Goal: Task Accomplishment & Management: Manage account settings

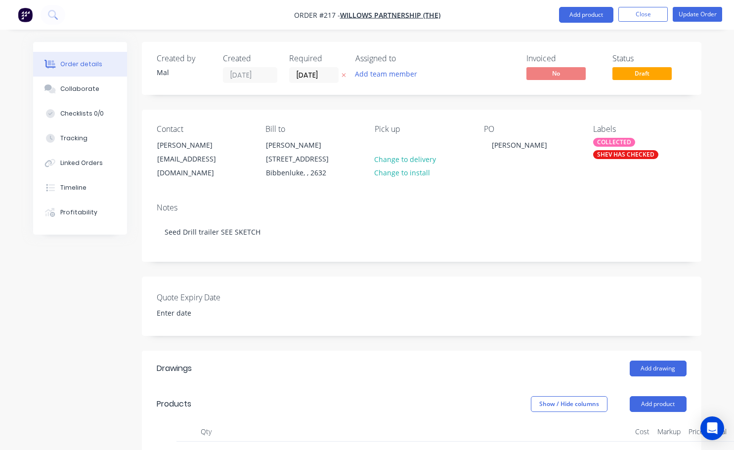
scroll to position [3027, 81]
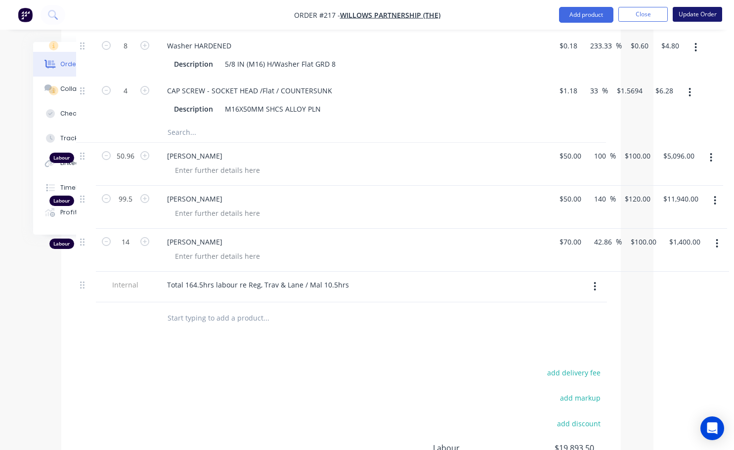
click at [700, 15] on button "Update Order" at bounding box center [697, 14] width 49 height 15
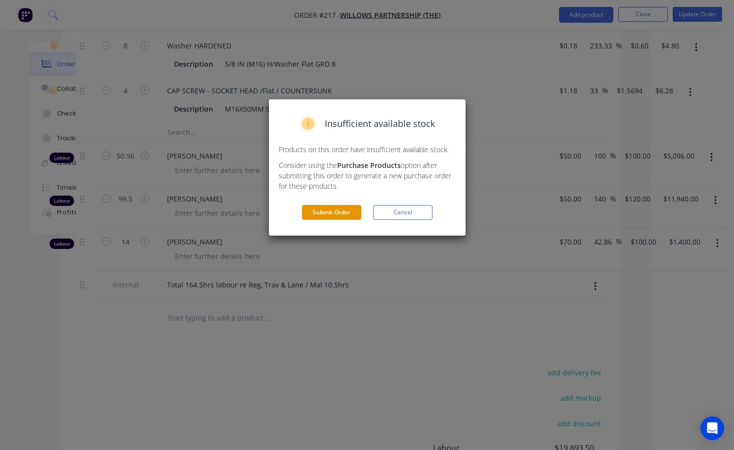
click at [330, 215] on button "Submit Order" at bounding box center [331, 212] width 59 height 15
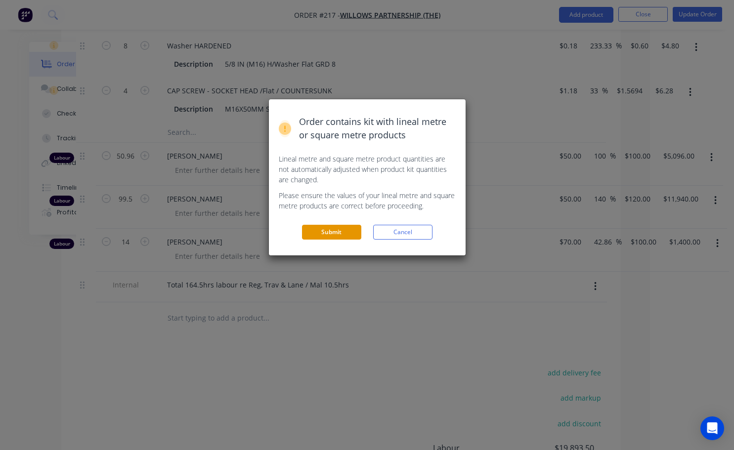
click at [342, 230] on button "Submit" at bounding box center [331, 232] width 59 height 15
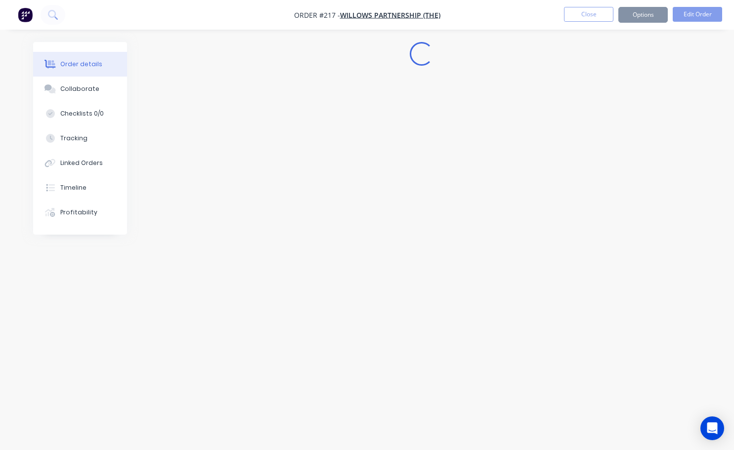
scroll to position [0, 0]
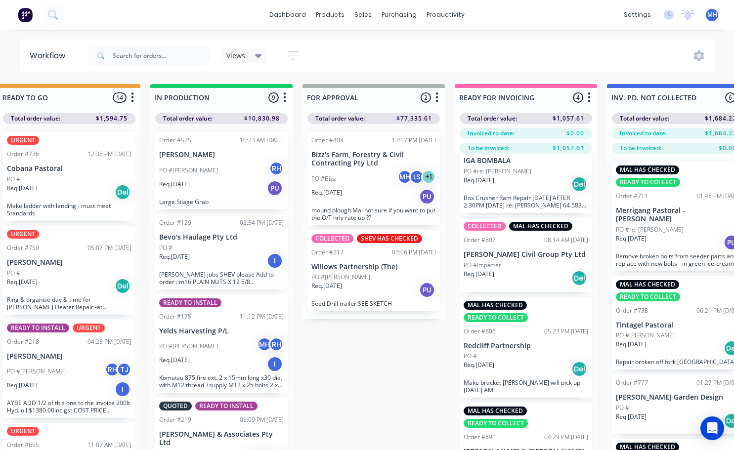
scroll to position [49, 0]
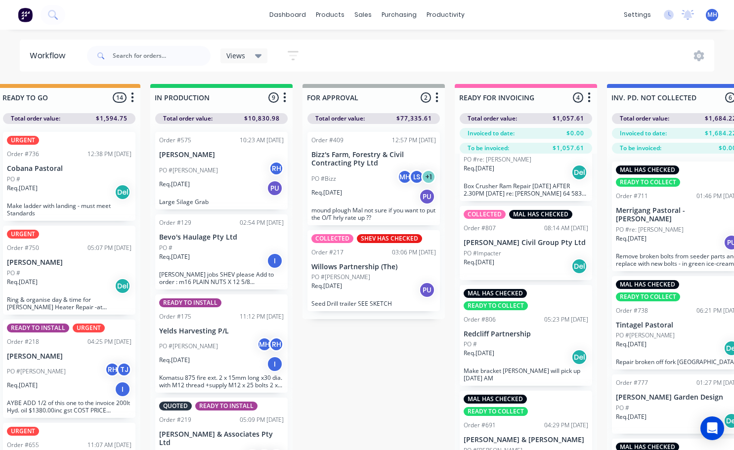
click at [516, 322] on div "Order #806 05:23 PM 09/10/25" at bounding box center [526, 319] width 125 height 9
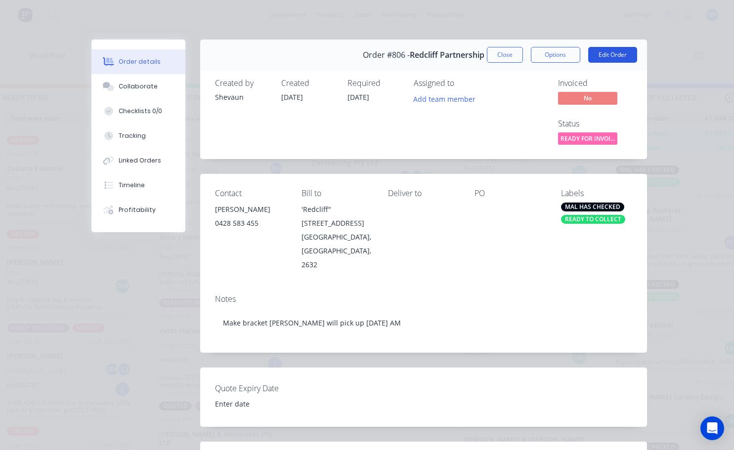
click at [614, 58] on button "Edit Order" at bounding box center [612, 55] width 49 height 16
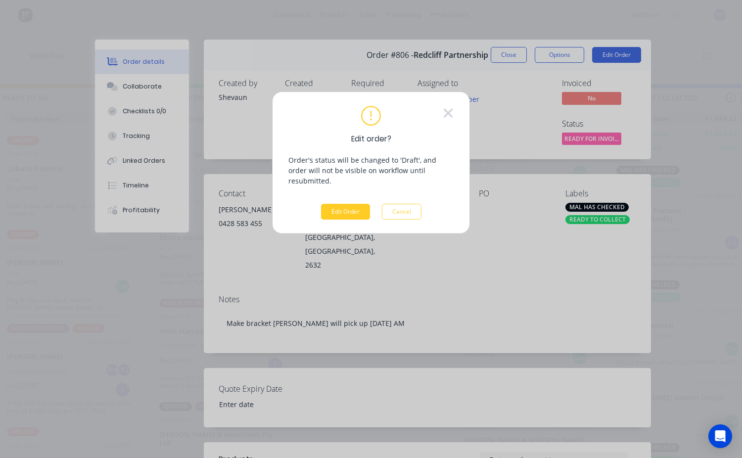
click at [336, 204] on button "Edit Order" at bounding box center [345, 212] width 49 height 16
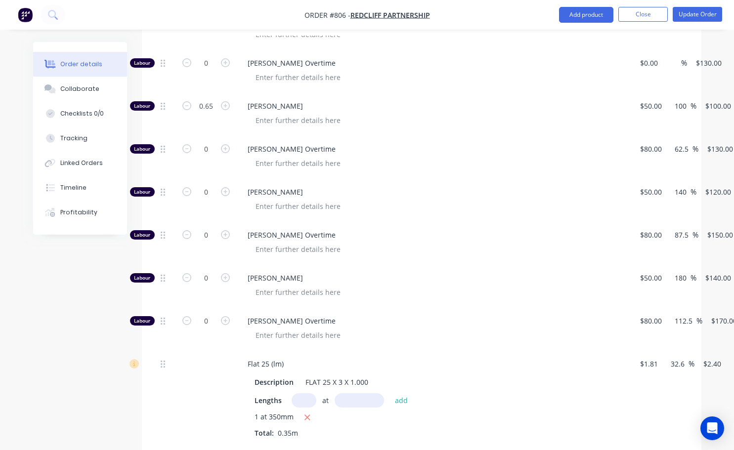
scroll to position [494, 0]
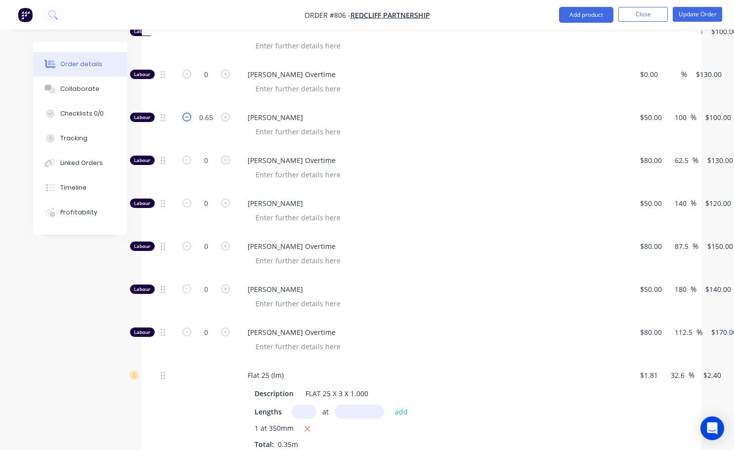
click at [182, 113] on icon "button" at bounding box center [186, 117] width 9 height 9
click at [186, 113] on icon "button" at bounding box center [186, 117] width 9 height 9
drag, startPoint x: 199, startPoint y: 103, endPoint x: 204, endPoint y: 110, distance: 8.2
click at [200, 110] on input "0.65" at bounding box center [206, 117] width 26 height 15
type input "0.5"
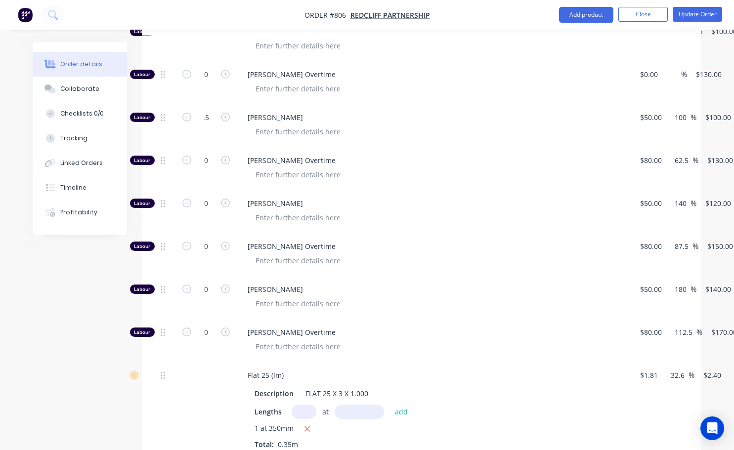
type input "$50.00"
click at [537, 168] on div at bounding box center [438, 175] width 380 height 14
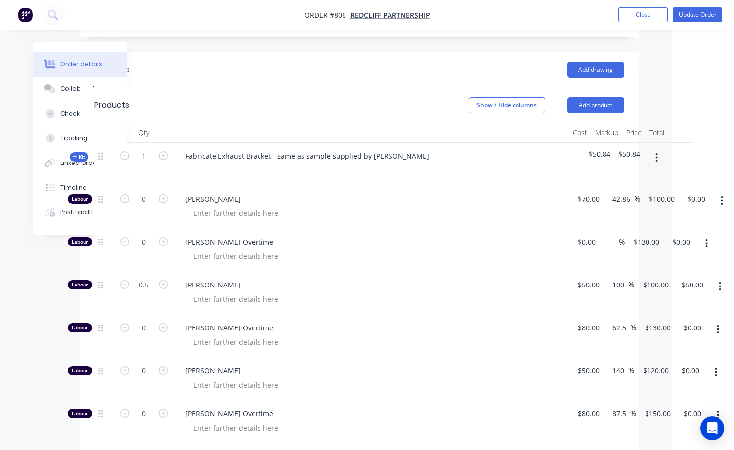
scroll to position [247, 62]
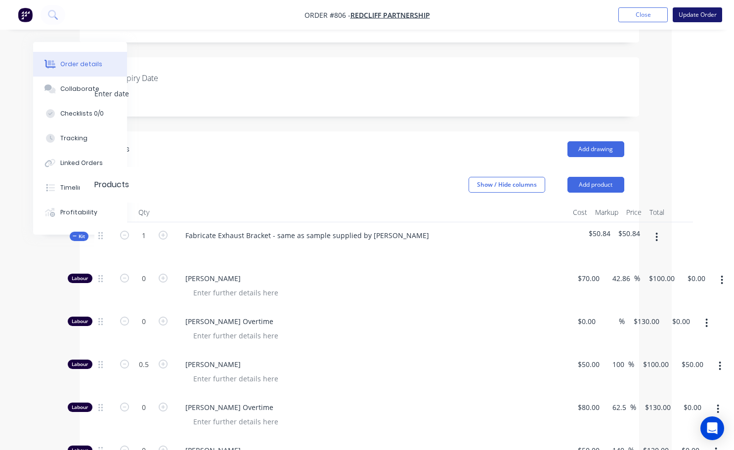
click at [692, 16] on button "Update Order" at bounding box center [697, 14] width 49 height 15
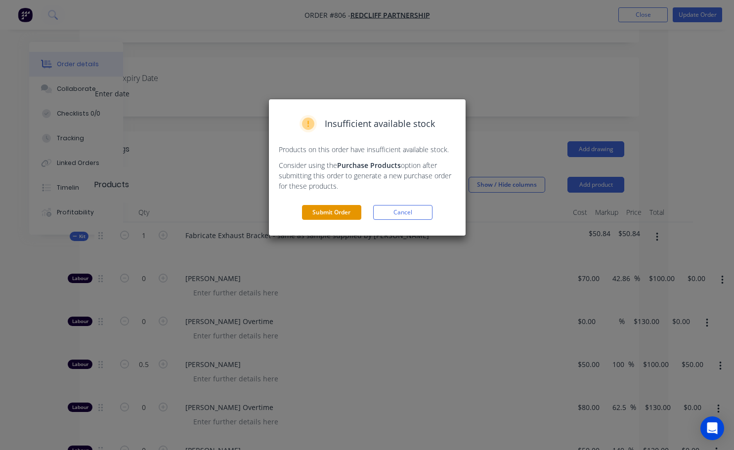
click at [354, 209] on button "Submit Order" at bounding box center [331, 212] width 59 height 15
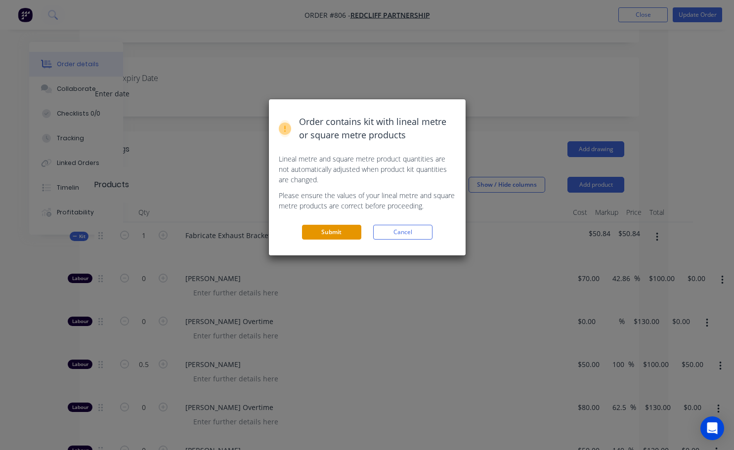
click at [351, 235] on button "Submit" at bounding box center [331, 232] width 59 height 15
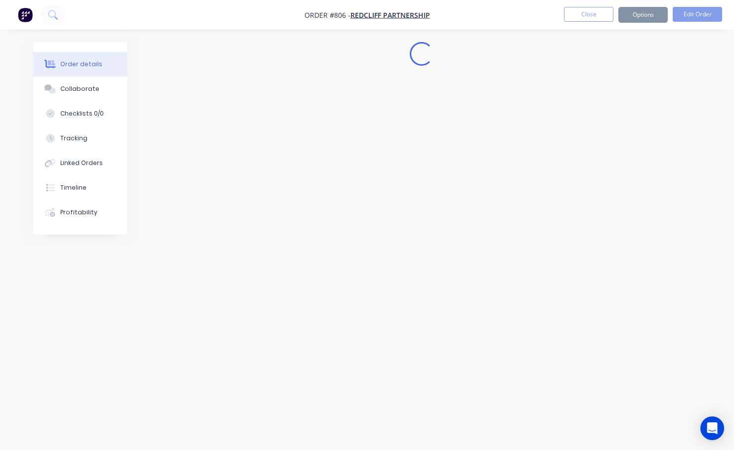
scroll to position [0, 0]
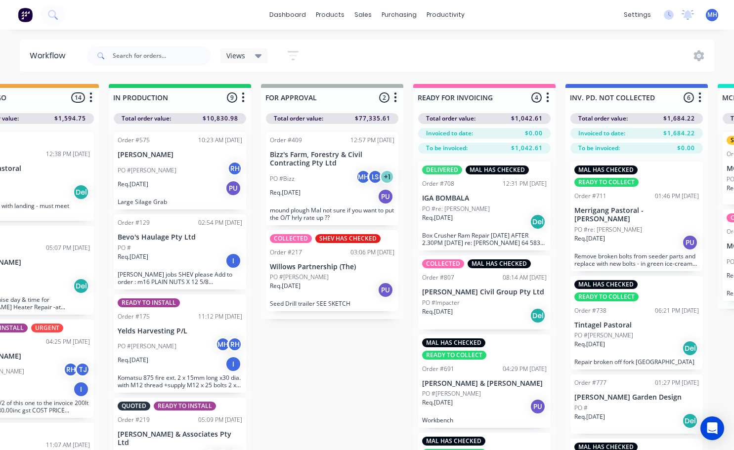
click at [313, 290] on div "Req. 22/07/25 PU" at bounding box center [332, 290] width 125 height 17
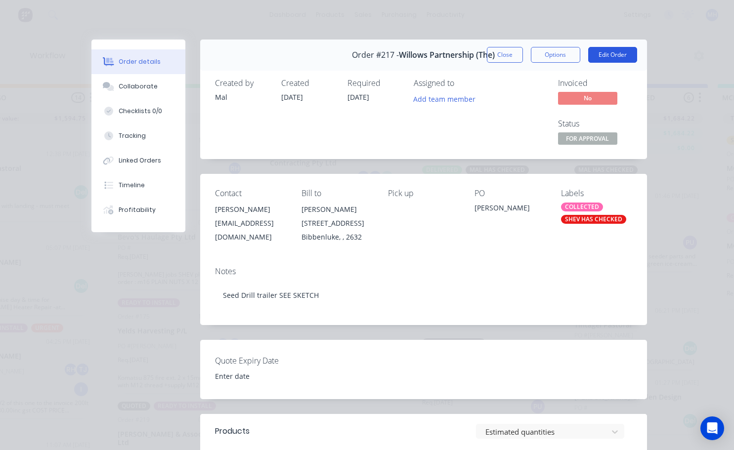
click at [590, 57] on button "Edit Order" at bounding box center [612, 55] width 49 height 16
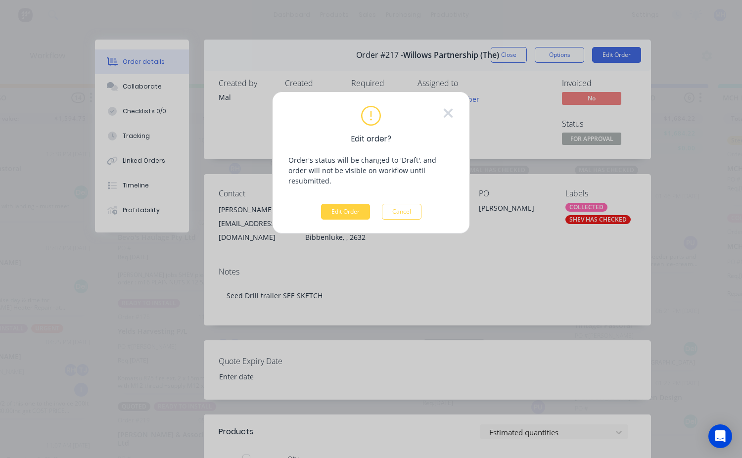
click at [399, 258] on div "Edit order? Order's status will be changed to 'Draft', and order will not be vi…" at bounding box center [371, 229] width 742 height 458
click at [353, 204] on button "Edit Order" at bounding box center [345, 212] width 49 height 16
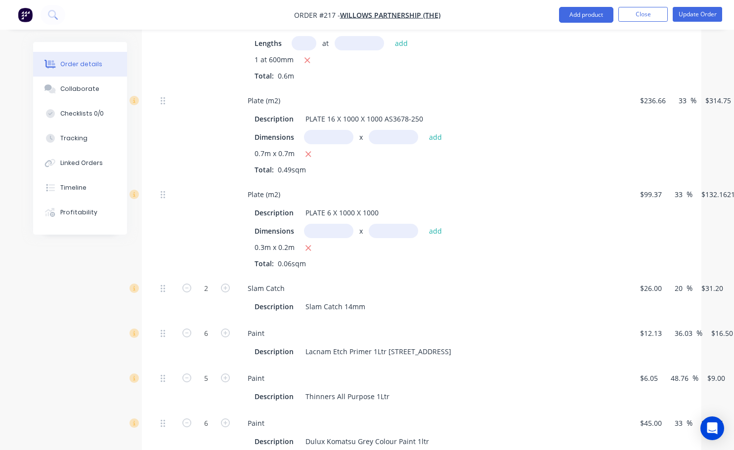
scroll to position [2087, 0]
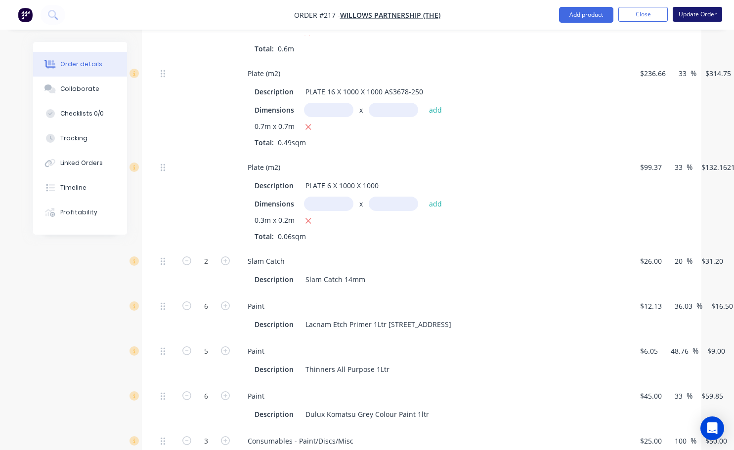
click at [707, 17] on button "Update Order" at bounding box center [697, 14] width 49 height 15
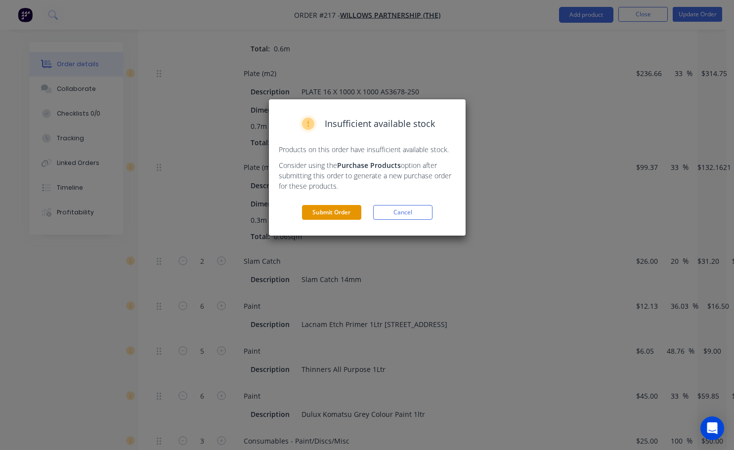
click at [327, 217] on button "Submit Order" at bounding box center [331, 212] width 59 height 15
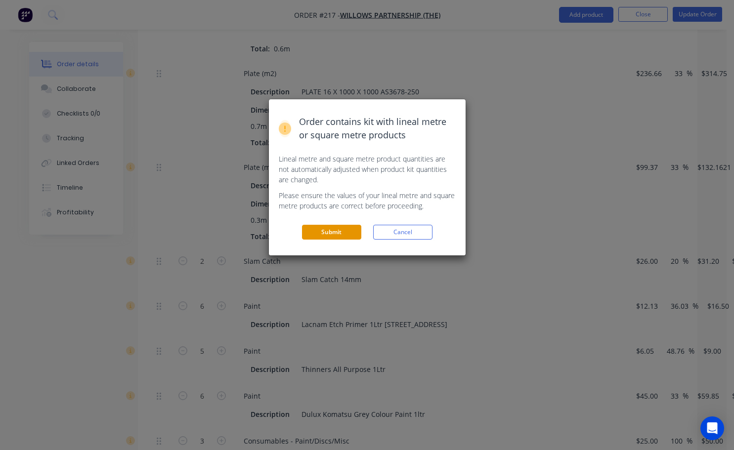
click at [347, 230] on button "Submit" at bounding box center [331, 232] width 59 height 15
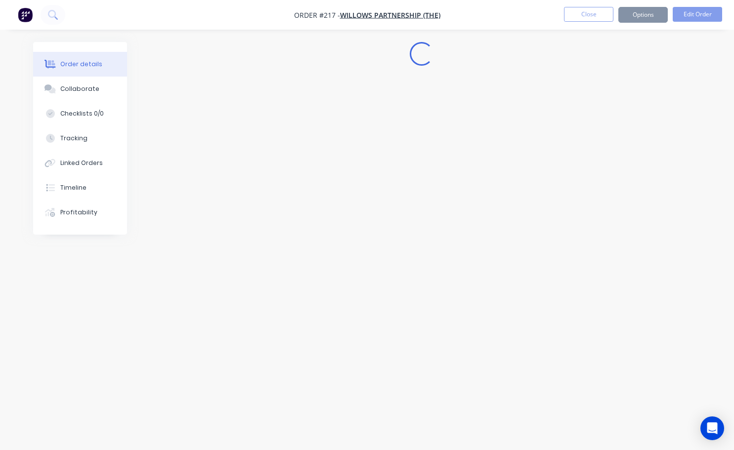
scroll to position [0, 0]
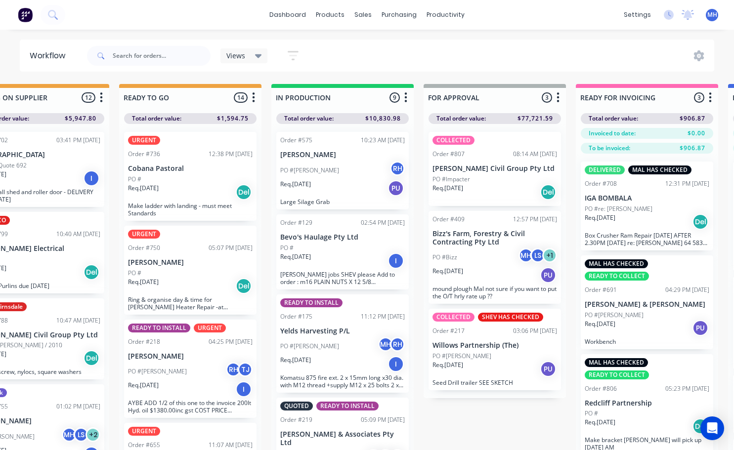
scroll to position [0, 362]
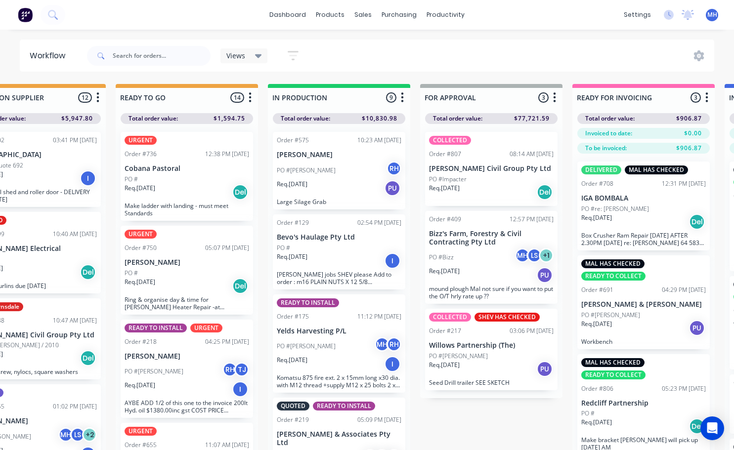
click at [482, 169] on p "Jennings Civil Group Pty Ltd" at bounding box center [491, 169] width 125 height 8
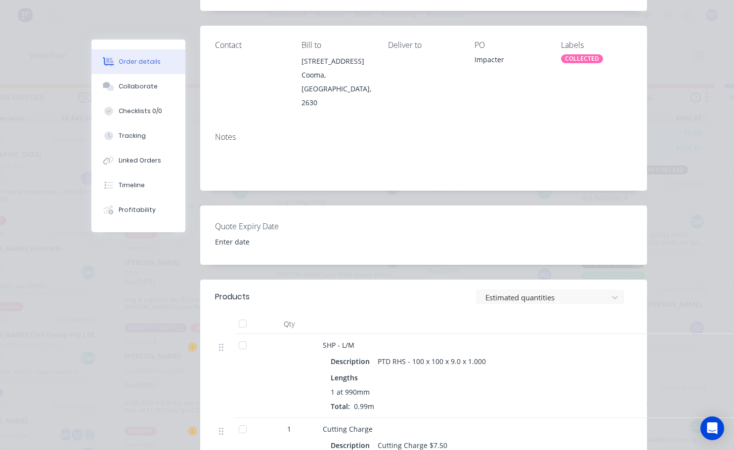
scroll to position [99, 0]
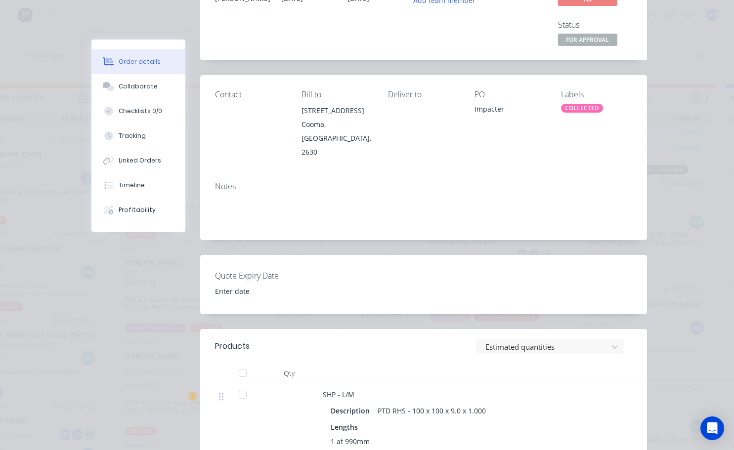
click at [570, 110] on div "COLLECTED" at bounding box center [582, 108] width 42 height 9
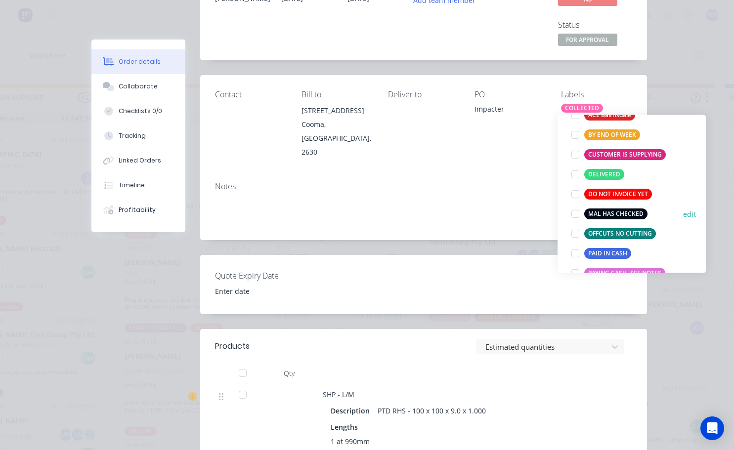
click at [573, 214] on div at bounding box center [576, 214] width 20 height 20
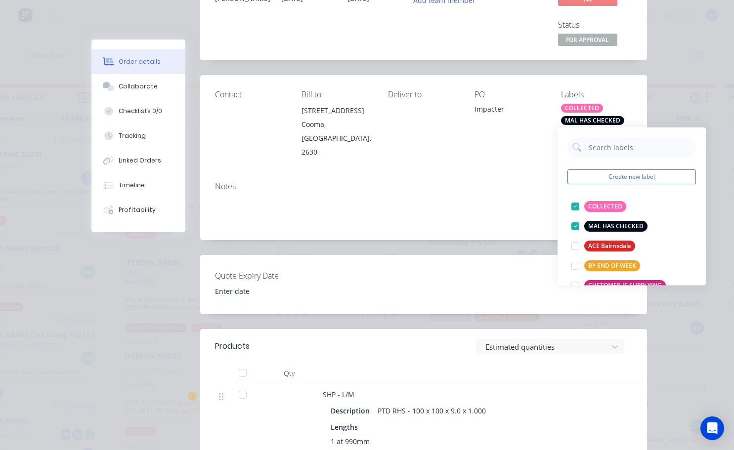
click at [534, 135] on div "PO Impacter" at bounding box center [510, 124] width 71 height 69
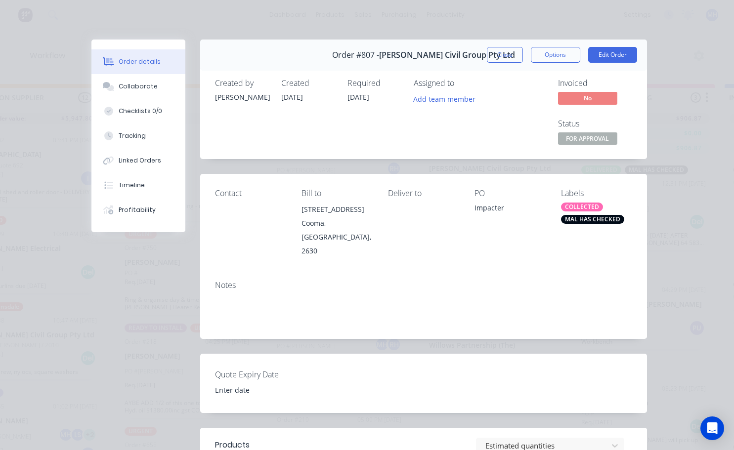
click at [486, 129] on div "Assigned to Add team member" at bounding box center [463, 113] width 99 height 69
click at [570, 141] on span "FOR APPROVAL" at bounding box center [587, 139] width 59 height 12
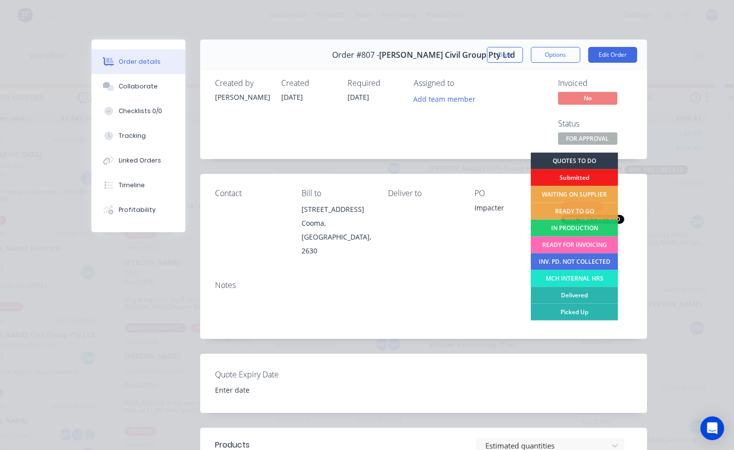
click at [563, 246] on div "READY FOR INVOICING" at bounding box center [575, 245] width 88 height 17
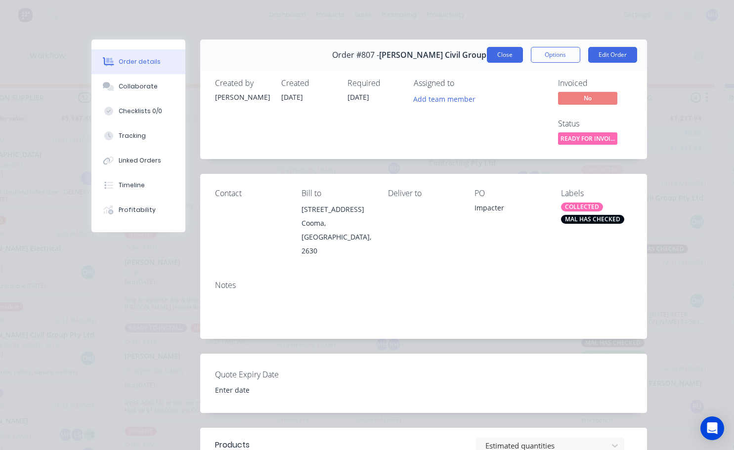
click at [512, 49] on button "Close" at bounding box center [505, 55] width 36 height 16
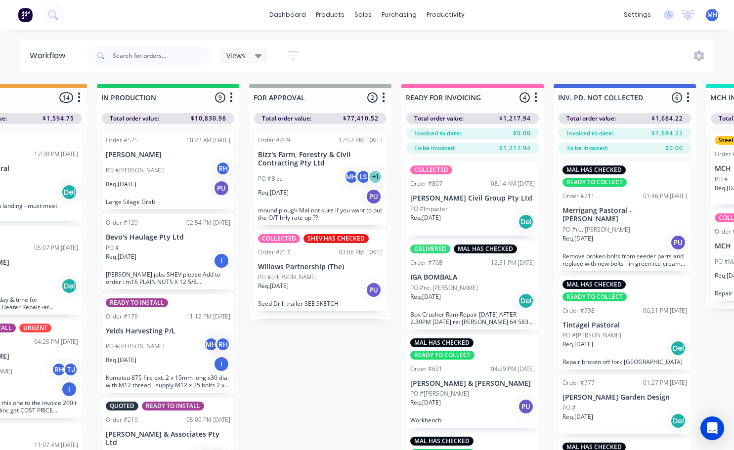
scroll to position [0, 528]
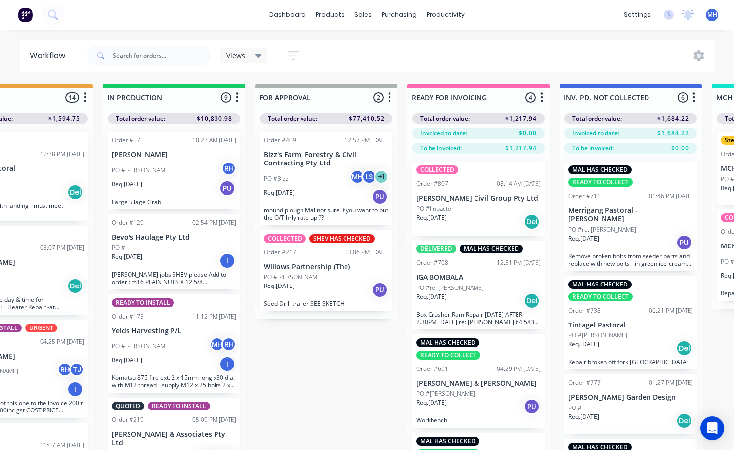
click at [313, 292] on div "Req. 22/07/25 PU" at bounding box center [326, 290] width 125 height 17
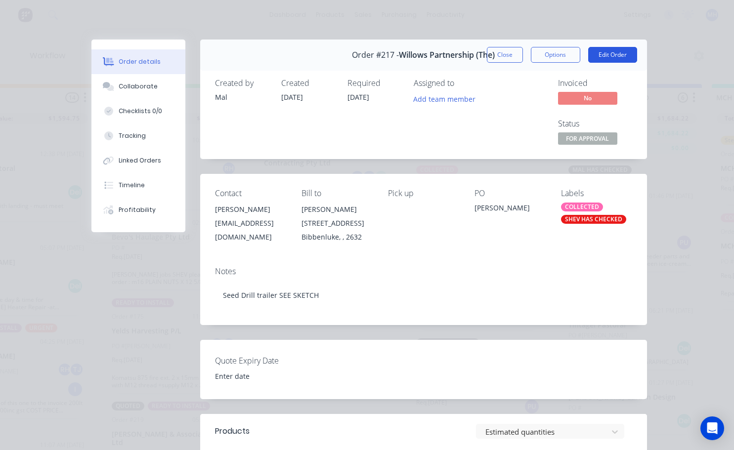
click at [620, 50] on button "Edit Order" at bounding box center [612, 55] width 49 height 16
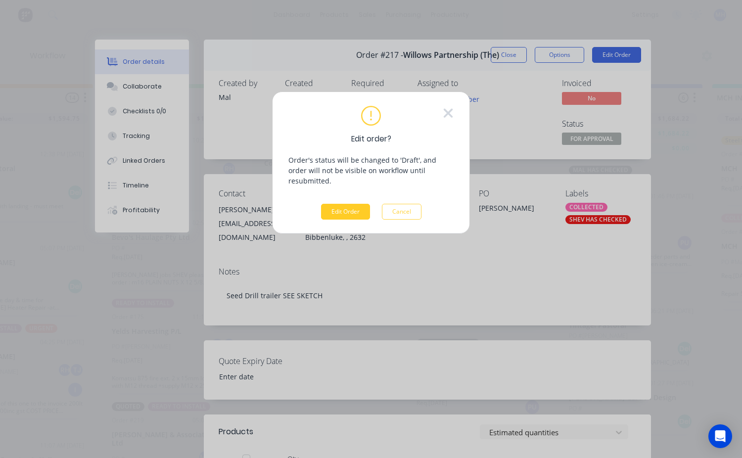
click at [340, 206] on button "Edit Order" at bounding box center [345, 212] width 49 height 16
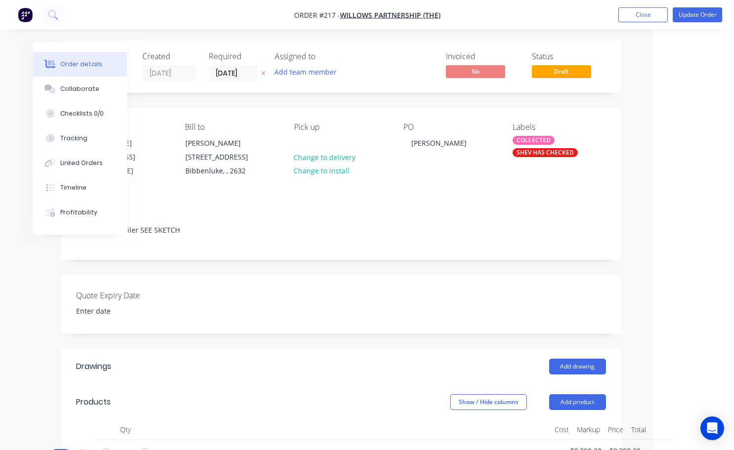
scroll to position [0, 81]
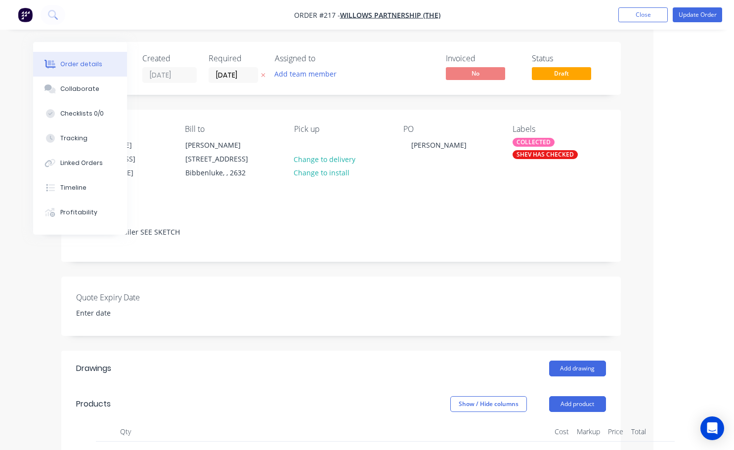
click at [534, 156] on div "SHEV HAS CHECKED" at bounding box center [545, 154] width 65 height 9
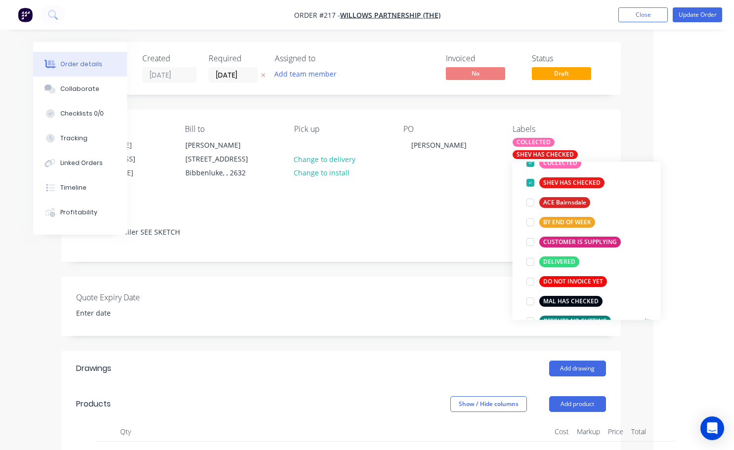
scroll to position [99, 0]
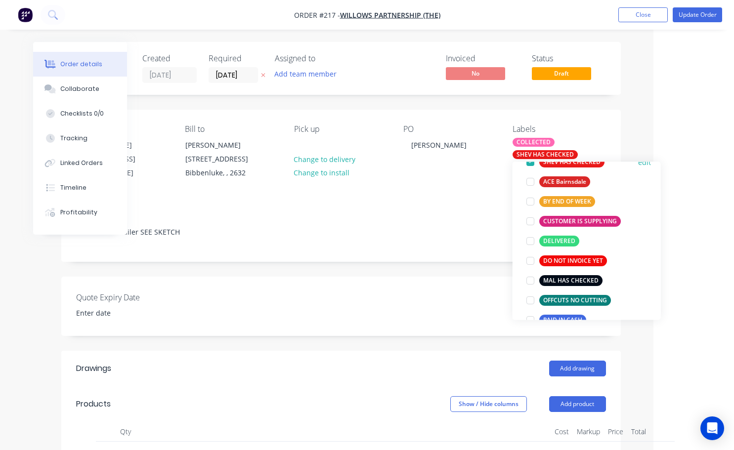
click at [531, 280] on div at bounding box center [531, 281] width 20 height 20
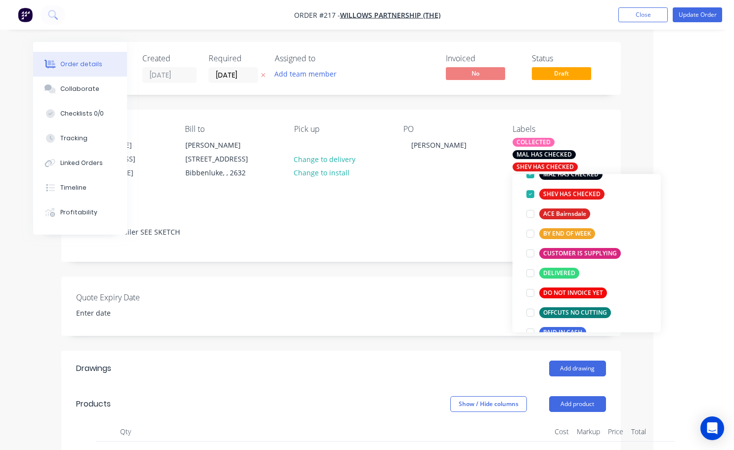
scroll to position [0, 0]
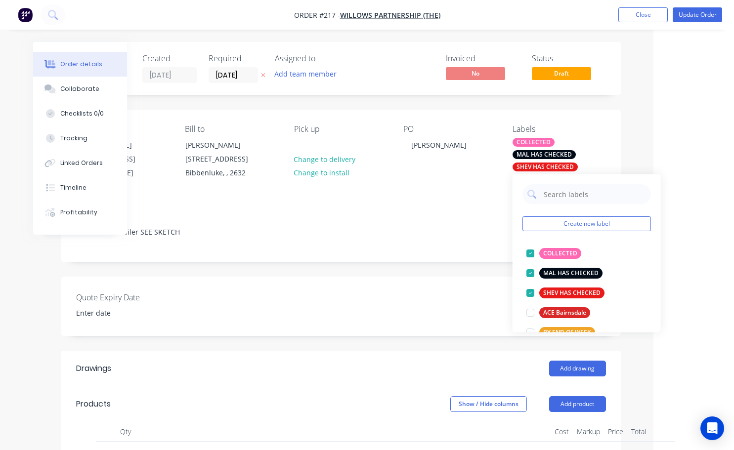
click at [485, 198] on div "Notes Seed Drill trailer SEE SKETCH" at bounding box center [341, 228] width 560 height 66
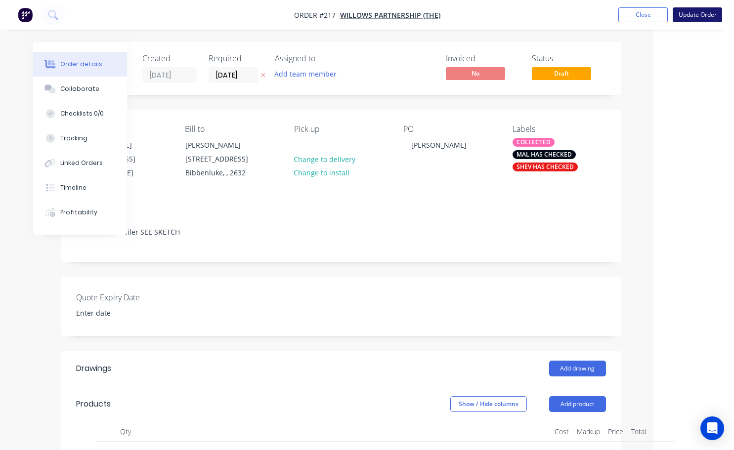
click at [695, 16] on button "Update Order" at bounding box center [697, 14] width 49 height 15
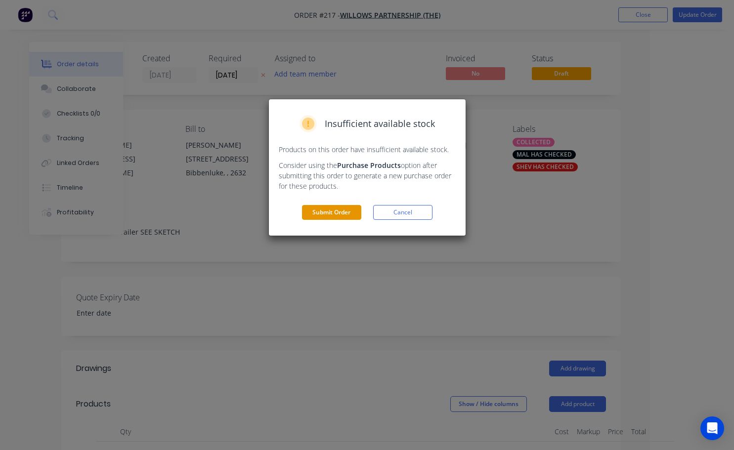
click at [342, 208] on button "Submit Order" at bounding box center [331, 212] width 59 height 15
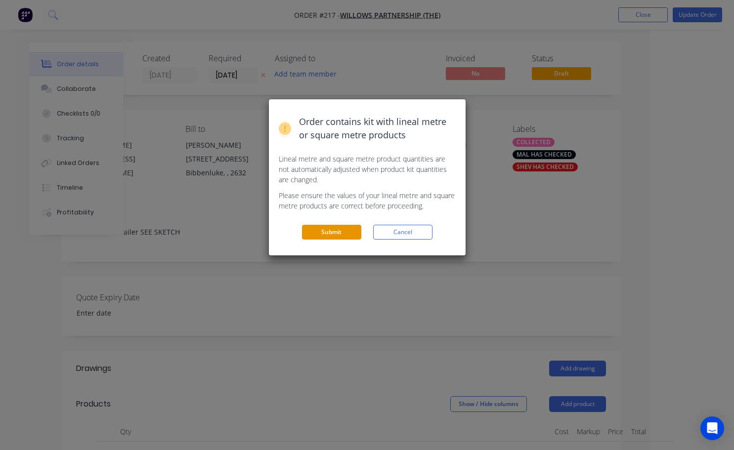
click at [345, 230] on button "Submit" at bounding box center [331, 232] width 59 height 15
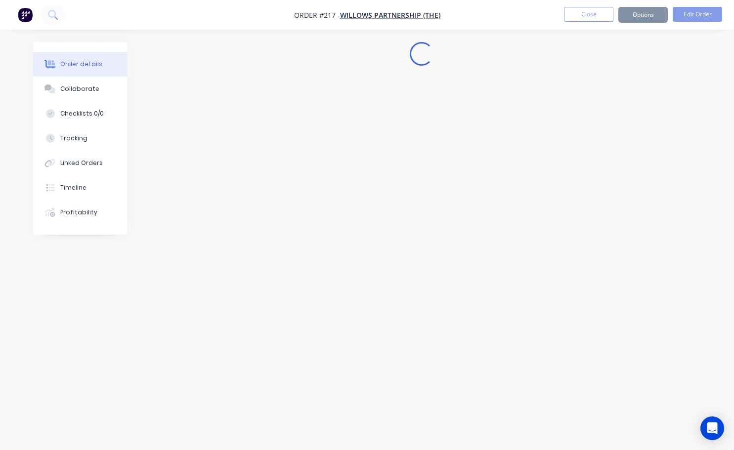
scroll to position [0, 0]
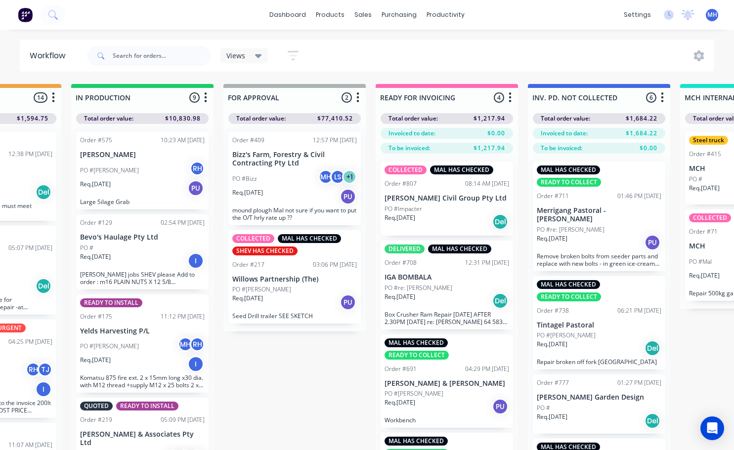
scroll to position [0, 570]
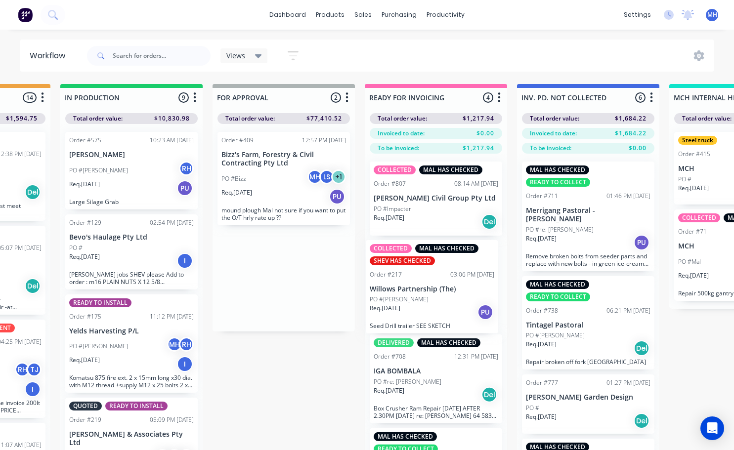
drag, startPoint x: 307, startPoint y: 276, endPoint x: 460, endPoint y: 286, distance: 153.6
click at [460, 286] on div "QUOTES TO DO 1 Status colour #273444 hex #273444 Save Cancel Notifications Emai…" at bounding box center [247, 284] width 1649 height 401
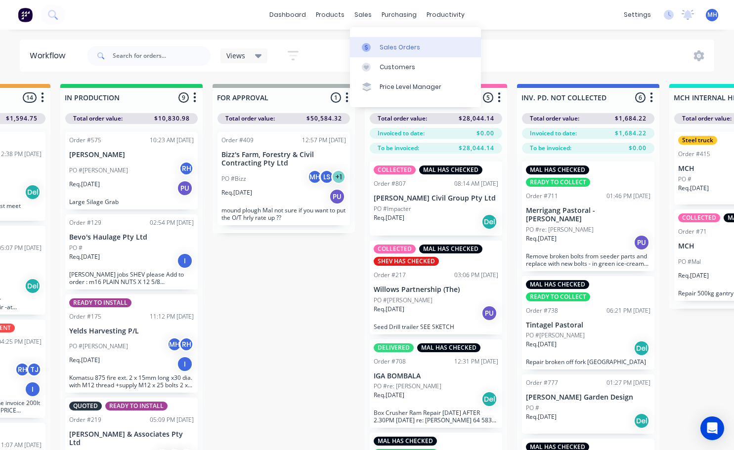
click at [384, 48] on div "Sales Orders" at bounding box center [400, 47] width 41 height 9
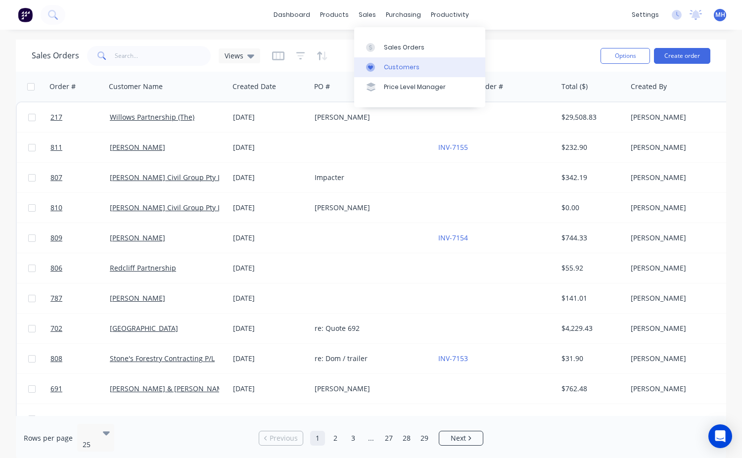
click at [396, 65] on div "Customers" at bounding box center [402, 67] width 36 height 9
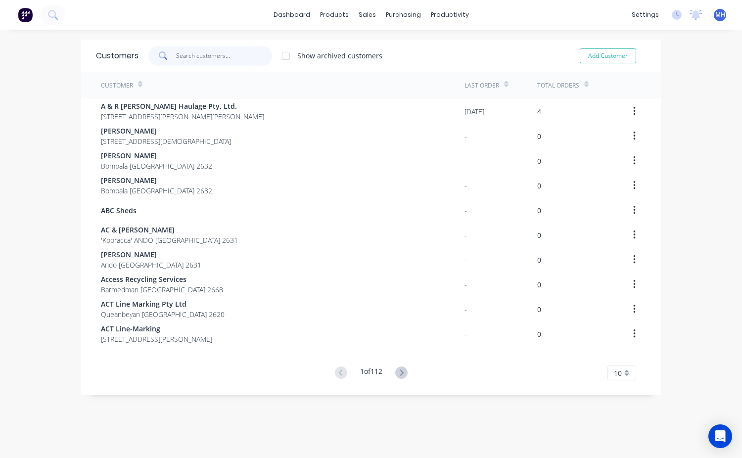
click at [197, 61] on input "text" at bounding box center [224, 56] width 96 height 20
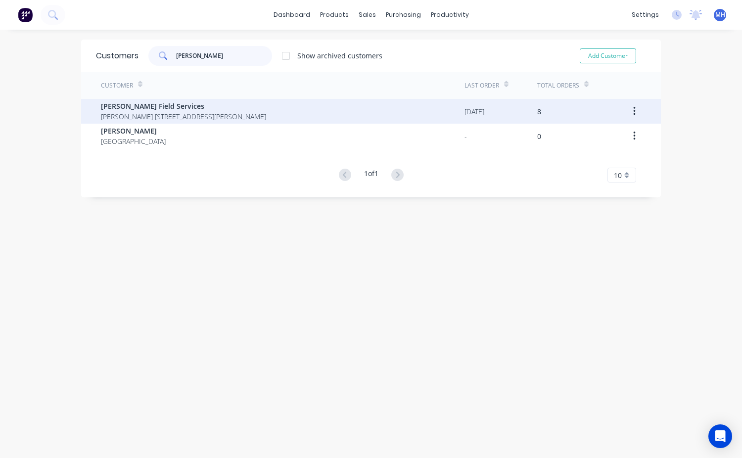
type input "Hennes"
click at [145, 112] on span "Mr Nathan Hennessy 157 Mount Darragh Rd South Pambula New South Wales 2549" at bounding box center [183, 116] width 165 height 10
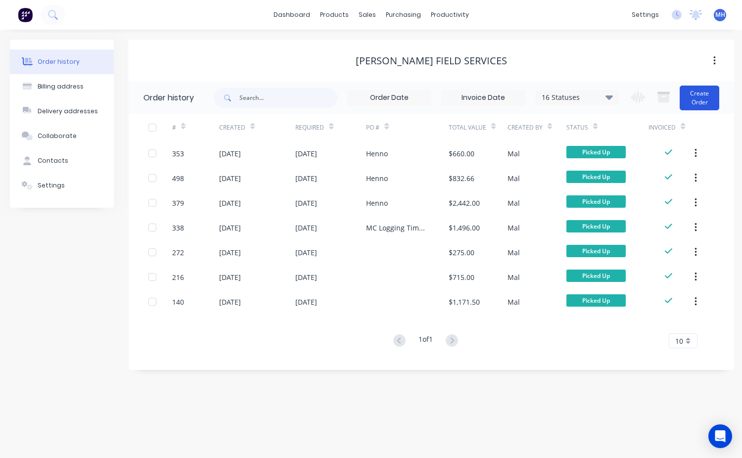
click at [689, 95] on button "Create Order" at bounding box center [699, 98] width 40 height 25
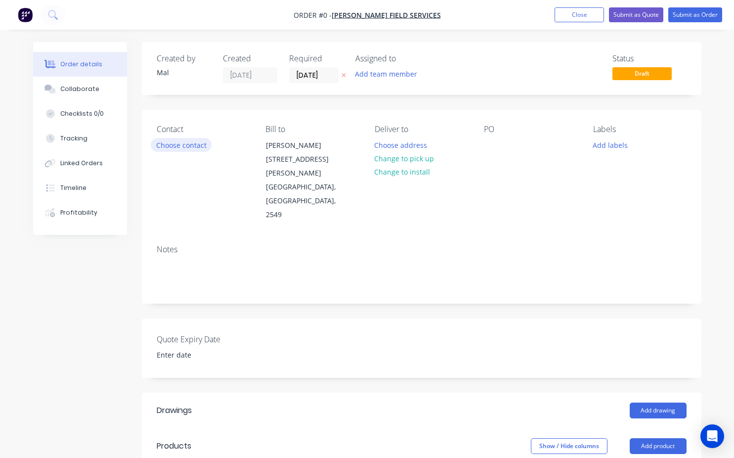
click at [188, 143] on button "Choose contact" at bounding box center [181, 144] width 61 height 13
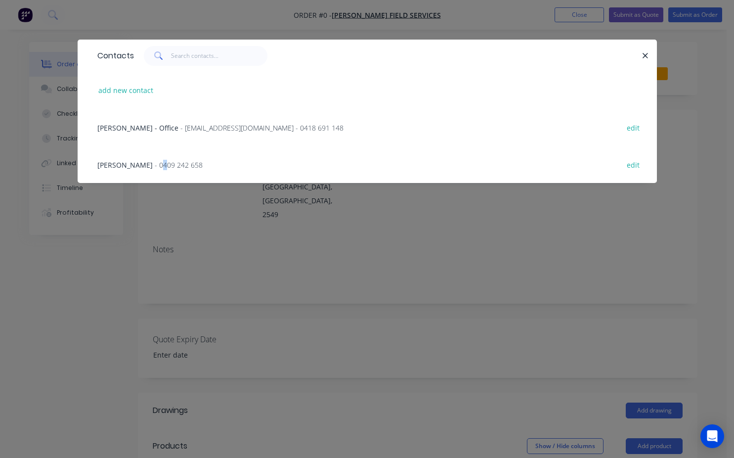
click at [155, 164] on span "- 0409 242 658" at bounding box center [179, 164] width 48 height 9
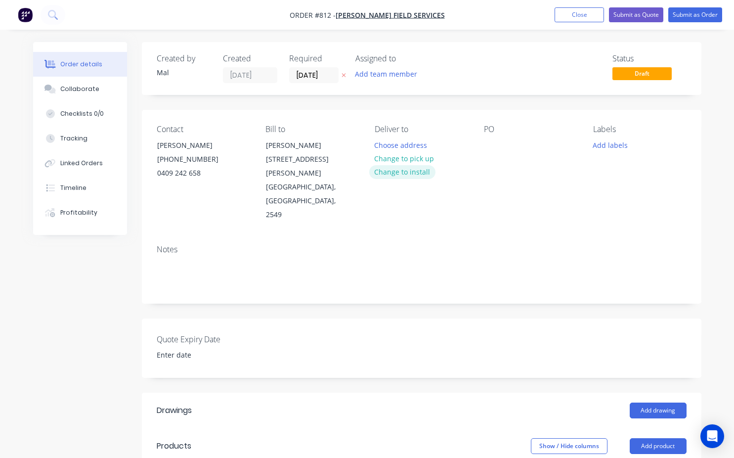
click at [414, 171] on button "Change to install" at bounding box center [402, 171] width 66 height 13
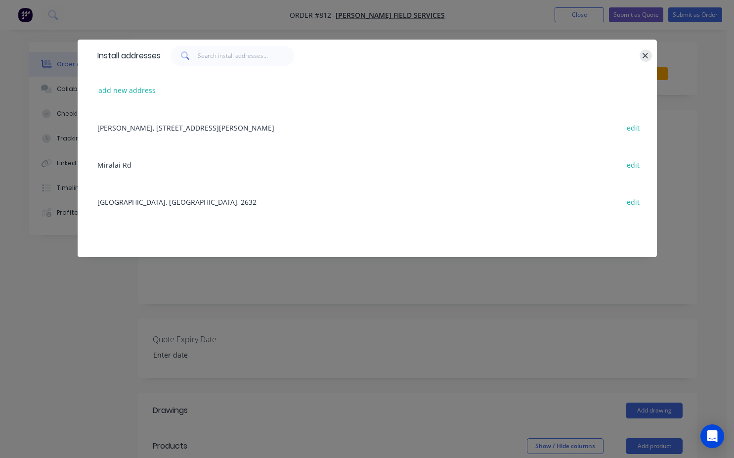
click at [644, 52] on icon "button" at bounding box center [645, 55] width 6 height 9
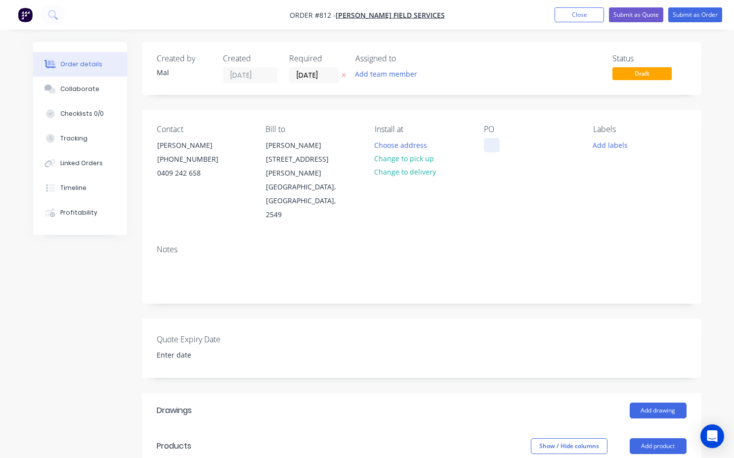
click at [490, 146] on div at bounding box center [492, 145] width 16 height 14
click at [557, 151] on div "PO boss logging" at bounding box center [530, 173] width 93 height 97
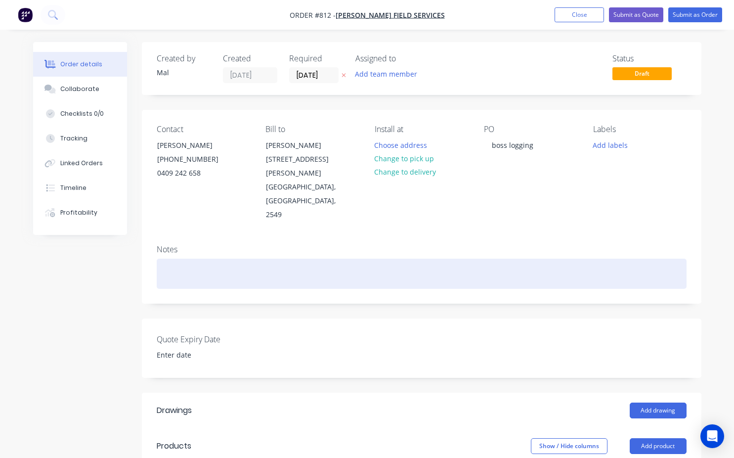
click at [171, 259] on div at bounding box center [422, 274] width 530 height 30
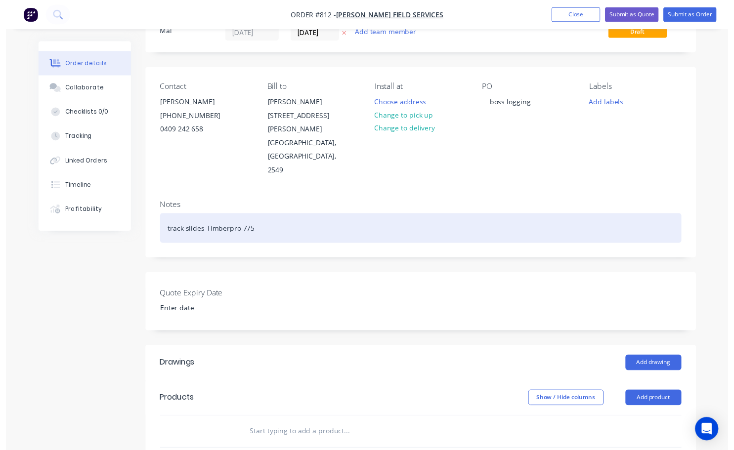
scroll to position [99, 0]
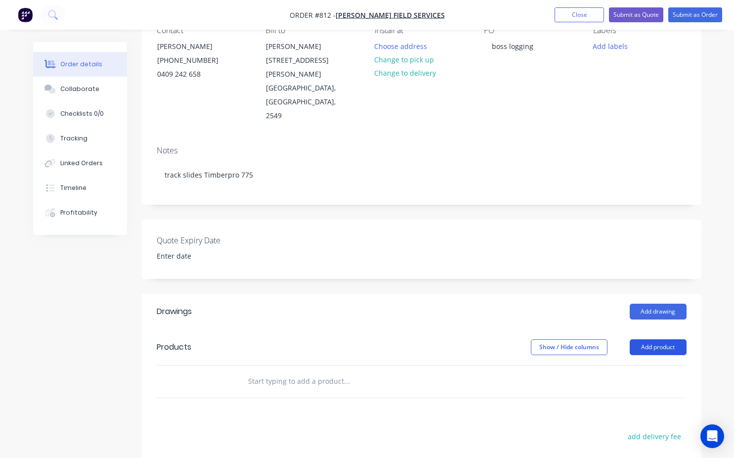
click at [664, 339] on button "Add product" at bounding box center [658, 347] width 57 height 16
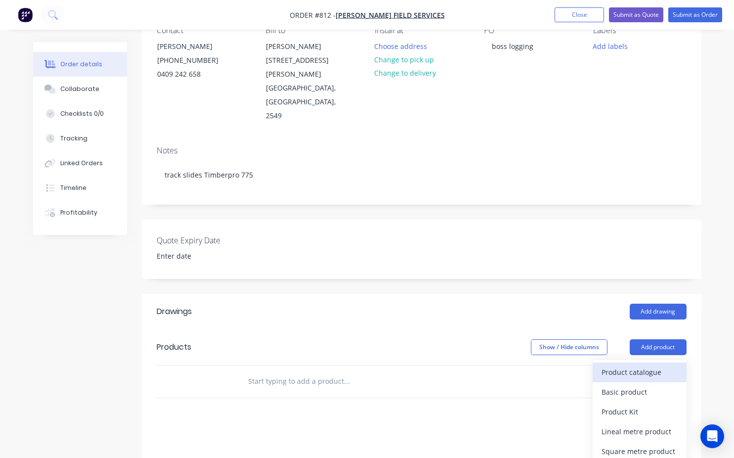
click at [640, 365] on div "Product catalogue" at bounding box center [640, 372] width 76 height 14
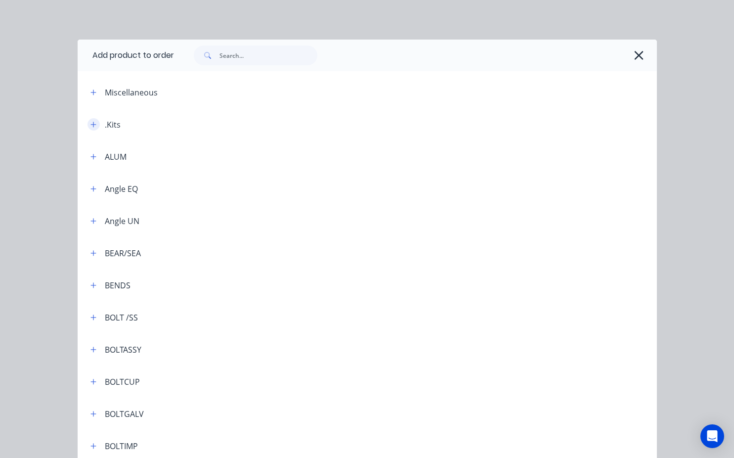
click at [90, 125] on icon "button" at bounding box center [93, 124] width 6 height 7
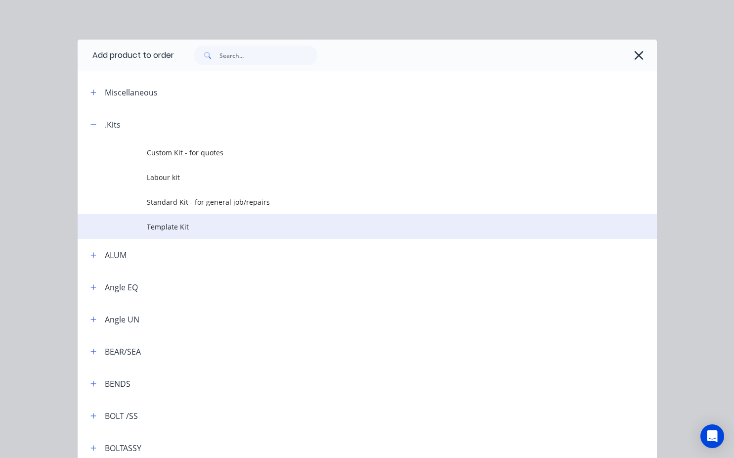
click at [185, 227] on span "Template Kit" at bounding box center [351, 226] width 408 height 10
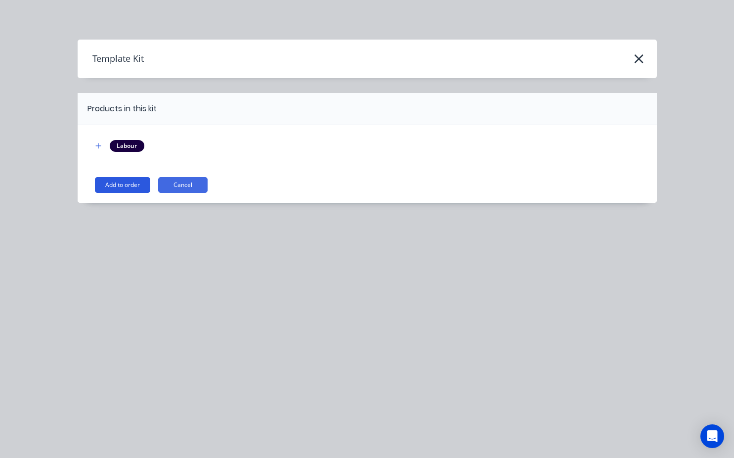
click at [133, 185] on button "Add to order" at bounding box center [122, 185] width 55 height 16
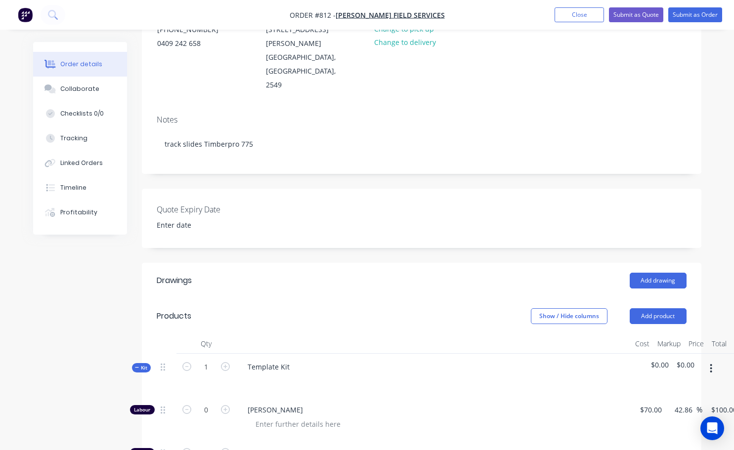
scroll to position [148, 0]
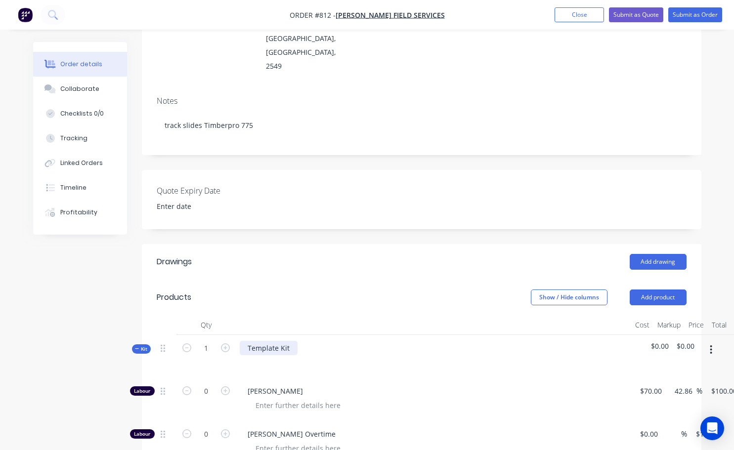
click at [290, 341] on div "Template Kit" at bounding box center [269, 348] width 58 height 14
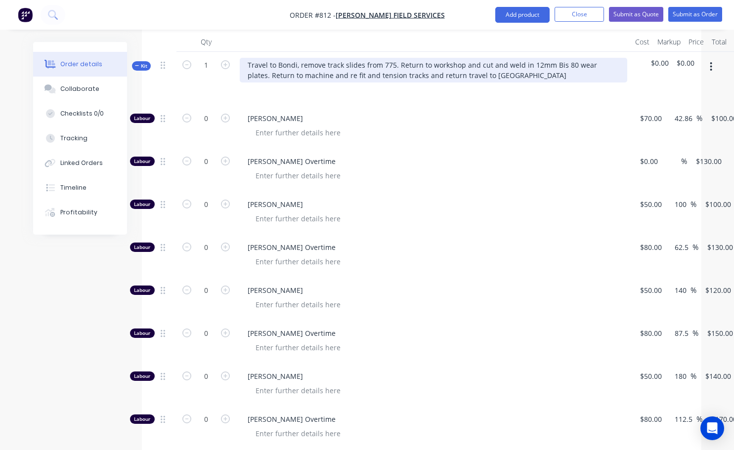
scroll to position [396, 0]
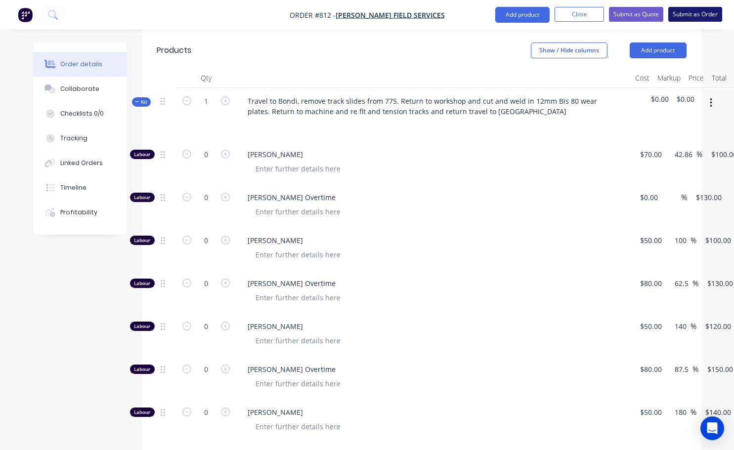
click at [708, 15] on button "Submit as Order" at bounding box center [695, 14] width 54 height 15
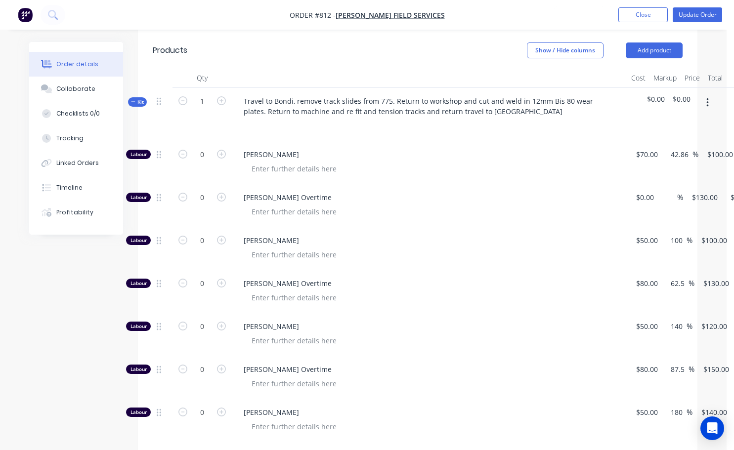
scroll to position [0, 0]
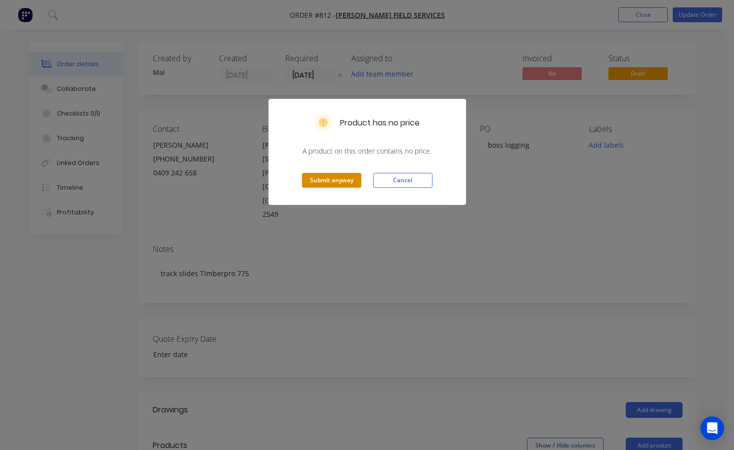
click at [347, 184] on button "Submit anyway" at bounding box center [331, 180] width 59 height 15
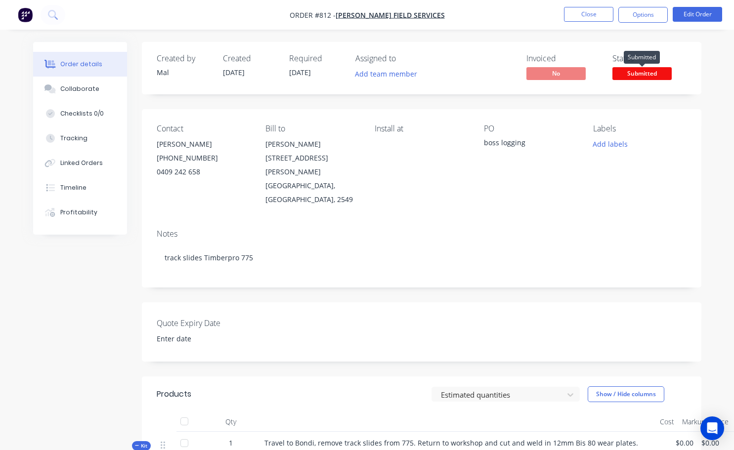
click at [633, 75] on span "Submitted" at bounding box center [642, 73] width 59 height 12
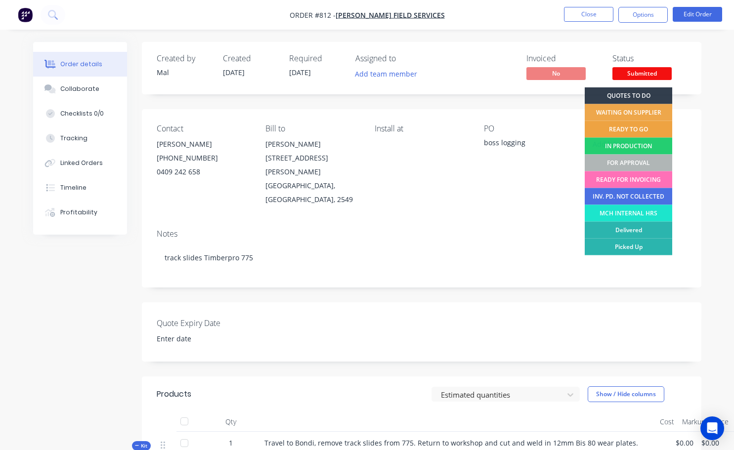
click at [623, 129] on div "READY TO GO" at bounding box center [629, 129] width 88 height 17
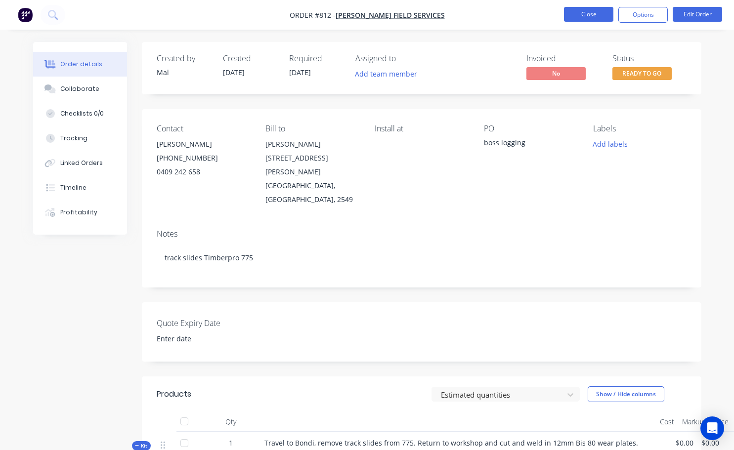
click at [589, 16] on button "Close" at bounding box center [588, 14] width 49 height 15
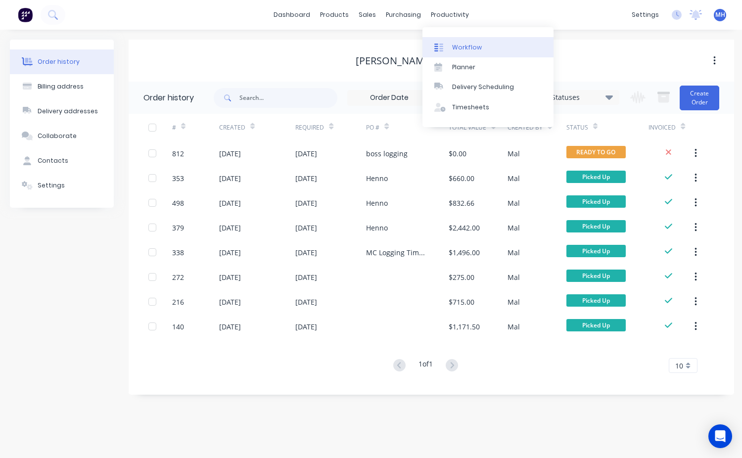
click at [470, 48] on div "Workflow" at bounding box center [467, 47] width 30 height 9
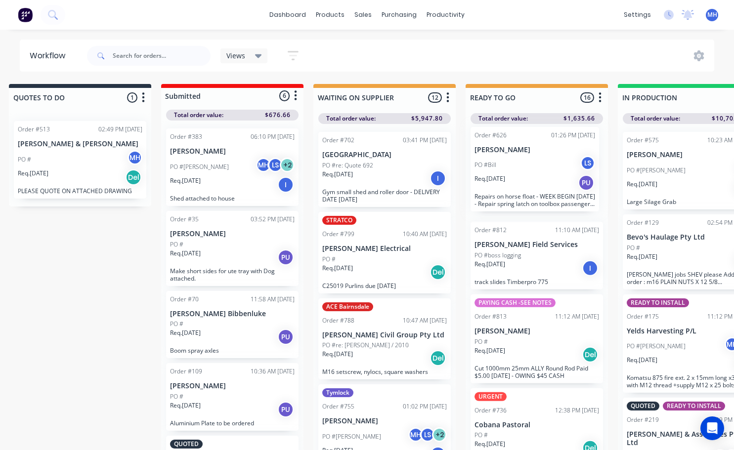
drag, startPoint x: 537, startPoint y: 231, endPoint x: 526, endPoint y: 187, distance: 45.9
click at [526, 187] on div "Order #812 11:10 AM 10/10/25 Hennessy Field Services PO #boss logging Req. 10/1…" at bounding box center [537, 290] width 142 height 332
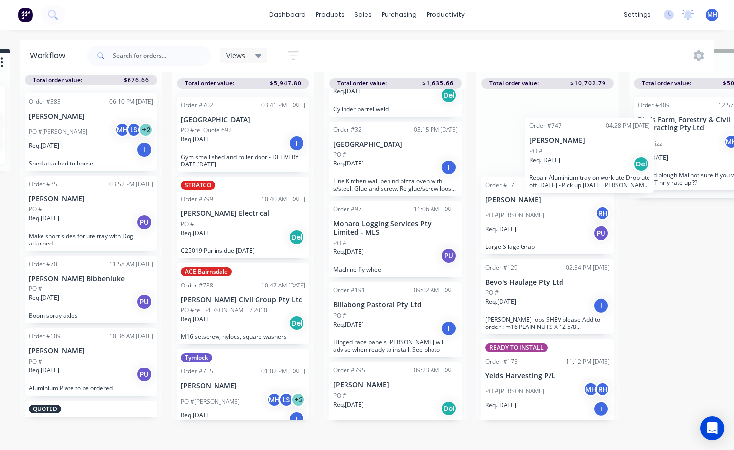
scroll to position [43, 157]
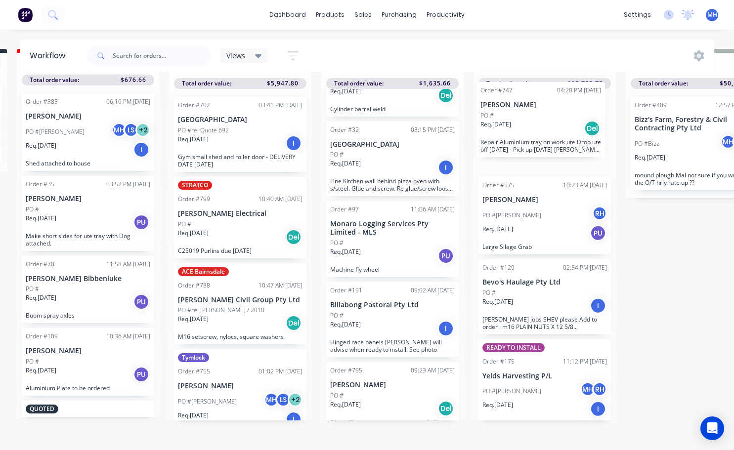
drag, startPoint x: 543, startPoint y: 387, endPoint x: 551, endPoint y: 110, distance: 277.0
click at [551, 110] on div "QUOTES TO DO 1 Status colour #273444 hex #273444 Save Cancel Notifications Emai…" at bounding box center [660, 249] width 1649 height 401
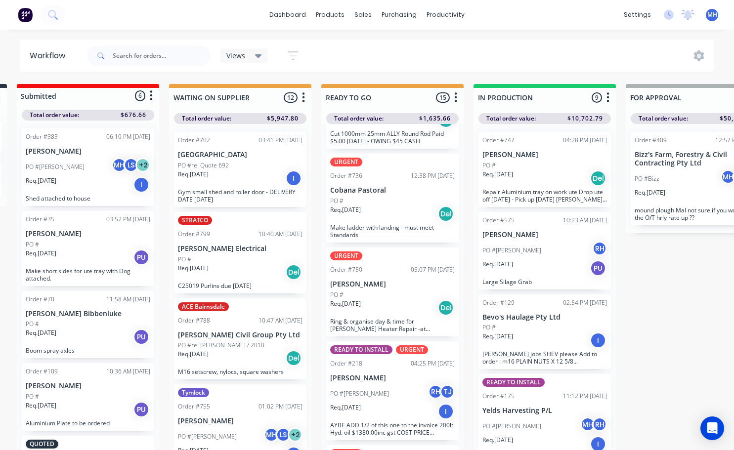
scroll to position [0, 0]
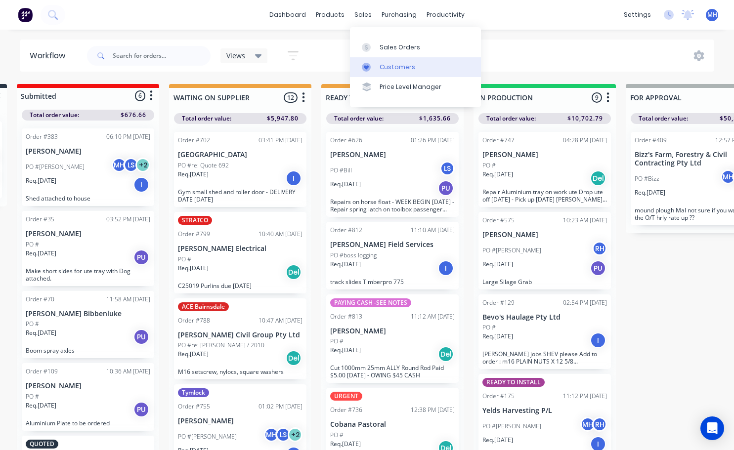
click at [392, 64] on div "Customers" at bounding box center [398, 67] width 36 height 9
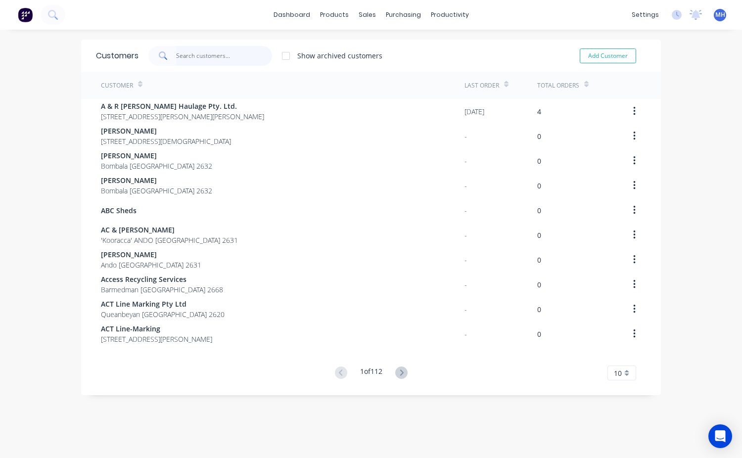
click at [187, 58] on input "text" at bounding box center [224, 56] width 96 height 20
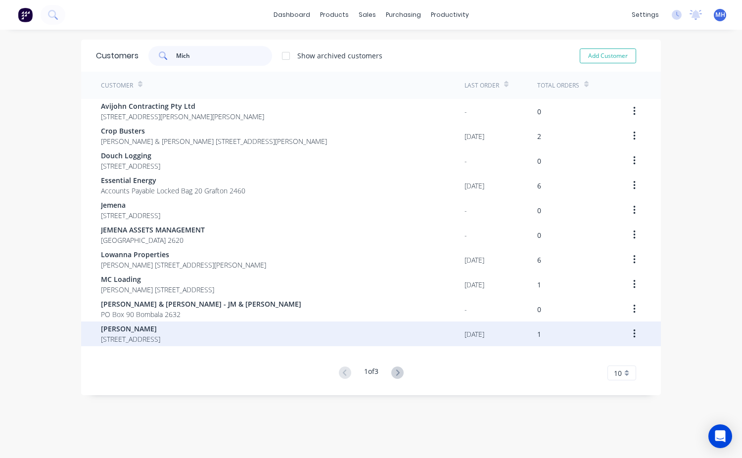
type input "Mich"
click at [147, 334] on span "284 Powers Road Delegate New South Wales 2633" at bounding box center [130, 339] width 59 height 10
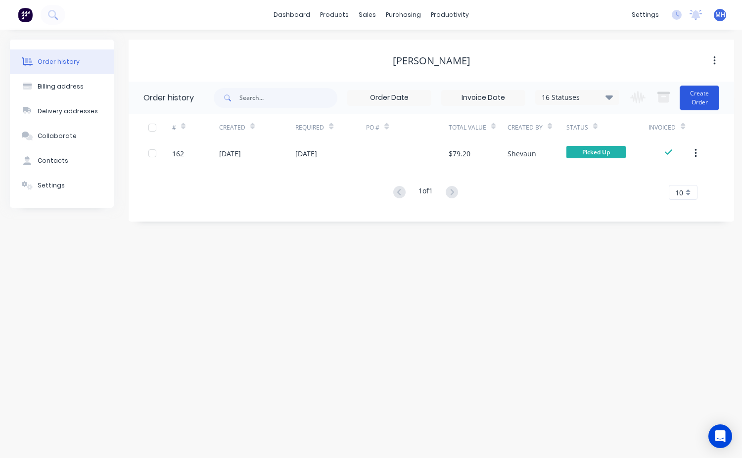
click at [693, 100] on button "Create Order" at bounding box center [699, 98] width 40 height 25
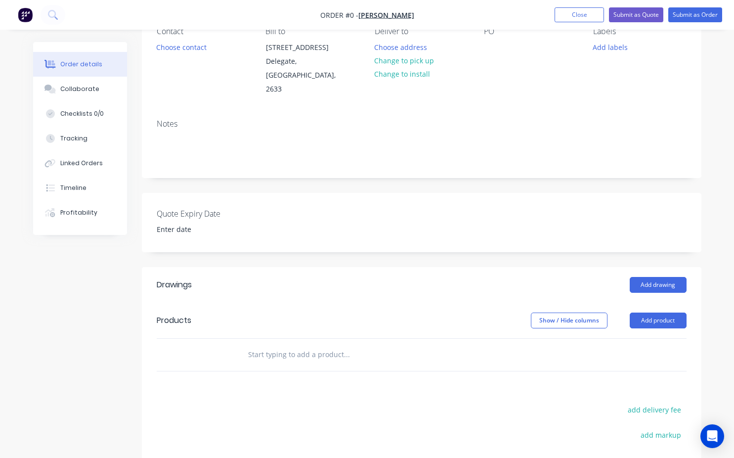
scroll to position [49, 0]
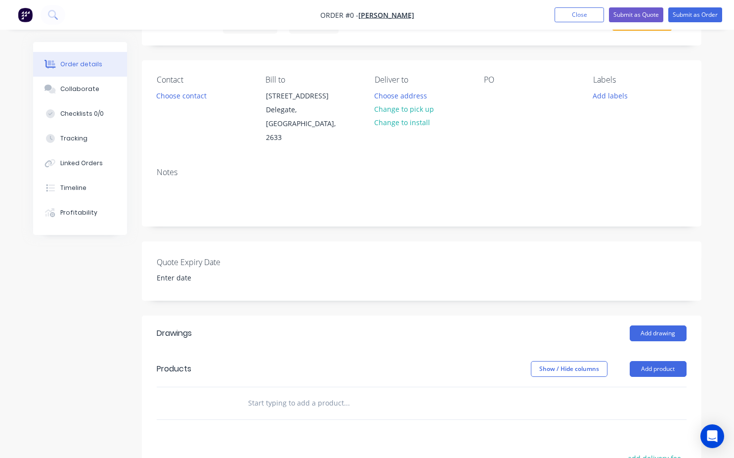
drag, startPoint x: 361, startPoint y: 313, endPoint x: 562, endPoint y: 141, distance: 264.4
click at [562, 141] on div "Contact Choose contact Bill to 284 Powers Road Delegate, New South Wales, 2633 …" at bounding box center [422, 109] width 560 height 99
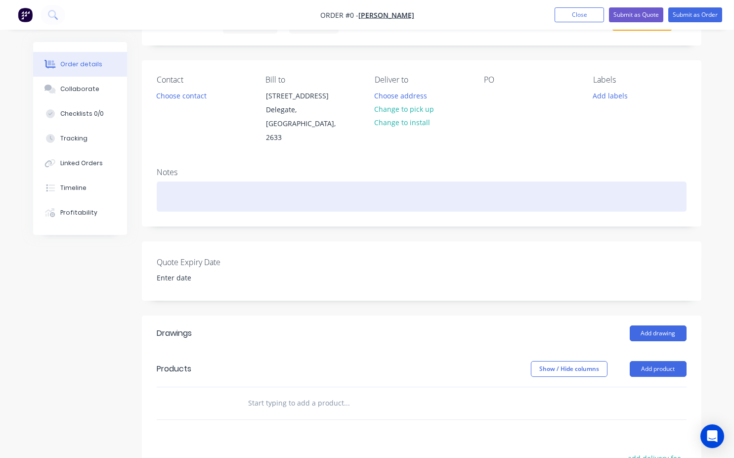
click at [188, 181] on div at bounding box center [422, 196] width 530 height 30
click at [195, 185] on div "Verandah columns" at bounding box center [422, 196] width 530 height 30
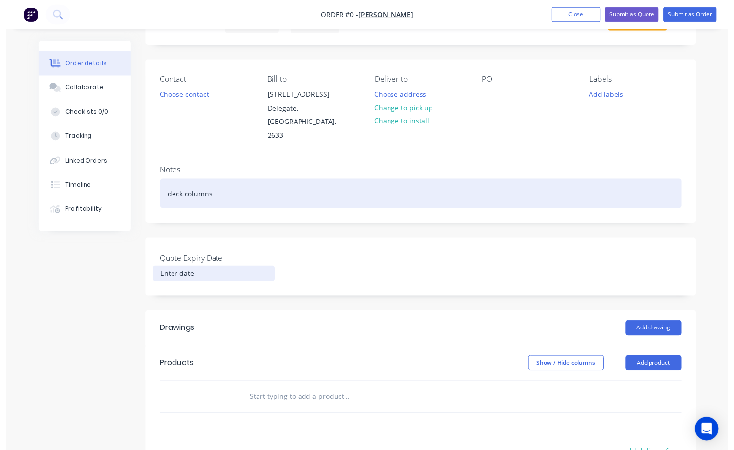
scroll to position [99, 0]
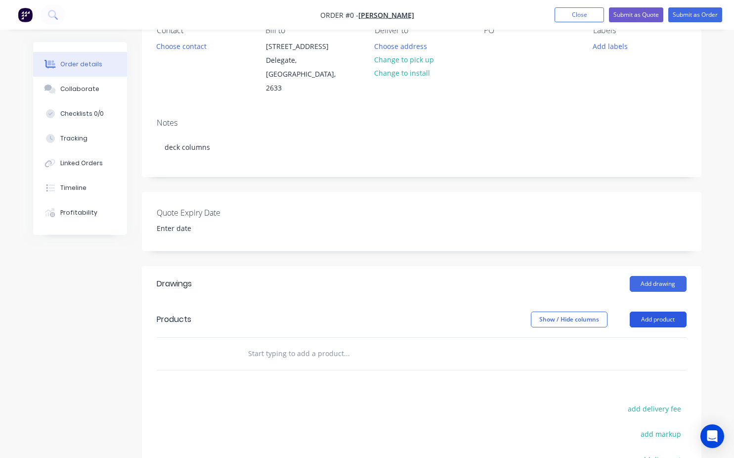
click at [658, 307] on div "Order details Collaborate Checklists 0/0 Tracking Linked Orders Timeline Profit…" at bounding box center [367, 282] width 688 height 679
click at [658, 311] on button "Add product" at bounding box center [658, 319] width 57 height 16
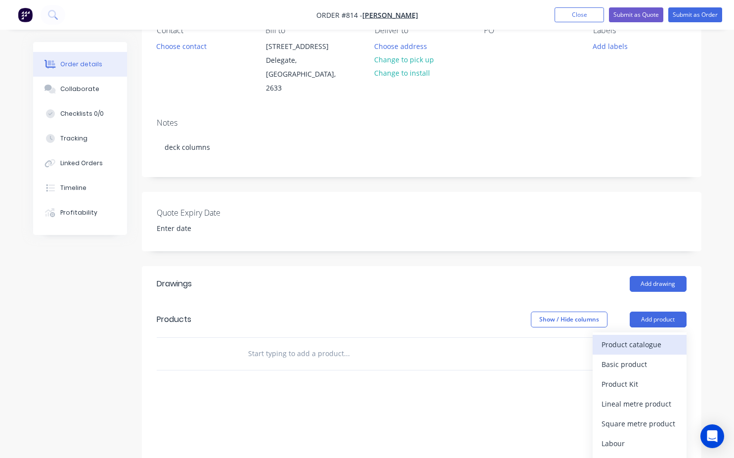
click at [631, 337] on div "Product catalogue" at bounding box center [640, 344] width 76 height 14
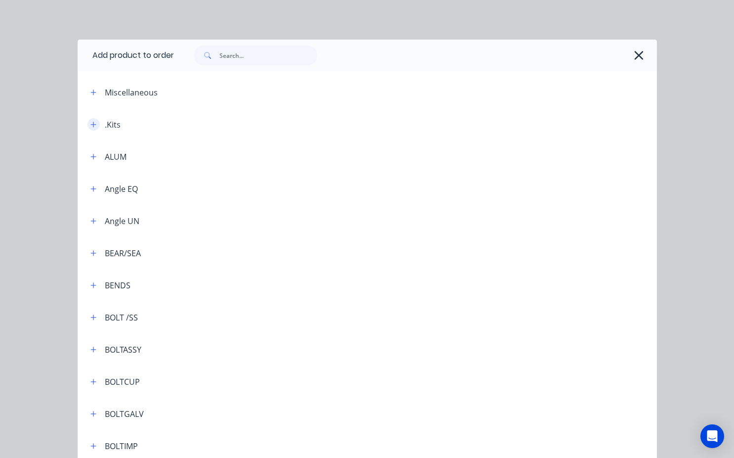
click at [93, 125] on button "button" at bounding box center [94, 124] width 12 height 12
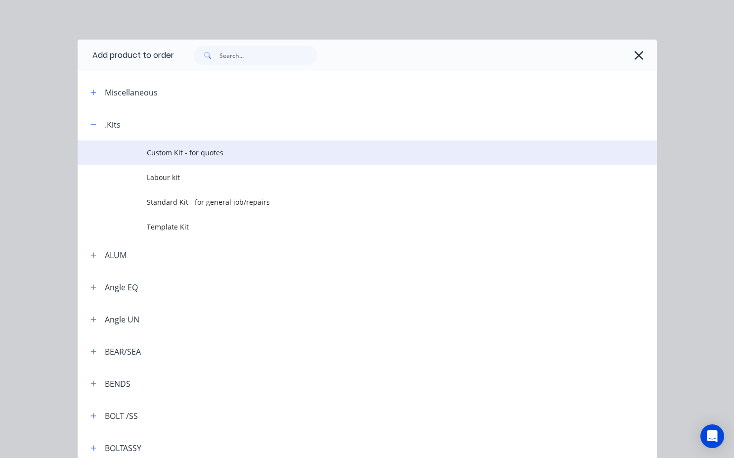
click at [165, 152] on span "Custom Kit - for quotes" at bounding box center [351, 152] width 408 height 10
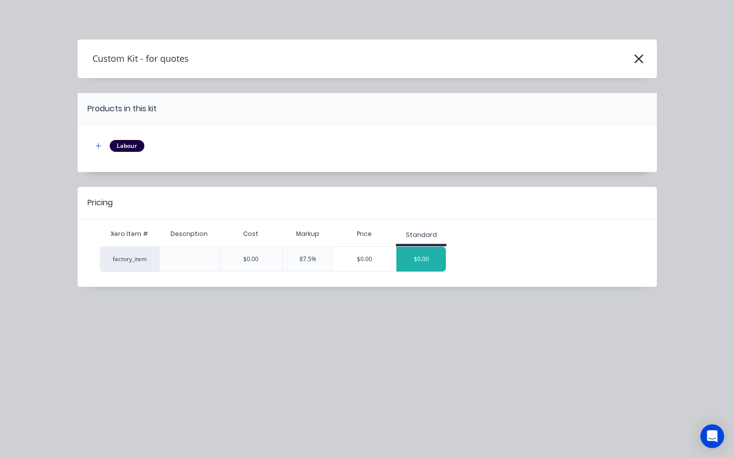
click at [428, 260] on div "$0.00" at bounding box center [421, 259] width 49 height 25
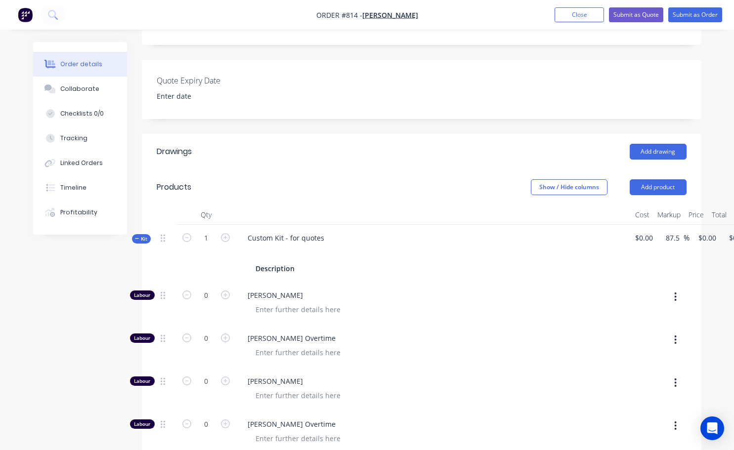
scroll to position [247, 0]
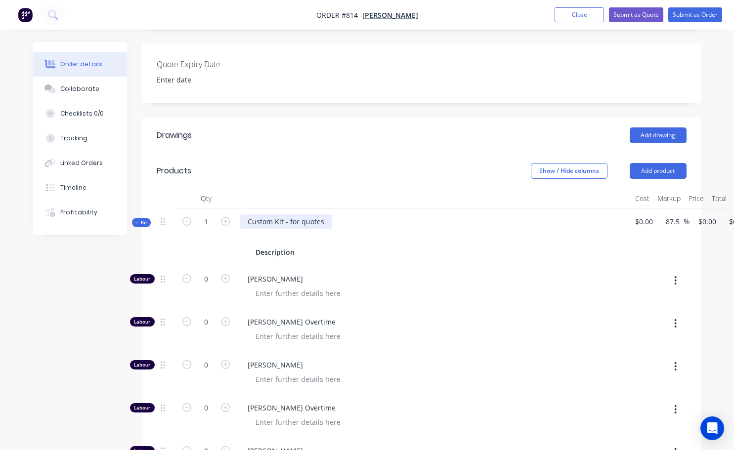
click at [326, 215] on div "Custom Kit - for quotes" at bounding box center [286, 222] width 92 height 14
click at [645, 18] on button "Submit as Quote" at bounding box center [636, 14] width 54 height 15
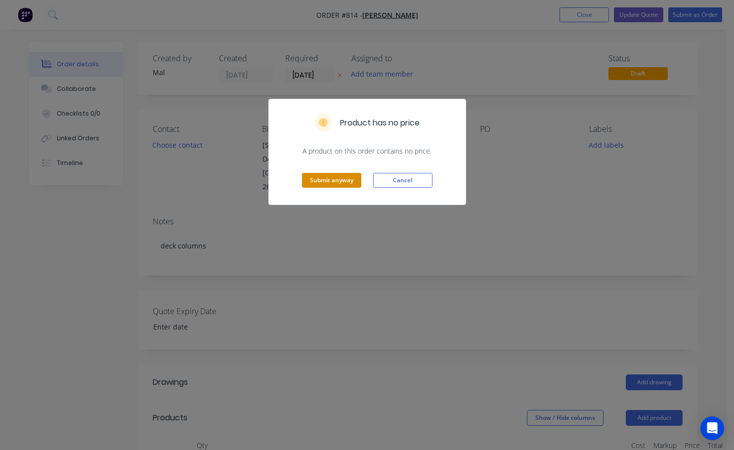
click at [340, 178] on button "Submit anyway" at bounding box center [331, 180] width 59 height 15
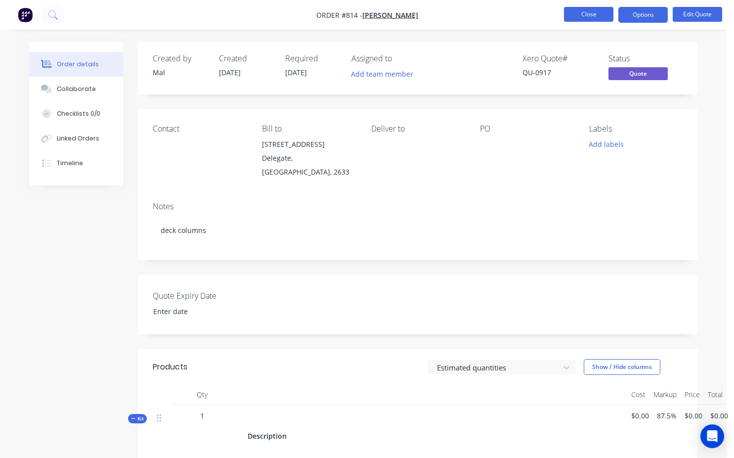
click at [582, 13] on button "Close" at bounding box center [588, 14] width 49 height 15
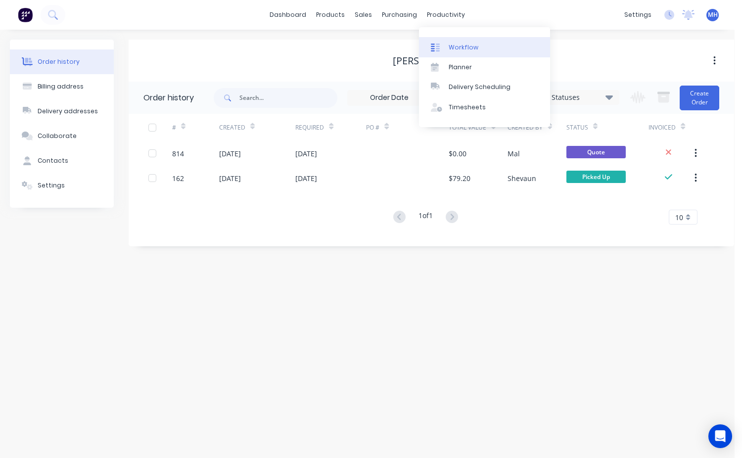
click at [460, 47] on div "Workflow" at bounding box center [463, 47] width 30 height 9
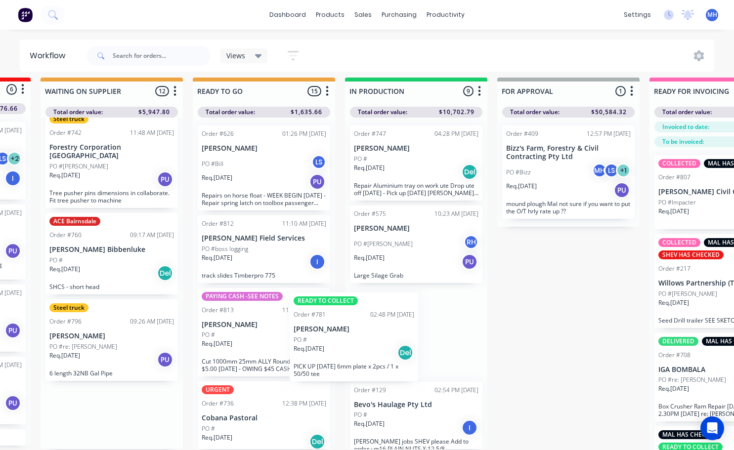
scroll to position [9, 285]
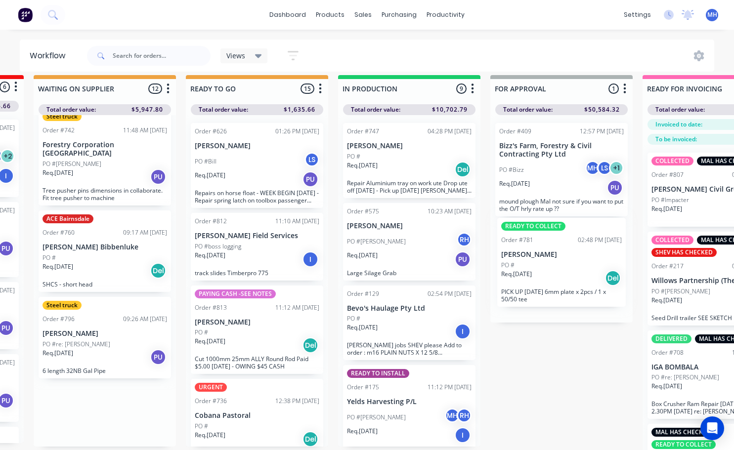
drag, startPoint x: 95, startPoint y: 338, endPoint x: 554, endPoint y: 251, distance: 466.5
click at [554, 251] on div "QUOTES TO DO 1 Status colour #273444 hex #273444 Save Cancel Notifications Emai…" at bounding box center [524, 275] width 1649 height 401
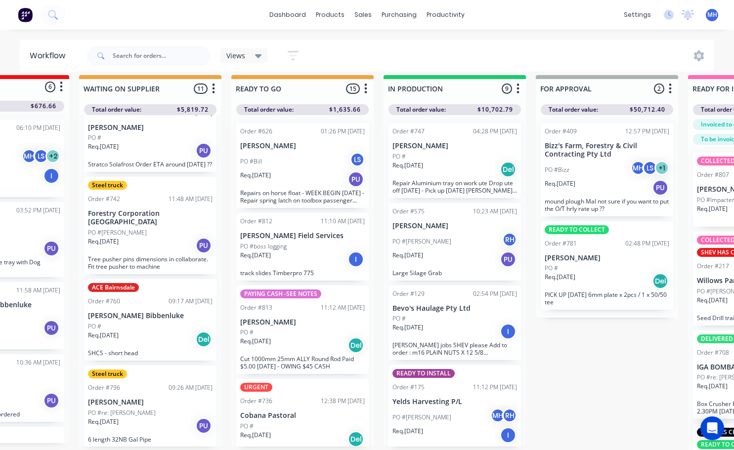
scroll to position [9, 246]
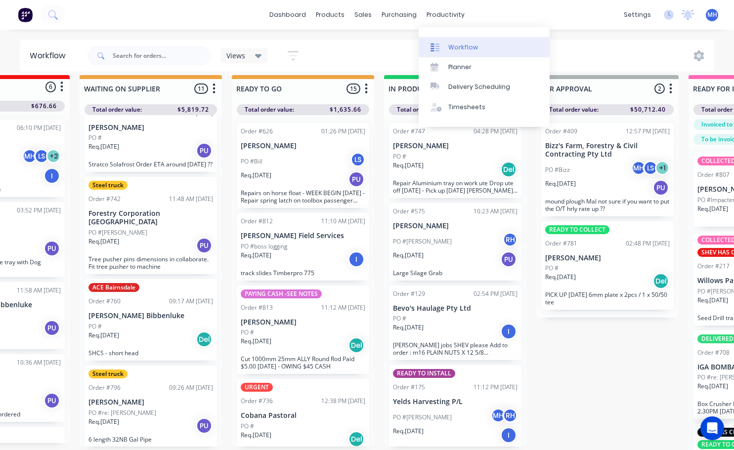
click at [465, 42] on link "Workflow" at bounding box center [484, 47] width 131 height 20
click at [462, 46] on div "Workflow" at bounding box center [463, 47] width 30 height 9
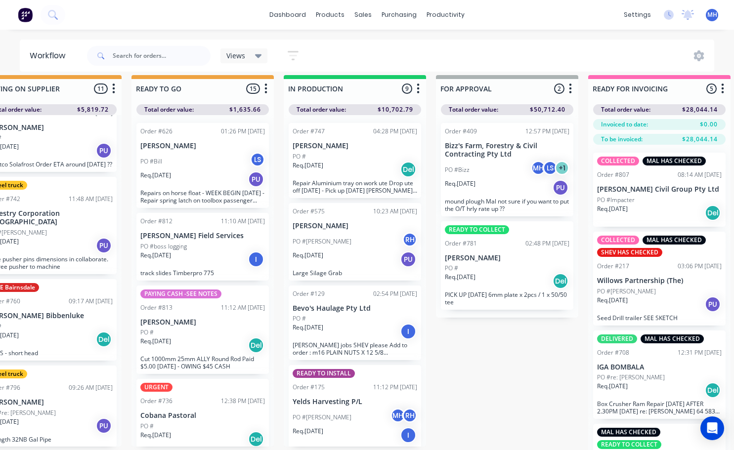
scroll to position [9, 371]
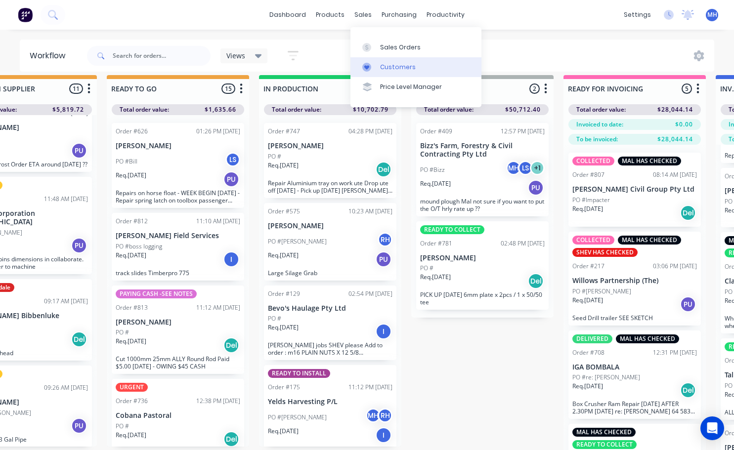
click at [396, 72] on link "Customers" at bounding box center [416, 67] width 131 height 20
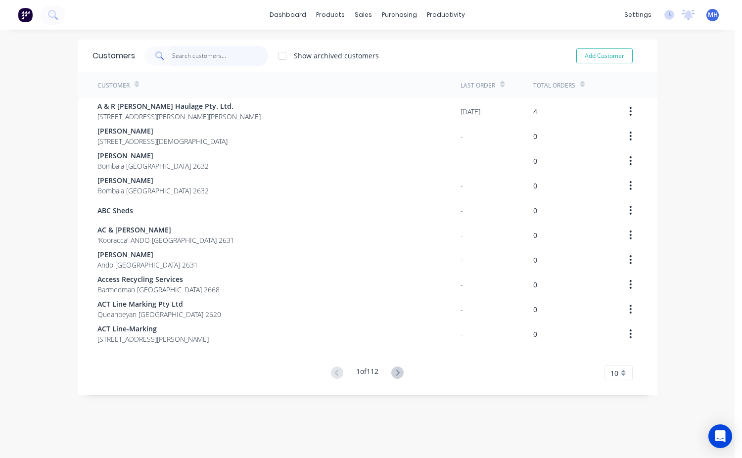
click at [187, 59] on input "text" at bounding box center [220, 56] width 96 height 20
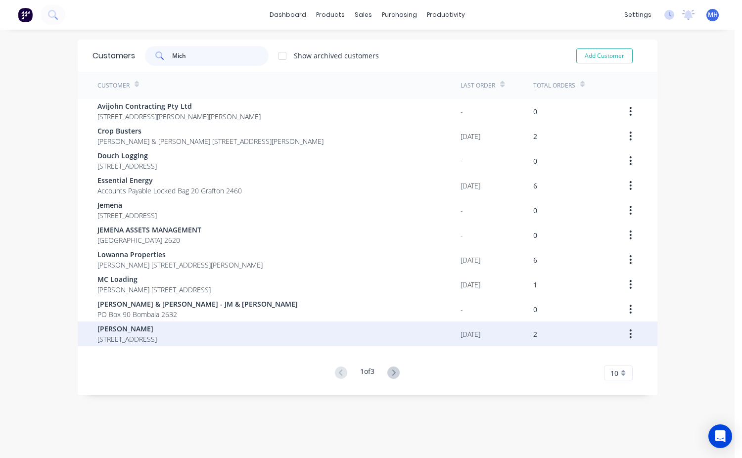
type input "Mich"
click at [144, 340] on span "284 Powers Road Delegate New South Wales 2633" at bounding box center [126, 339] width 59 height 10
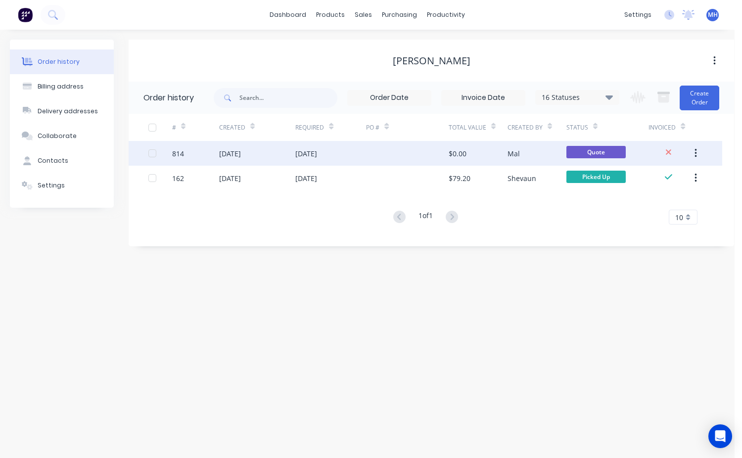
click at [556, 156] on div "Mal" at bounding box center [536, 153] width 59 height 25
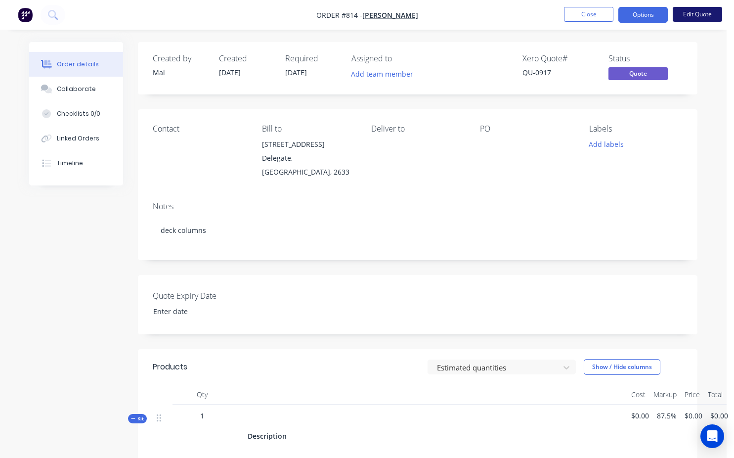
click at [699, 17] on button "Edit Quote" at bounding box center [697, 14] width 49 height 15
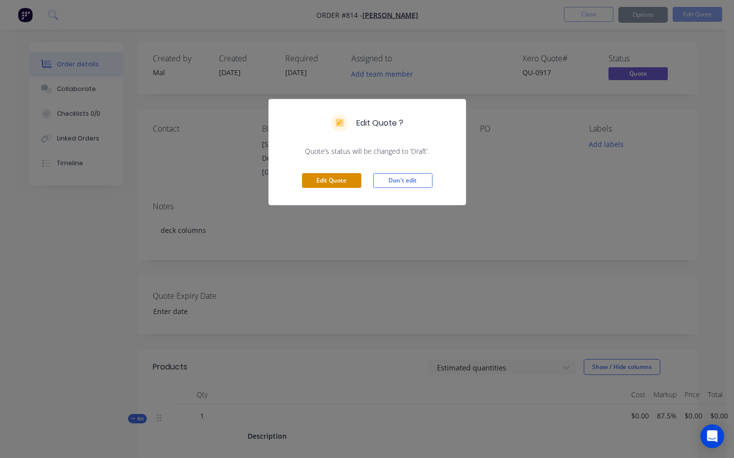
click at [324, 178] on button "Edit Quote" at bounding box center [331, 180] width 59 height 15
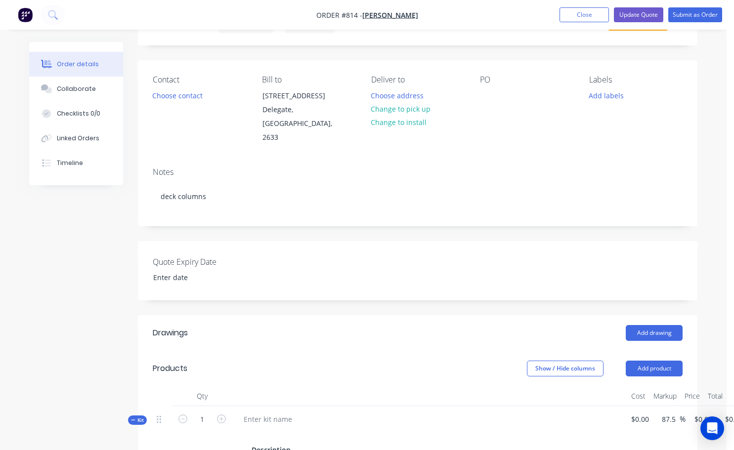
scroll to position [198, 0]
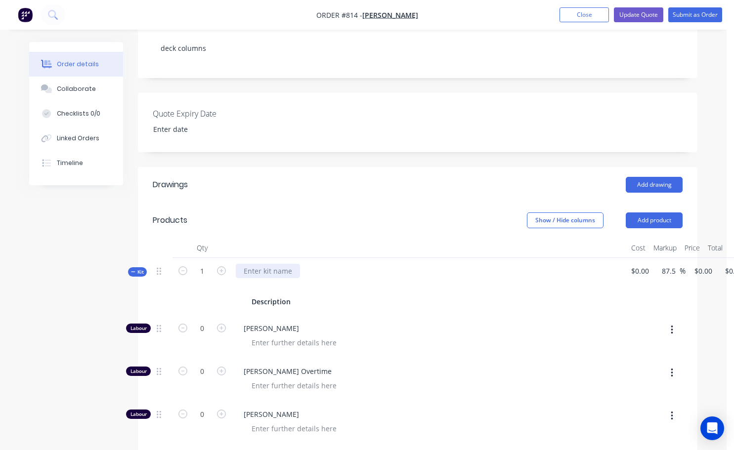
click at [251, 264] on div at bounding box center [268, 271] width 64 height 14
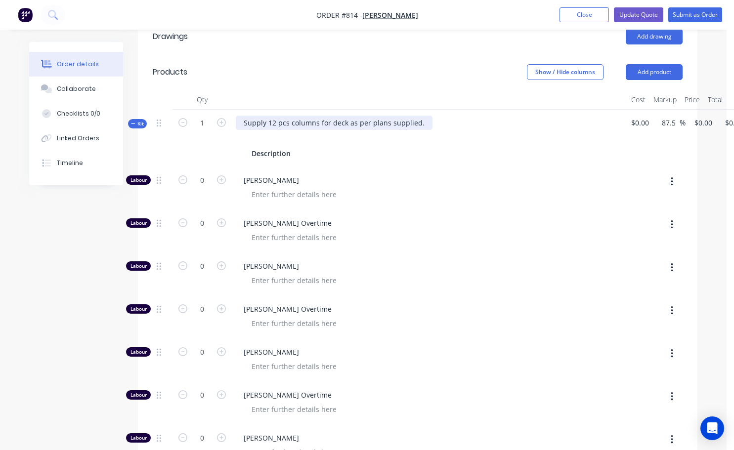
scroll to position [346, 38]
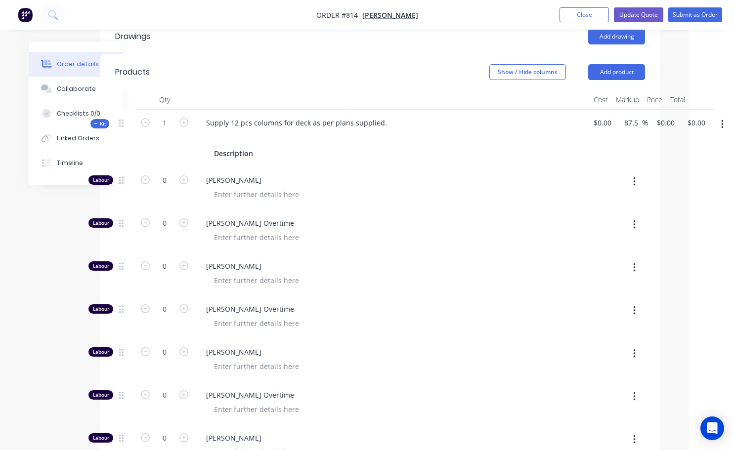
click at [727, 116] on button "button" at bounding box center [722, 125] width 23 height 18
click at [683, 143] on div "Add product to kit" at bounding box center [687, 150] width 76 height 14
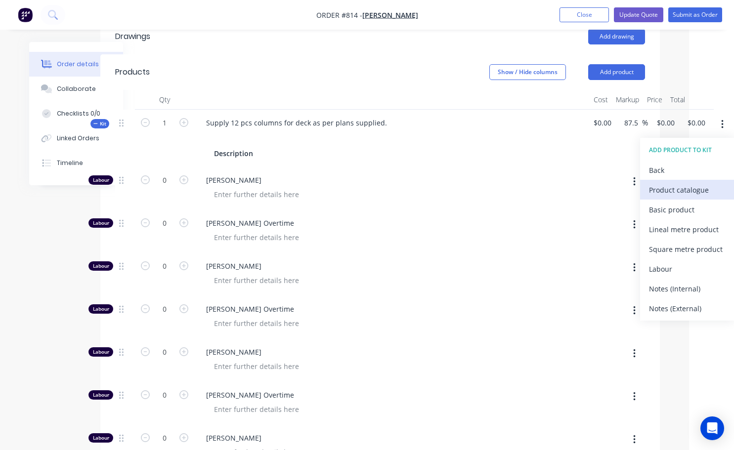
click at [658, 183] on div "Product catalogue" at bounding box center [687, 190] width 76 height 14
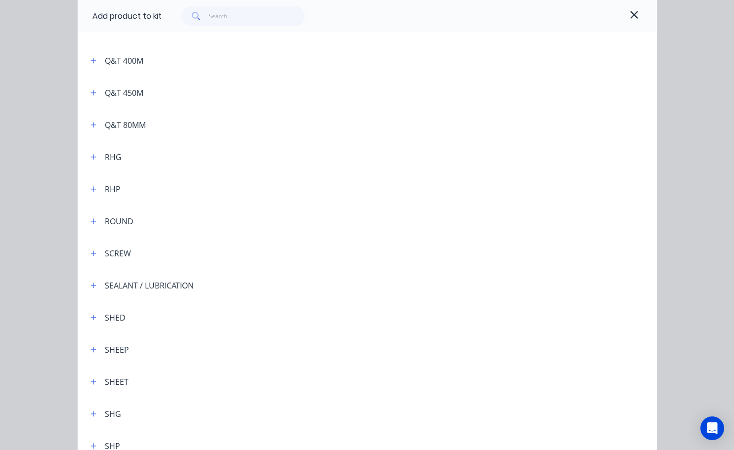
scroll to position [2670, 0]
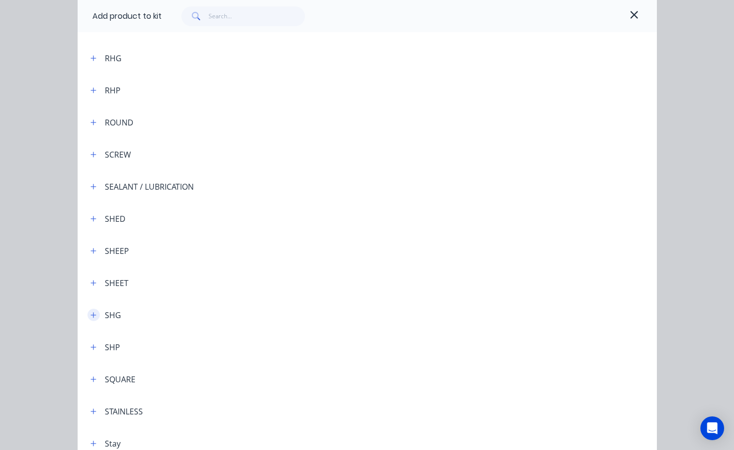
click at [90, 315] on icon "button" at bounding box center [92, 314] width 5 height 5
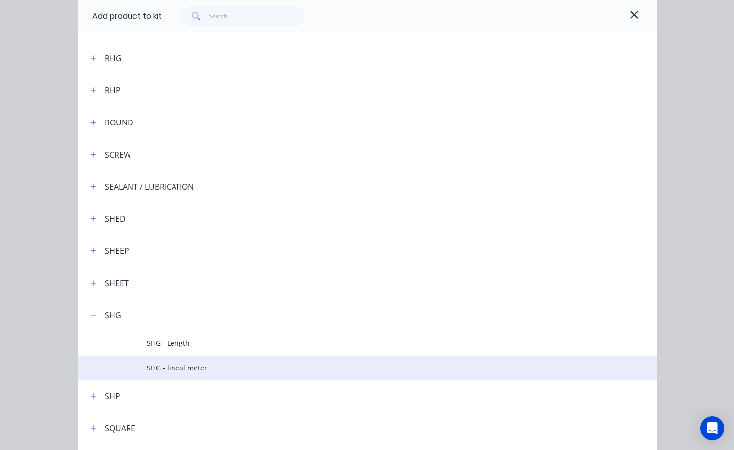
click at [176, 367] on span "SHG - lineal meter" at bounding box center [351, 368] width 408 height 10
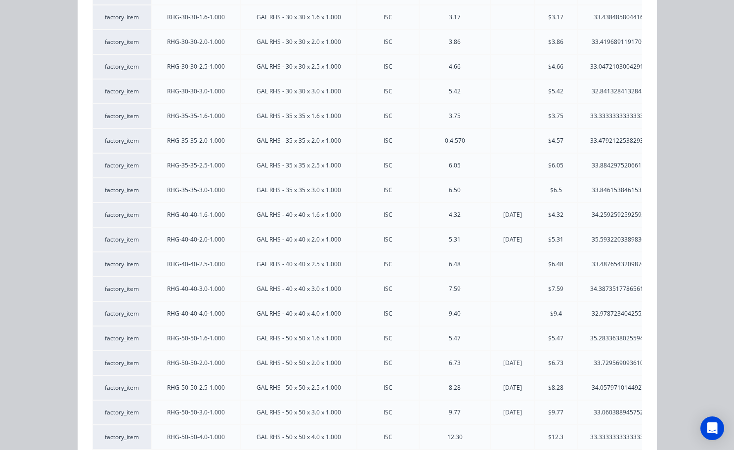
scroll to position [346, 0]
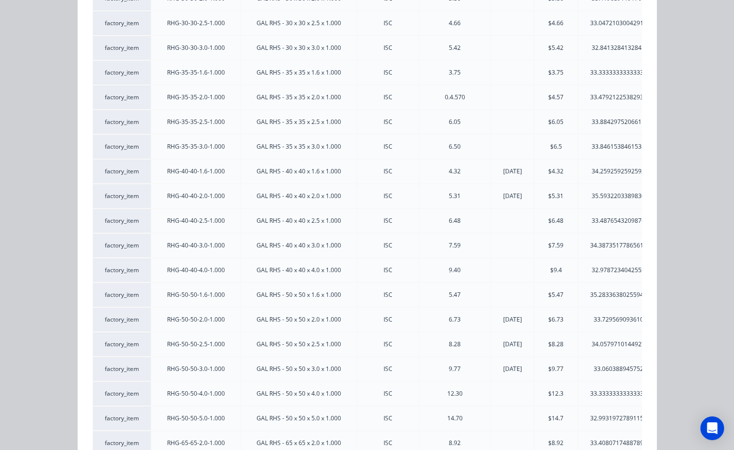
click at [608, 297] on div "35.283363802559414%" at bounding box center [622, 295] width 89 height 9
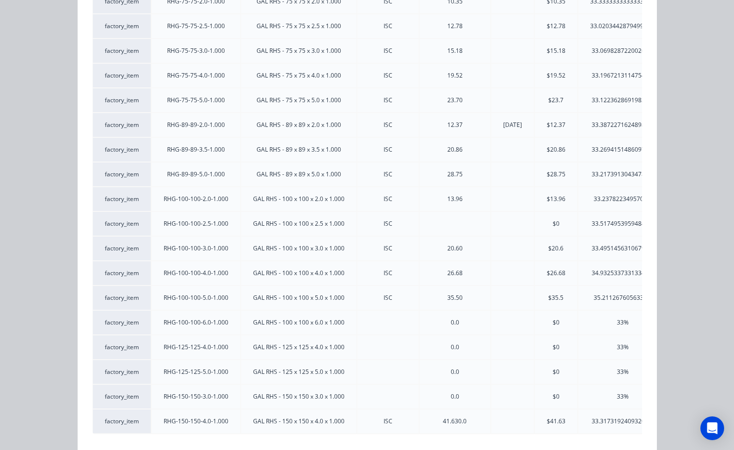
scroll to position [963, 0]
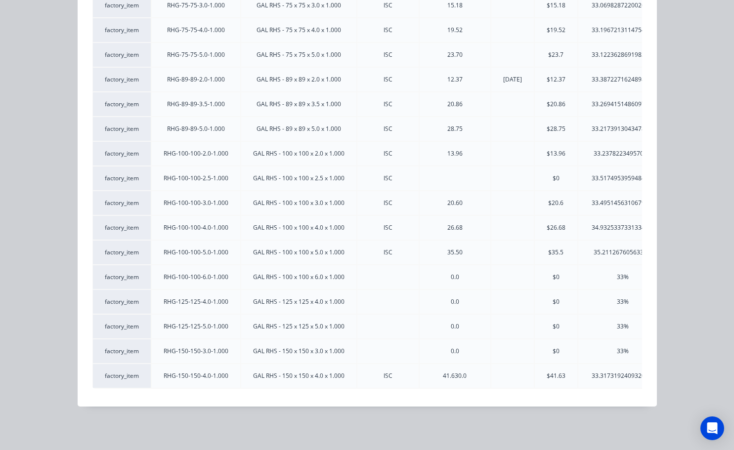
drag, startPoint x: 293, startPoint y: 392, endPoint x: 522, endPoint y: 390, distance: 229.4
drag, startPoint x: 257, startPoint y: 420, endPoint x: 445, endPoint y: 352, distance: 200.8
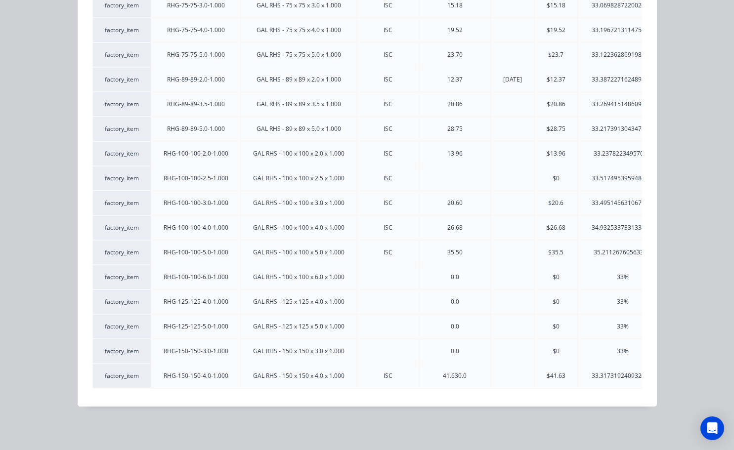
drag, startPoint x: 699, startPoint y: 209, endPoint x: 640, endPoint y: 221, distance: 60.2
click at [698, 209] on div "SHG - lineal meter Pricing Xero Item # Our Code Description Supplier Code Purch…" at bounding box center [367, 225] width 734 height 450
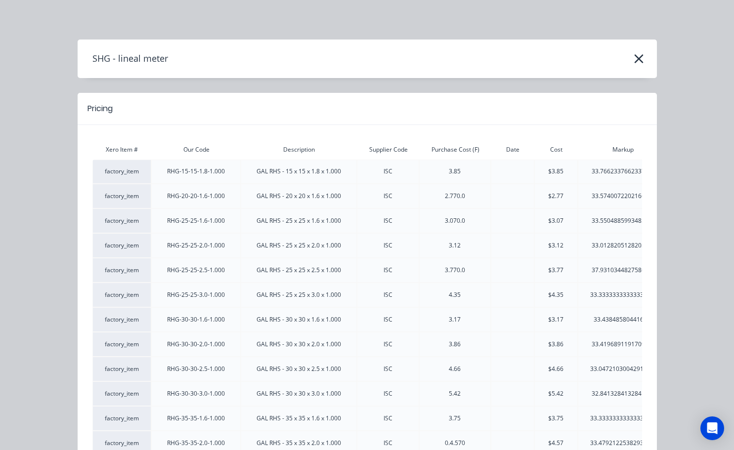
scroll to position [198, 38]
click at [634, 57] on icon "button" at bounding box center [639, 59] width 10 height 14
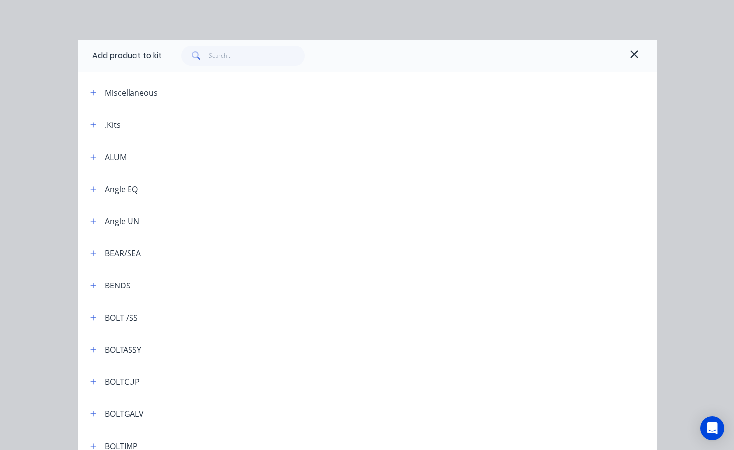
scroll to position [2969, 0]
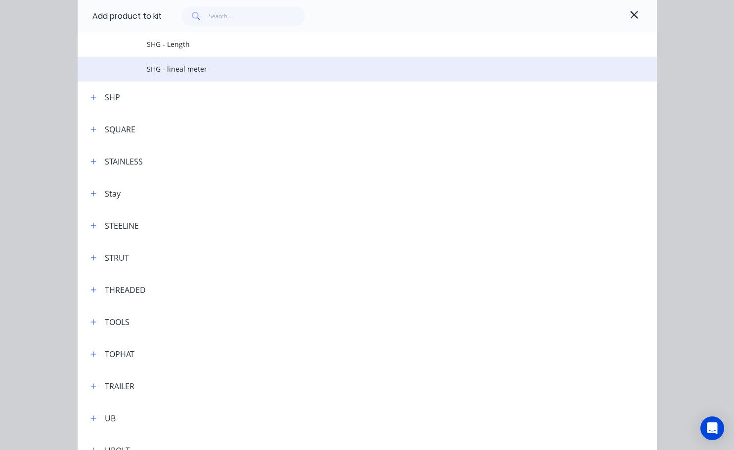
click at [168, 67] on span "SHG - lineal meter" at bounding box center [351, 69] width 408 height 10
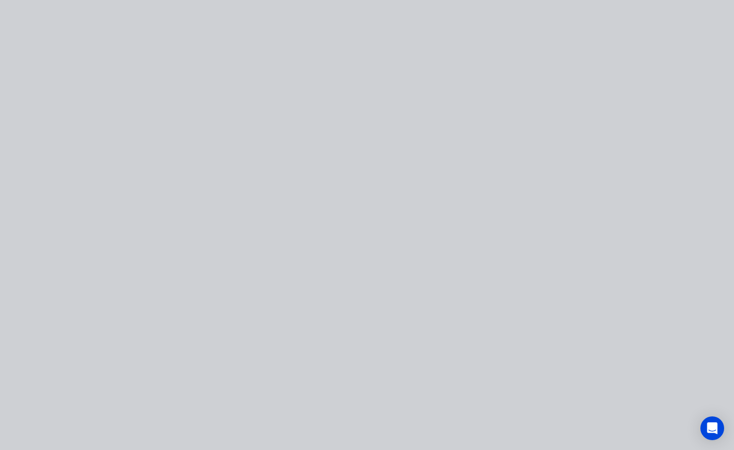
scroll to position [0, 0]
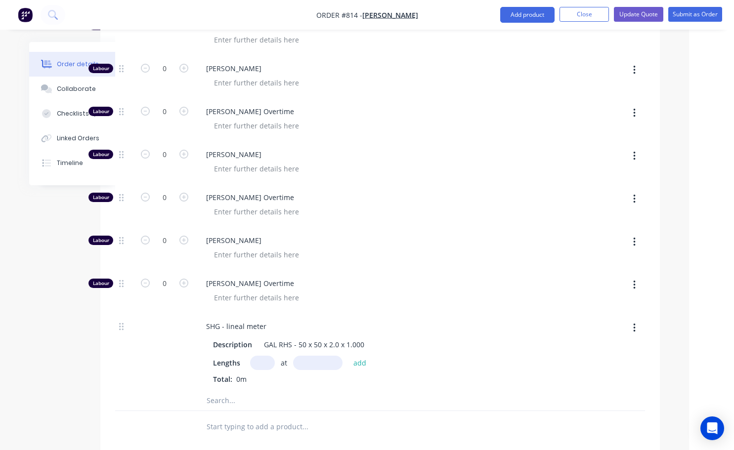
click at [266, 356] on input "text" at bounding box center [262, 363] width 25 height 14
type input "12"
click at [303, 356] on input "text" at bounding box center [317, 363] width 49 height 14
type input "1000mm"
click at [371, 338] on div "Description GAL RHS - 50 x 50 x 2.0 x 1.000 Lengths 12 at 1000mm add Total: 0m" at bounding box center [392, 360] width 388 height 49
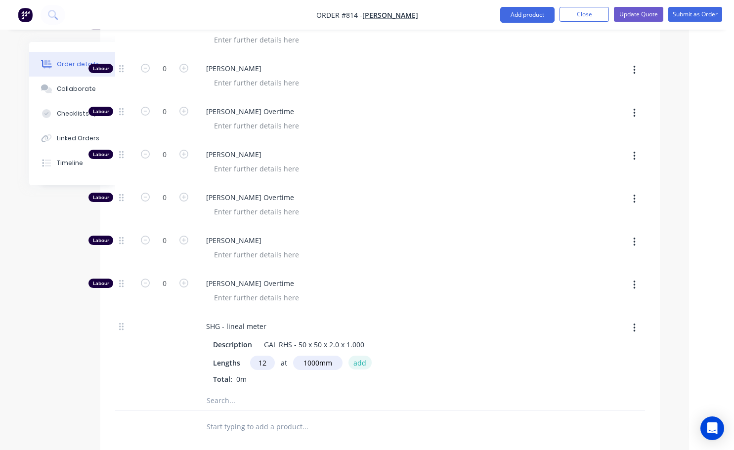
click at [365, 356] on button "add" at bounding box center [360, 362] width 23 height 13
type input "$151.425"
type input "$151.43"
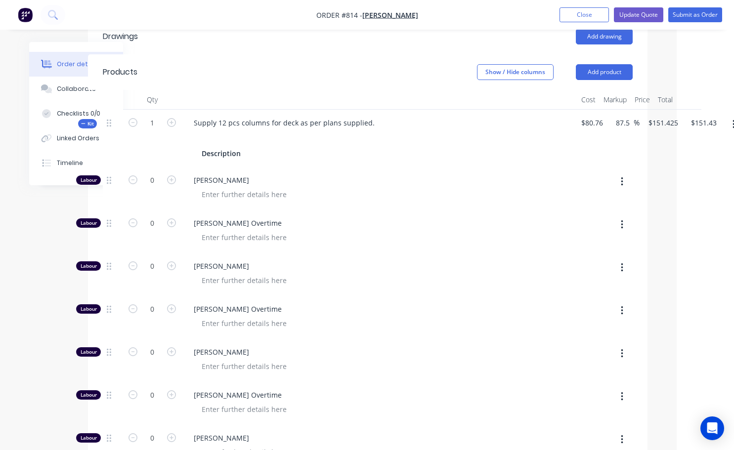
scroll to position [346, 61]
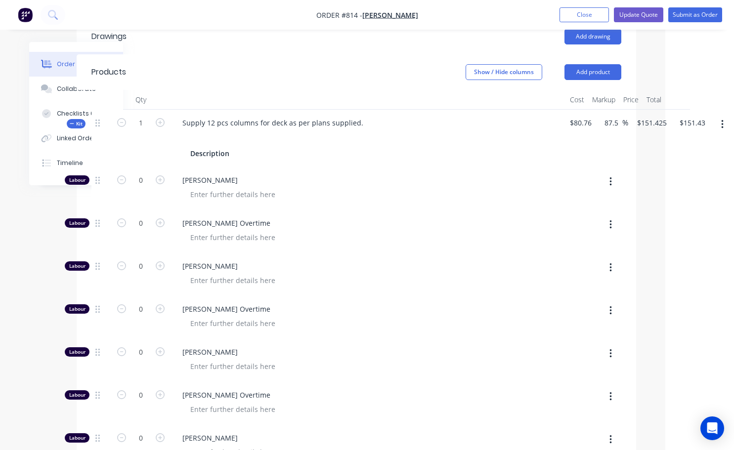
click at [721, 119] on icon "button" at bounding box center [722, 124] width 2 height 11
click at [690, 143] on div "Add product to kit" at bounding box center [687, 150] width 76 height 14
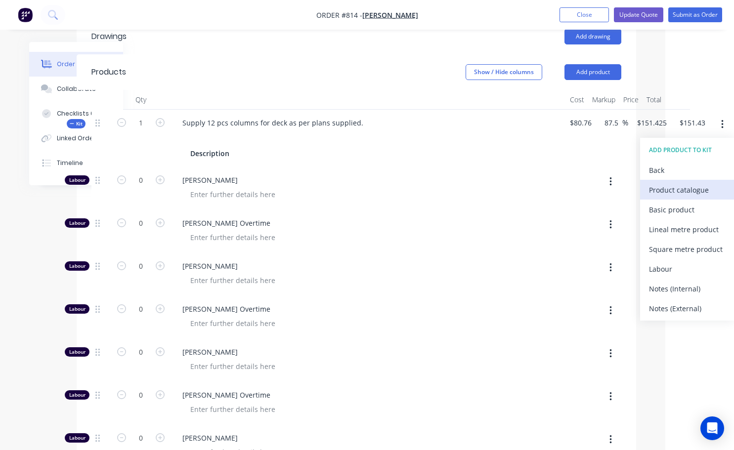
click at [662, 183] on div "Product catalogue" at bounding box center [687, 190] width 76 height 14
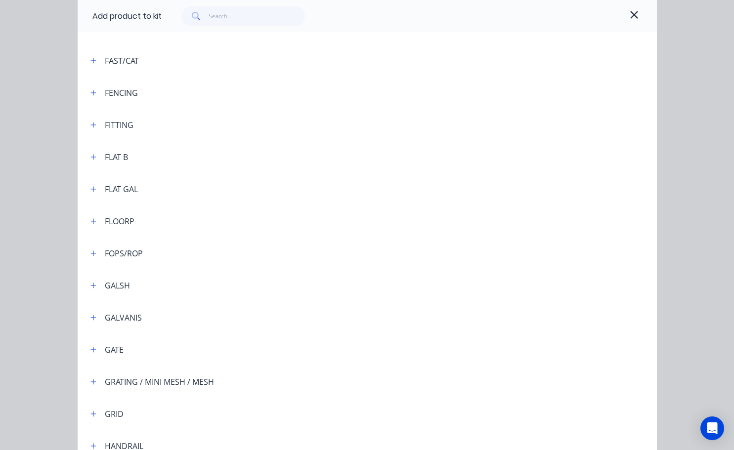
scroll to position [1285, 0]
click at [90, 224] on icon "button" at bounding box center [93, 221] width 6 height 7
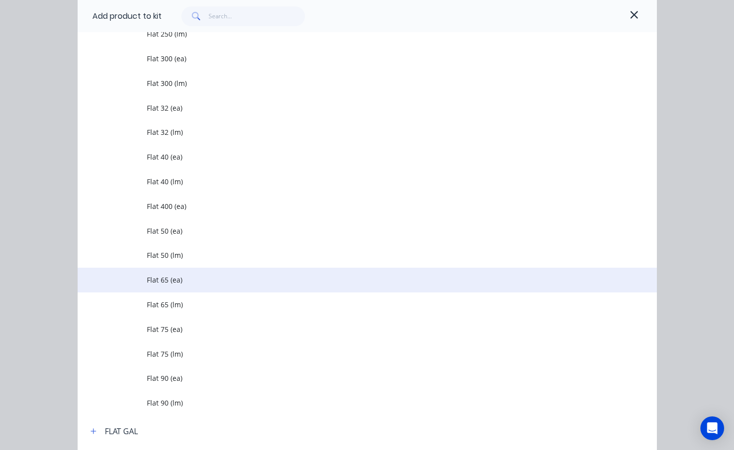
scroll to position [2077, 0]
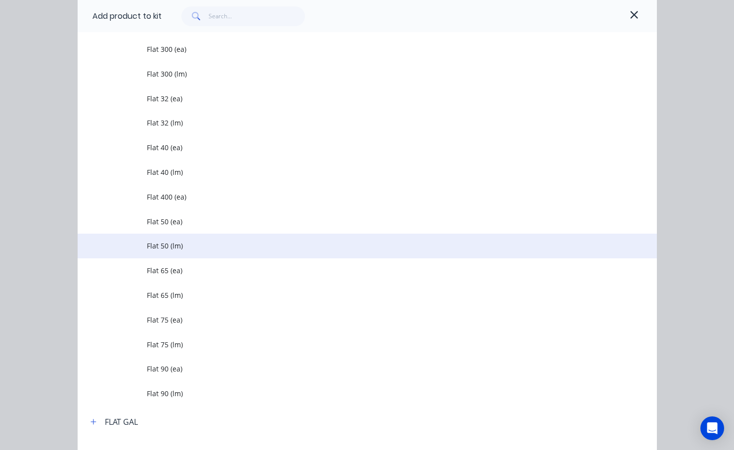
click at [161, 252] on td "Flat 50 (lm)" at bounding box center [402, 246] width 510 height 25
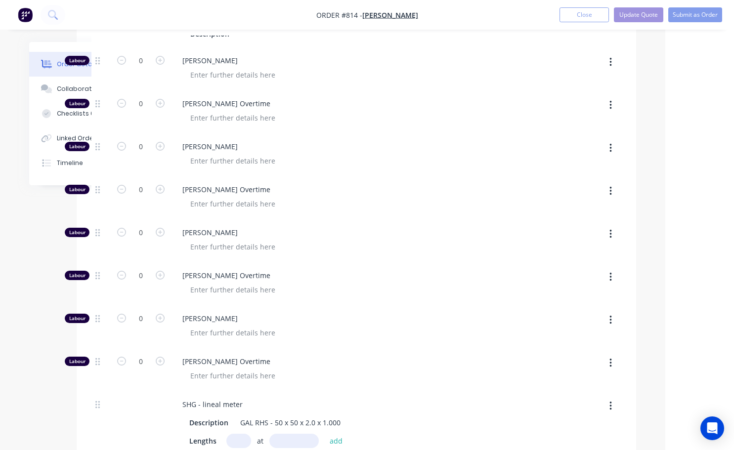
scroll to position [593, 61]
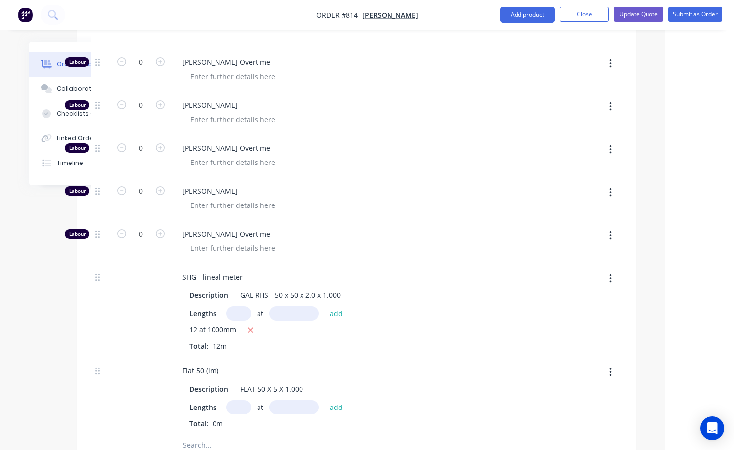
click at [237, 400] on input "text" at bounding box center [238, 407] width 25 height 14
type input "12"
click at [289, 400] on input "text" at bounding box center [293, 407] width 49 height 14
type input "50mm"
click at [334, 400] on button "add" at bounding box center [336, 406] width 23 height 13
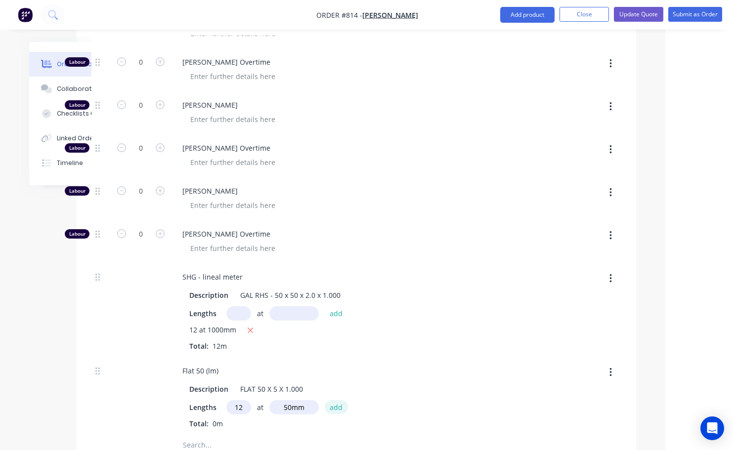
type input "$156.1725"
type input "$156.17"
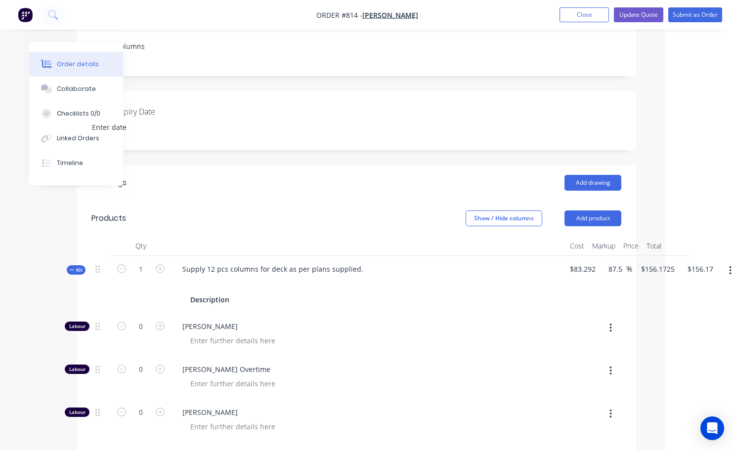
scroll to position [198, 61]
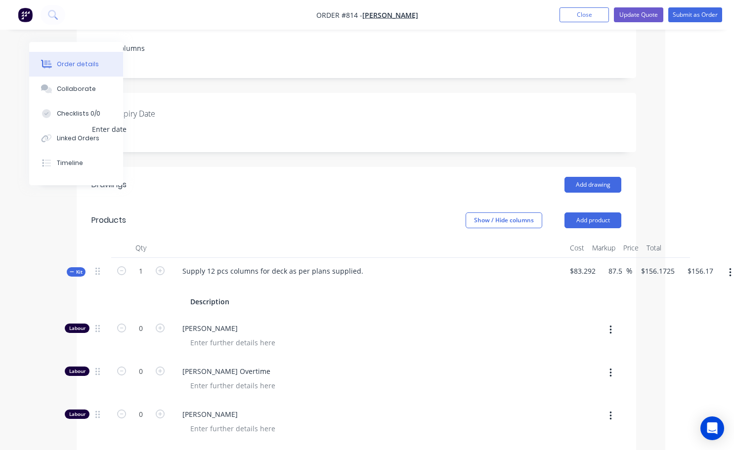
click at [730, 267] on icon "button" at bounding box center [730, 272] width 2 height 11
click at [687, 292] on div "Add product to kit" at bounding box center [695, 299] width 76 height 14
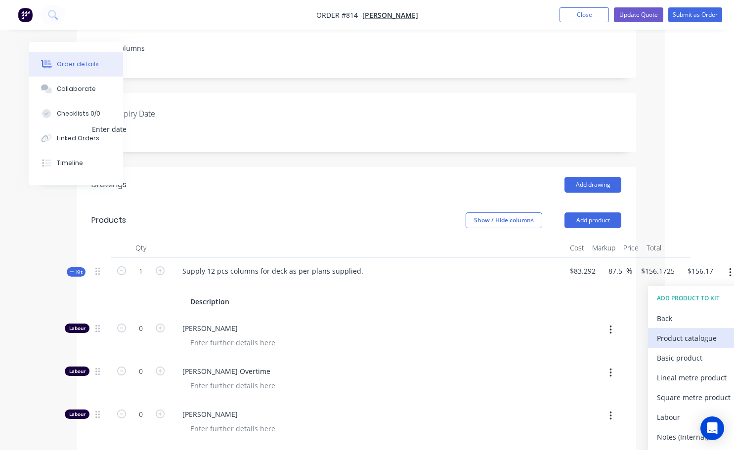
click at [687, 331] on div "Product catalogue" at bounding box center [695, 338] width 76 height 14
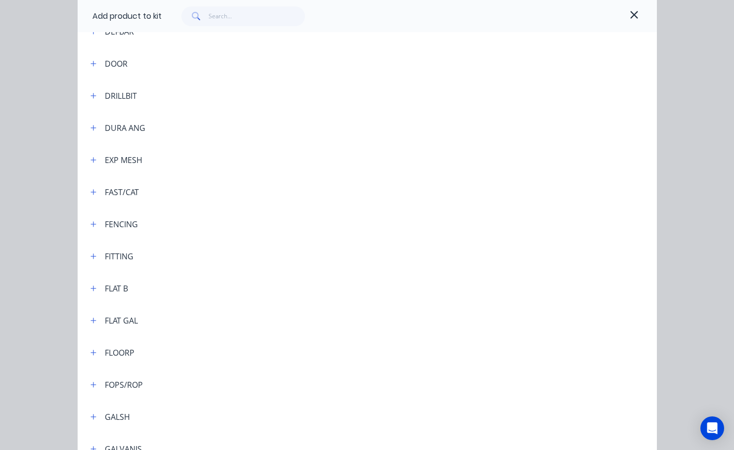
scroll to position [1236, 0]
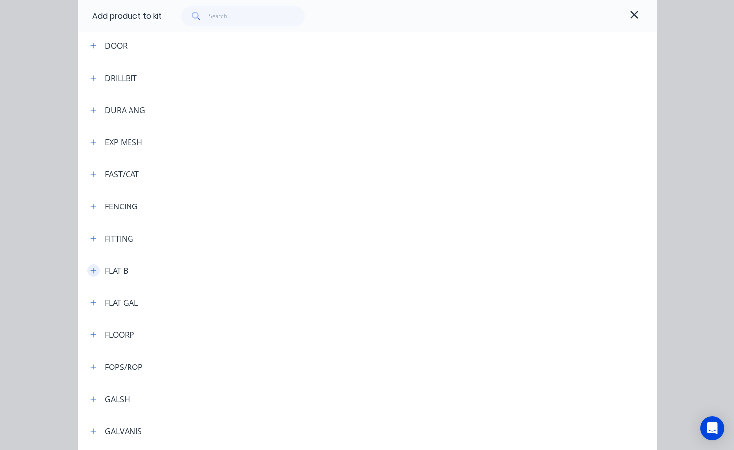
click at [91, 268] on icon "button" at bounding box center [93, 270] width 6 height 7
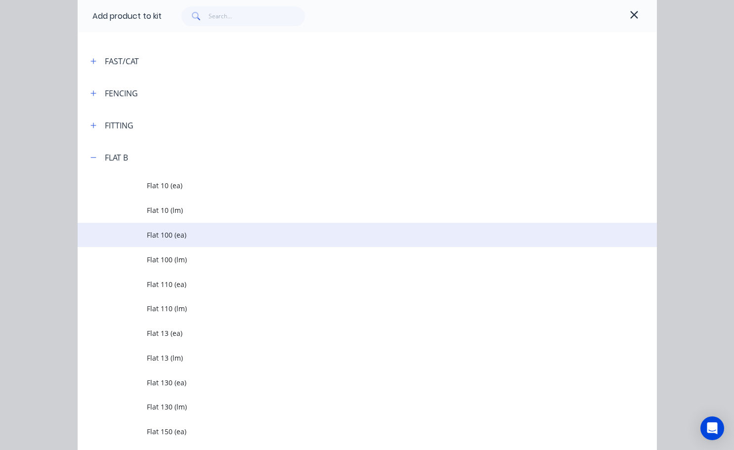
scroll to position [1384, 0]
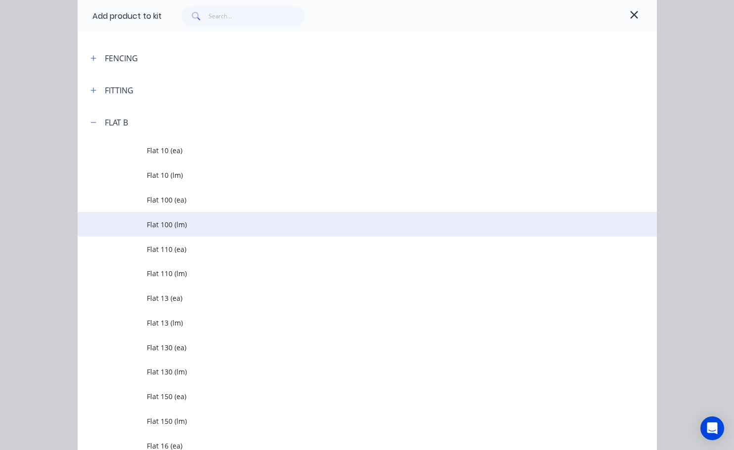
click at [169, 222] on span "Flat 100 (lm)" at bounding box center [351, 225] width 408 height 10
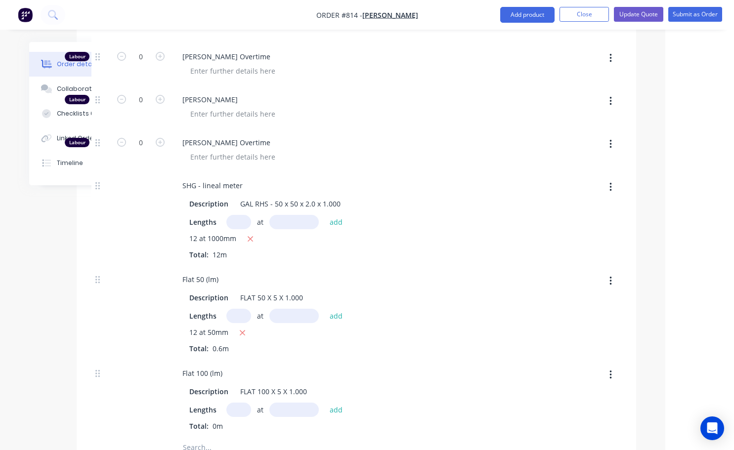
scroll to position [791, 61]
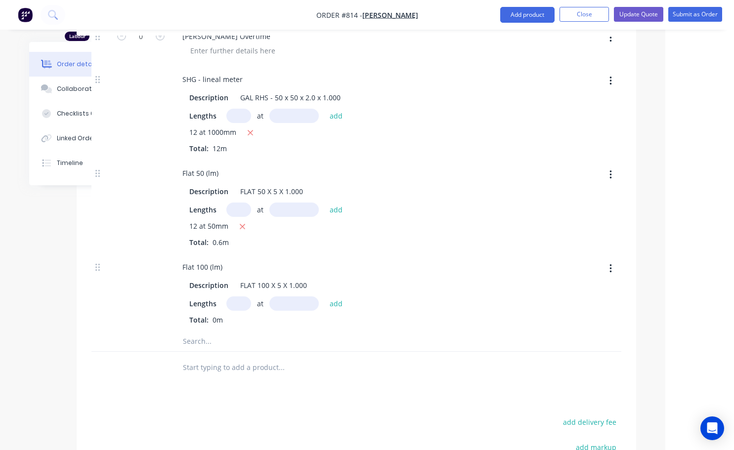
click at [243, 297] on input "text" at bounding box center [238, 304] width 25 height 14
type input "12"
click at [292, 297] on input "text" at bounding box center [293, 304] width 49 height 14
type input "150mm"
click at [332, 297] on button "add" at bounding box center [336, 303] width 23 height 13
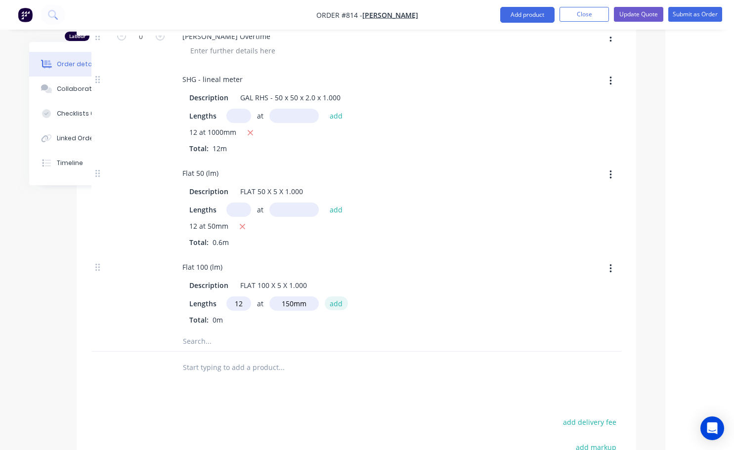
type input "$184.6575"
type input "$184.66"
click at [243, 224] on icon "button" at bounding box center [242, 226] width 5 height 5
type input "$179.91"
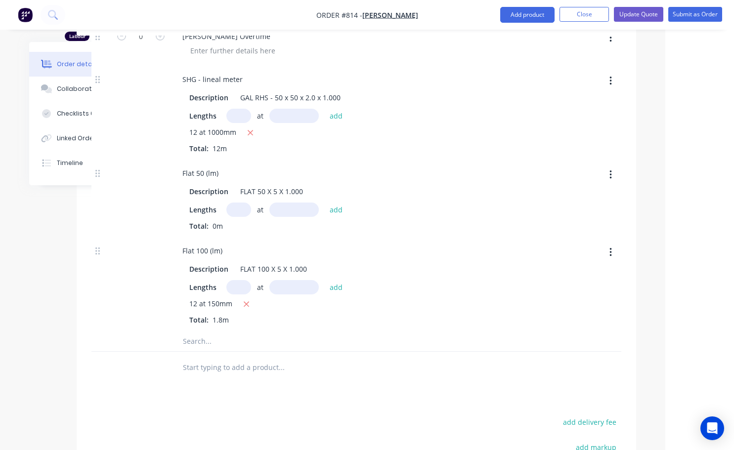
click at [235, 203] on input "text" at bounding box center [238, 210] width 25 height 14
type input "12"
click at [279, 203] on input "text" at bounding box center [293, 210] width 49 height 14
type input "150mm"
click at [336, 203] on button "add" at bounding box center [336, 209] width 23 height 13
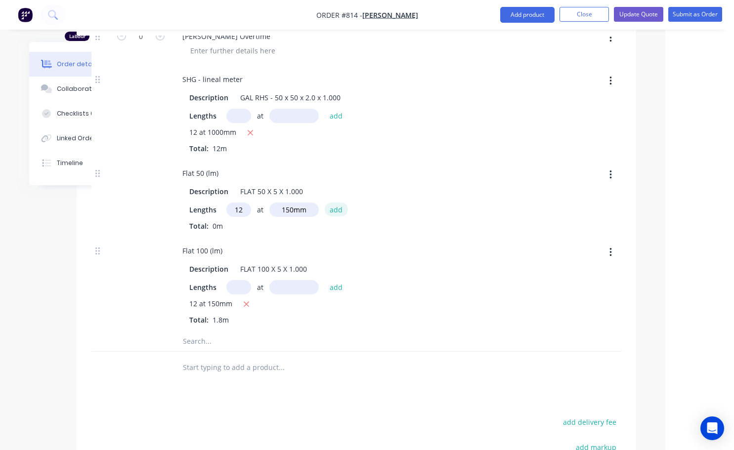
type input "$194.1525"
type input "$194.15"
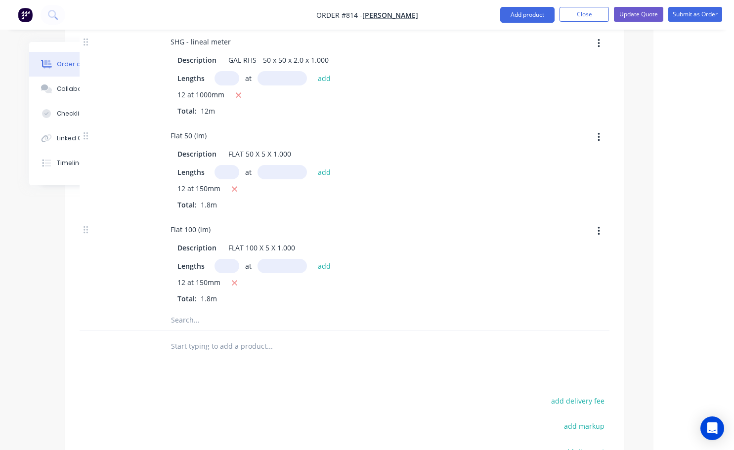
scroll to position [841, 73]
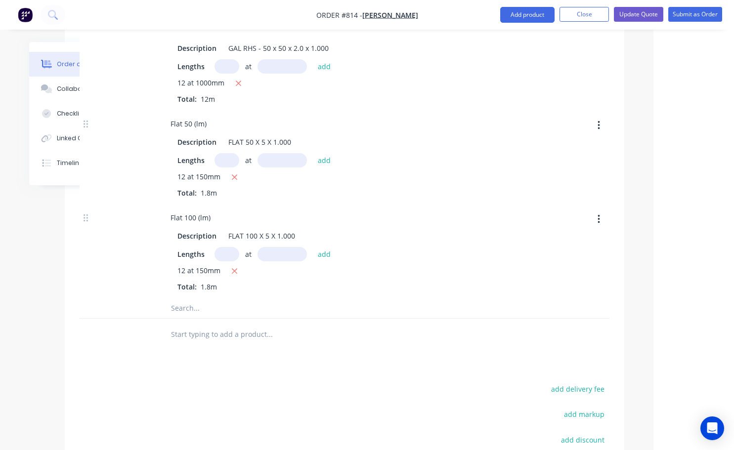
click at [600, 214] on icon "button" at bounding box center [599, 219] width 2 height 11
click at [547, 238] on div "Duplicate" at bounding box center [564, 245] width 76 height 14
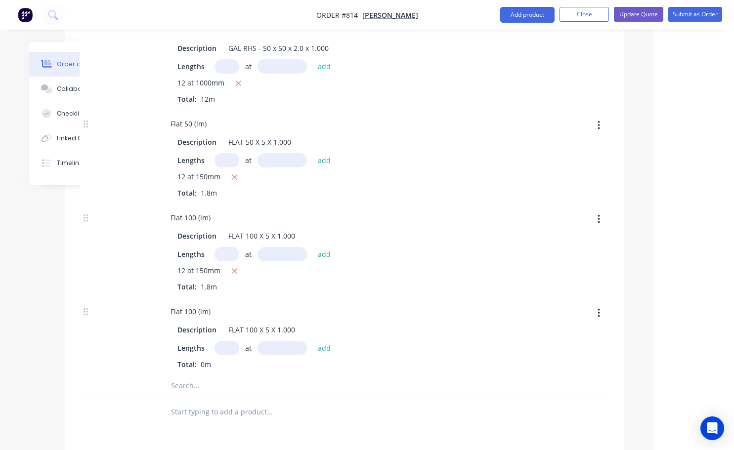
click at [240, 341] on div "at add" at bounding box center [276, 348] width 122 height 14
click at [238, 341] on input "text" at bounding box center [227, 348] width 25 height 14
type input "4"
click at [270, 341] on input "text" at bounding box center [282, 348] width 49 height 14
type input "200mm"
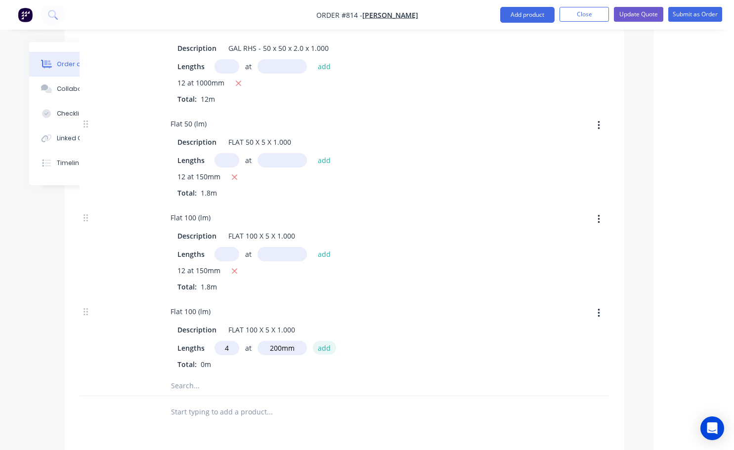
click at [318, 341] on button "add" at bounding box center [324, 347] width 23 height 13
type input "$206.8125"
type input "$206.81"
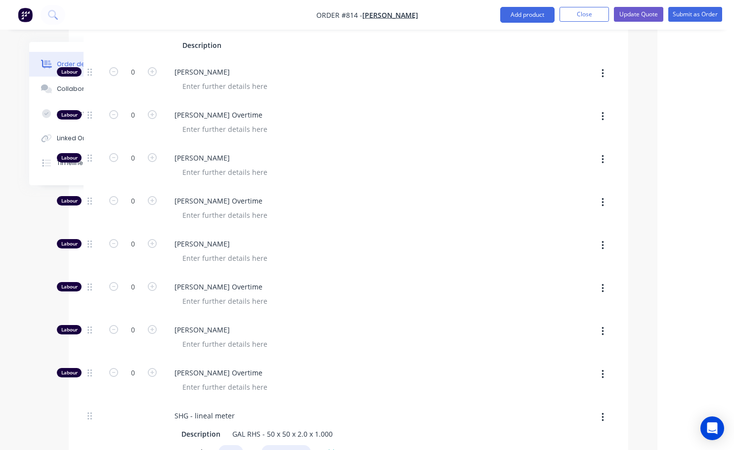
scroll to position [494, 69]
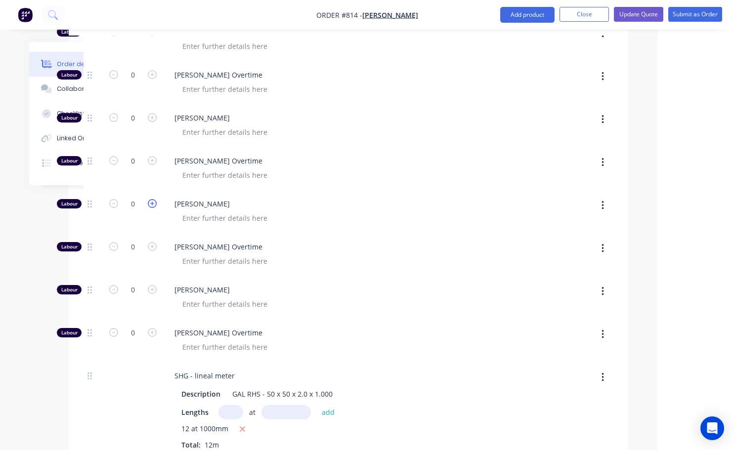
click at [155, 199] on icon "button" at bounding box center [152, 203] width 9 height 9
type input "$300.5625"
type input "$300.56"
type input "1"
click at [153, 199] on icon "button" at bounding box center [152, 203] width 9 height 9
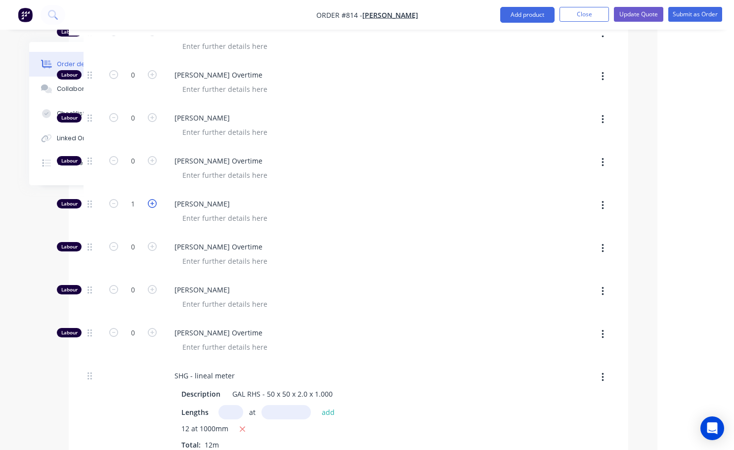
type input "$394.3125"
type input "$394.31"
type input "2"
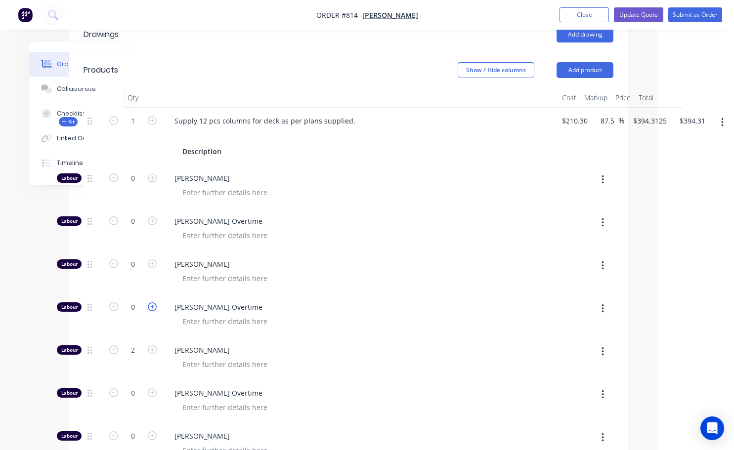
scroll to position [346, 69]
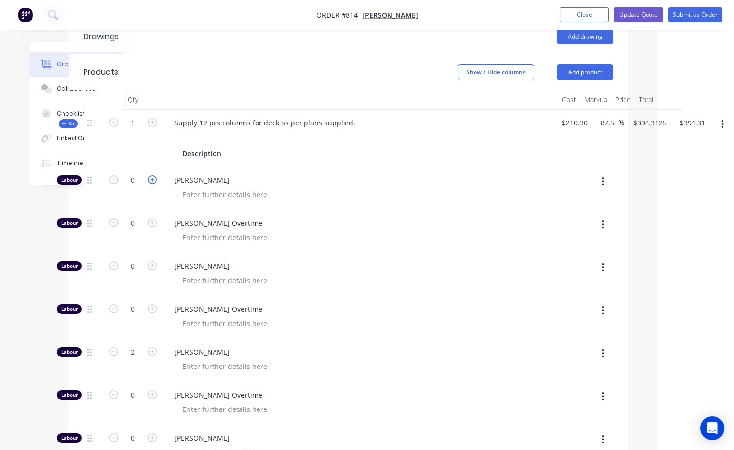
click at [156, 176] on icon "button" at bounding box center [152, 180] width 9 height 9
type input "$525.5625"
type input "$525.56"
type input "1"
click at [151, 176] on icon "button" at bounding box center [152, 180] width 9 height 9
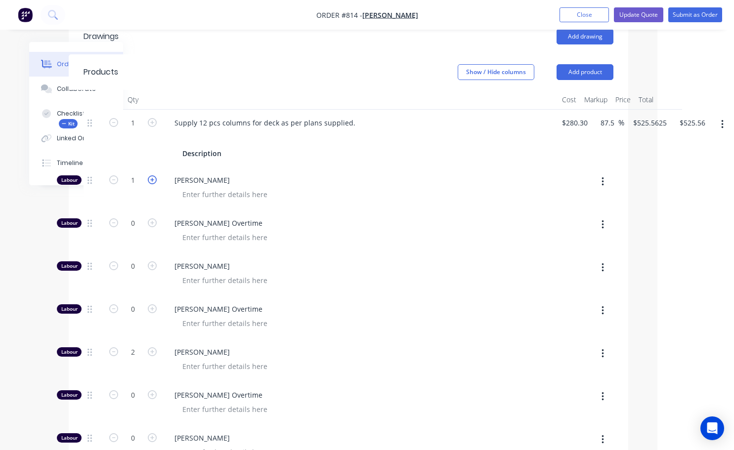
type input "$656.8125"
type input "$656.81"
type input "2"
click at [151, 176] on icon "button" at bounding box center [152, 180] width 9 height 9
type input "$788.0625"
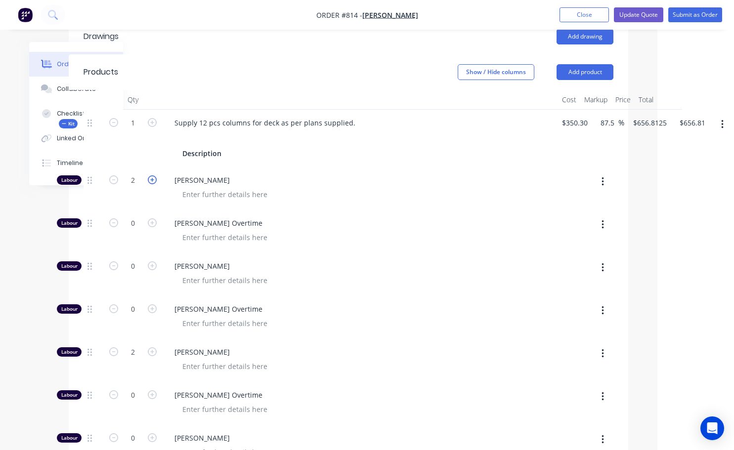
type input "$788.06"
type input "3"
click at [152, 176] on icon "button" at bounding box center [152, 180] width 9 height 9
type input "$919.3125"
type input "$919.31"
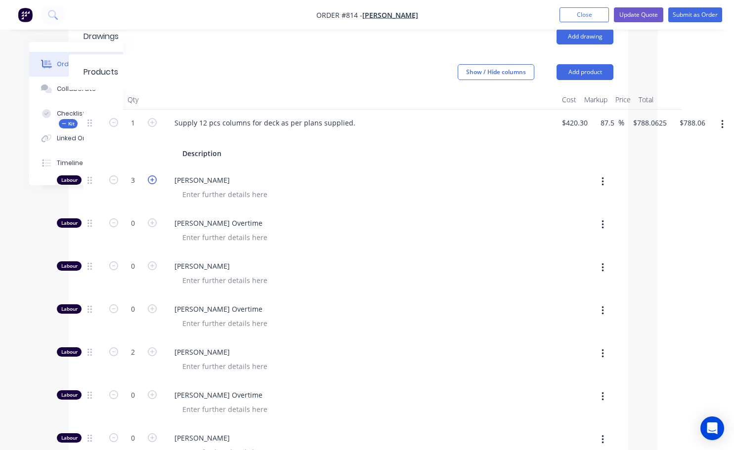
type input "4"
click at [152, 176] on icon "button" at bounding box center [152, 180] width 9 height 9
type input "$1,050.5625"
type input "$1,050.56"
click at [135, 173] on input "5" at bounding box center [133, 180] width 26 height 15
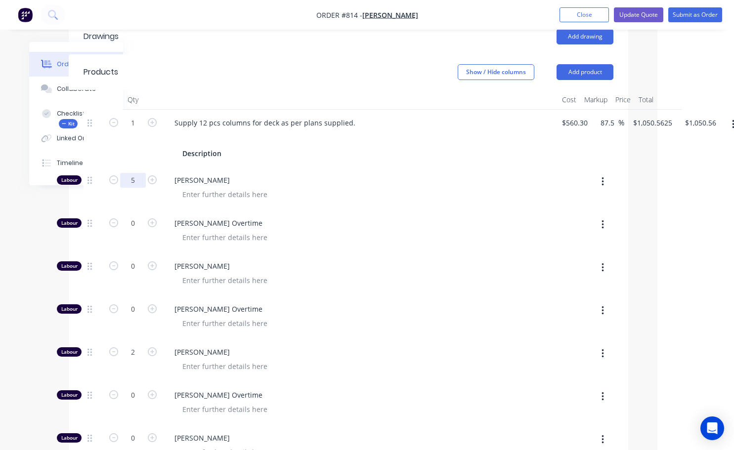
type input "5.5"
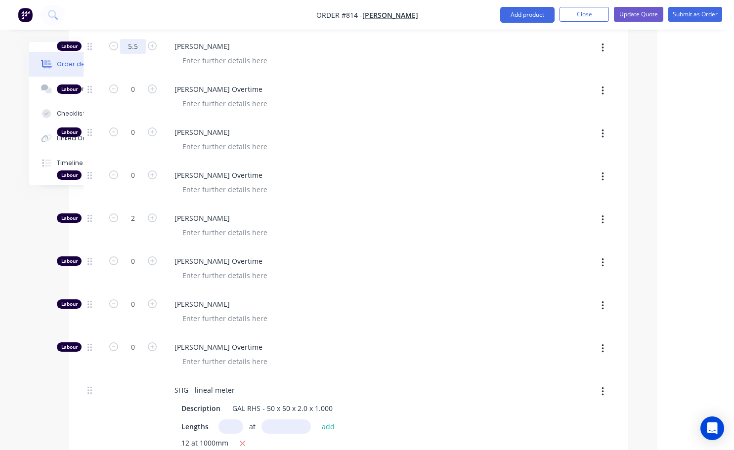
scroll to position [381, 69]
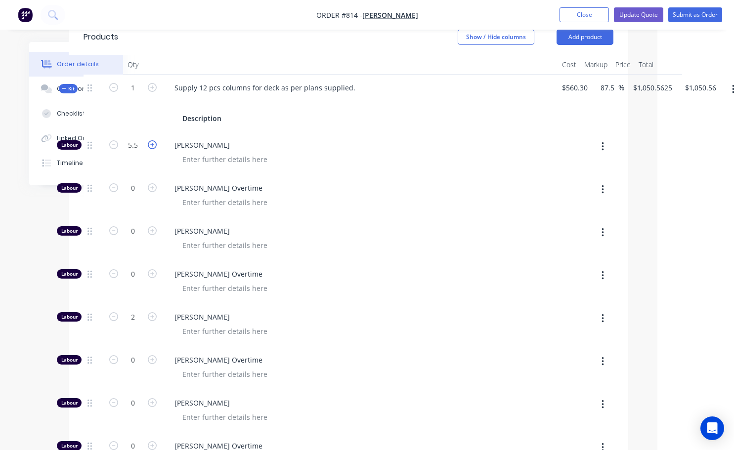
type input "$1,116.1875"
type input "$1,116.19"
click at [152, 140] on icon "button" at bounding box center [152, 144] width 9 height 9
type input "$1,247.4375"
type input "$1,247.44"
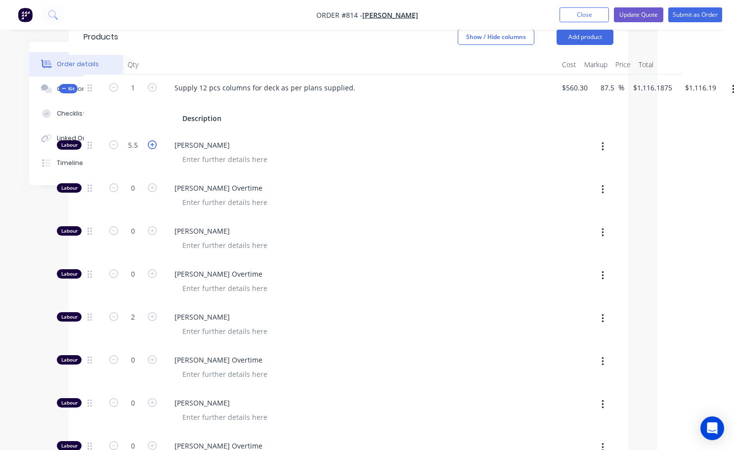
type input "6.5"
click at [152, 140] on icon "button" at bounding box center [152, 144] width 9 height 9
type input "$1,378.6875"
type input "$1,378.69"
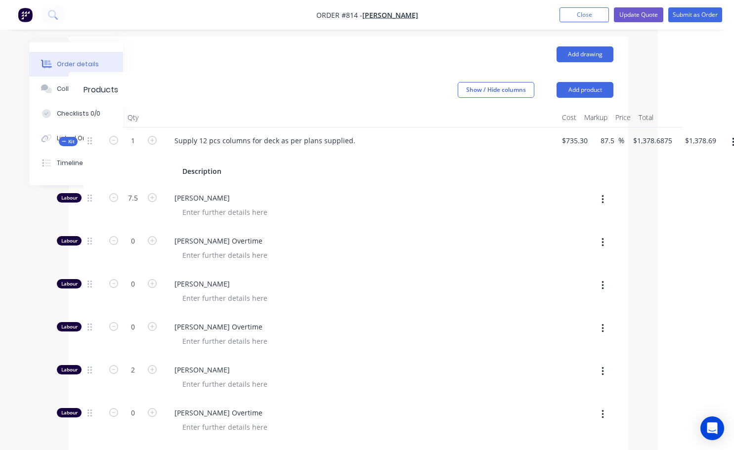
scroll to position [282, 69]
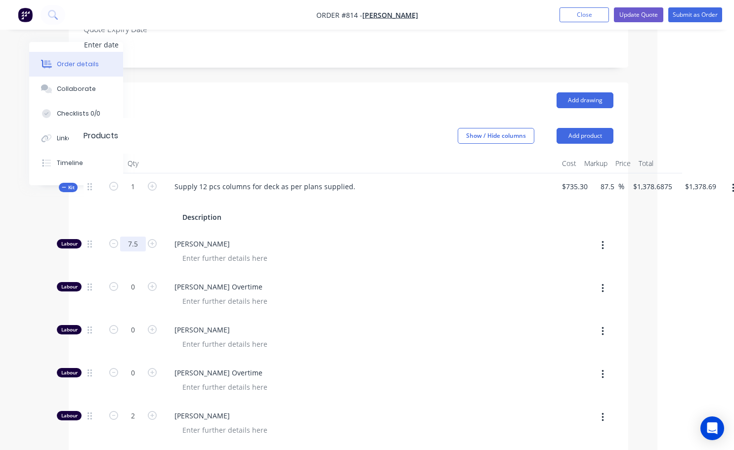
click at [134, 237] on input "7.5" at bounding box center [133, 244] width 26 height 15
type input "7.25"
type input "$1,345.875"
type input "$1,345.88"
click at [263, 282] on span "Lane Stevenson Overtime" at bounding box center [365, 287] width 380 height 10
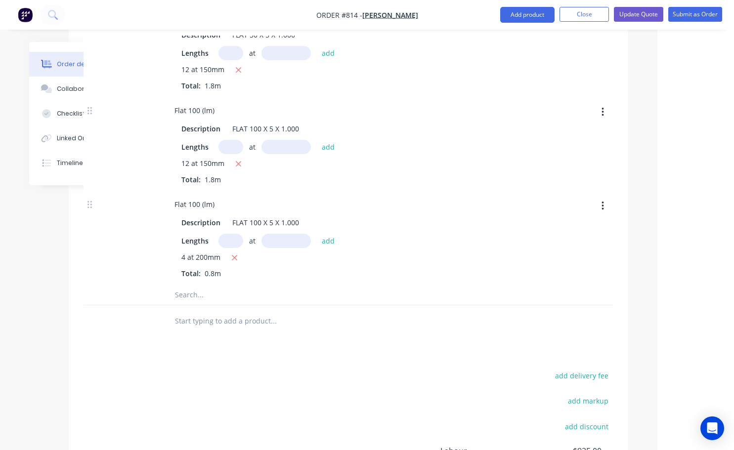
scroll to position [876, 69]
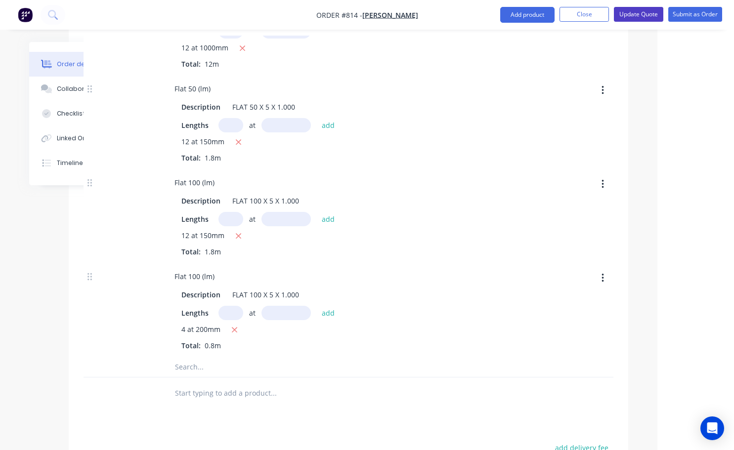
click at [645, 14] on button "Update Quote" at bounding box center [638, 14] width 49 height 15
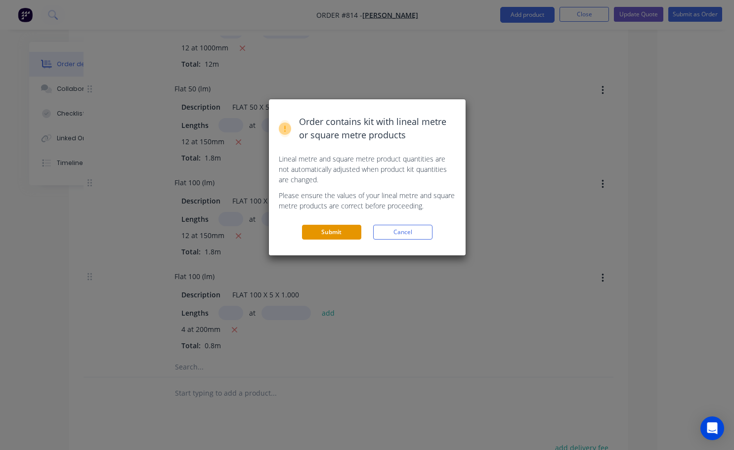
click at [336, 237] on button "Submit" at bounding box center [331, 232] width 59 height 15
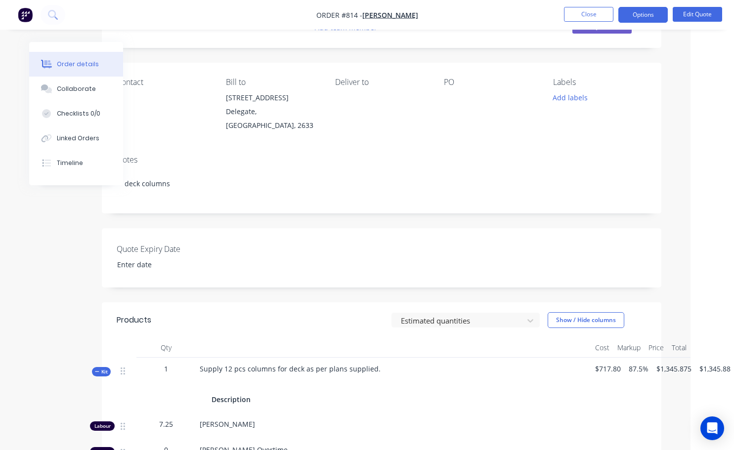
scroll to position [36, 36]
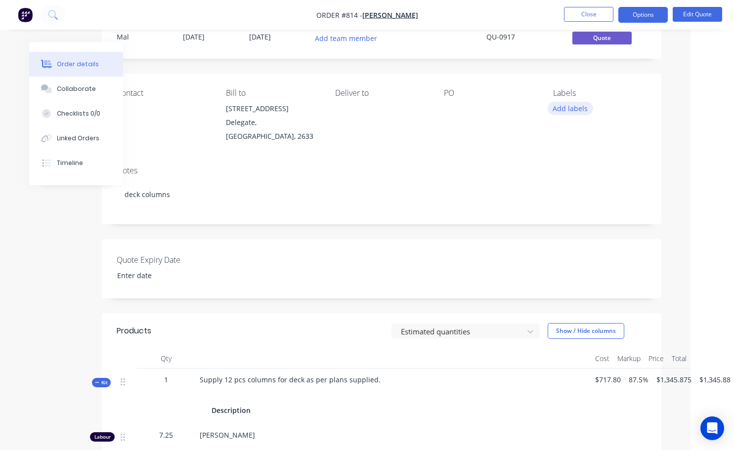
click at [564, 111] on button "Add labels" at bounding box center [570, 108] width 45 height 13
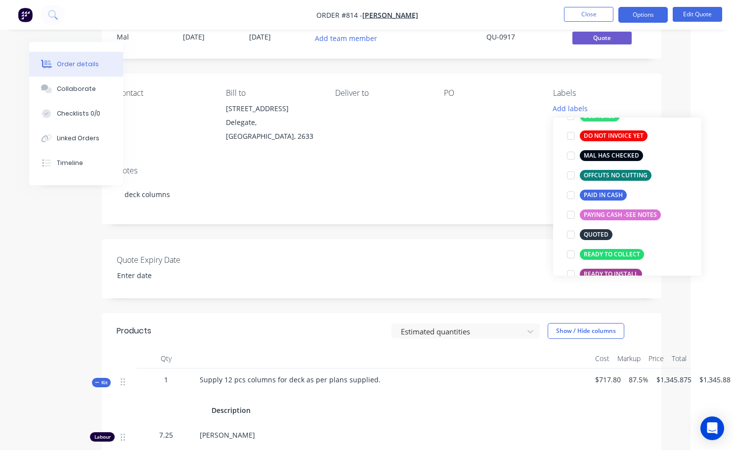
scroll to position [158, 0]
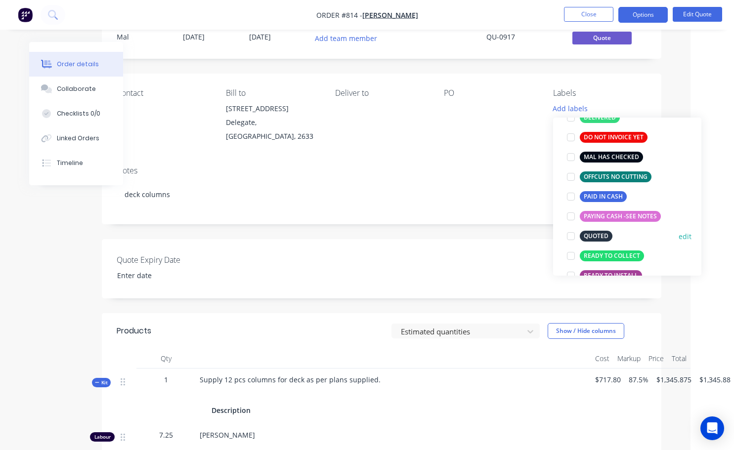
click at [568, 237] on div at bounding box center [571, 236] width 20 height 20
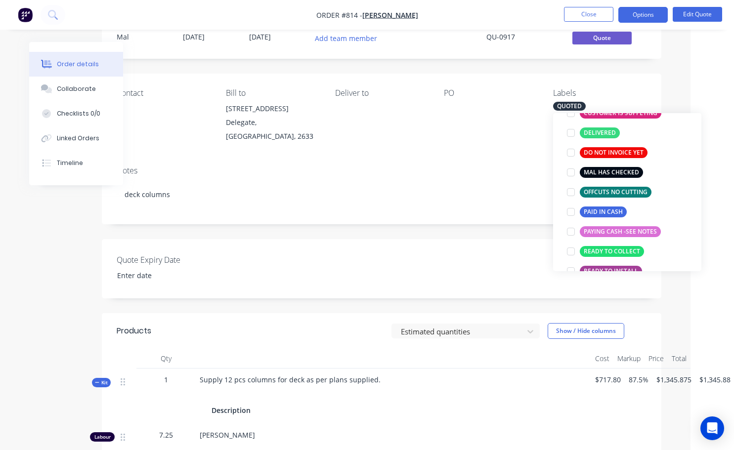
scroll to position [0, 0]
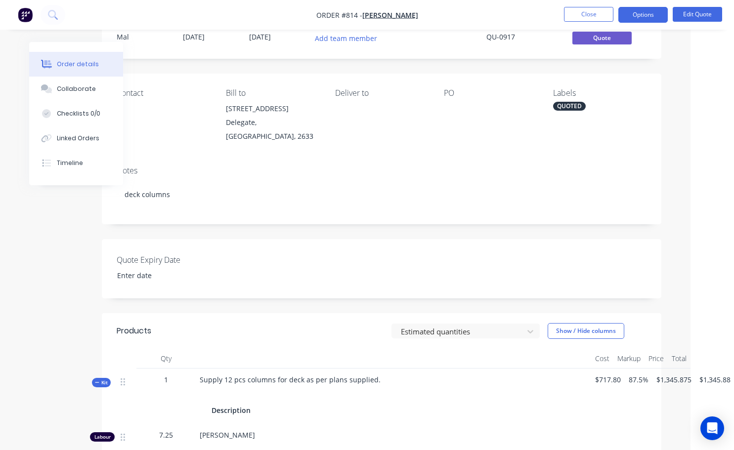
click at [449, 107] on div at bounding box center [490, 109] width 93 height 14
click at [451, 104] on div at bounding box center [490, 109] width 93 height 14
click at [450, 96] on div "PO" at bounding box center [490, 93] width 93 height 9
click at [693, 15] on button "Edit Quote" at bounding box center [697, 14] width 49 height 15
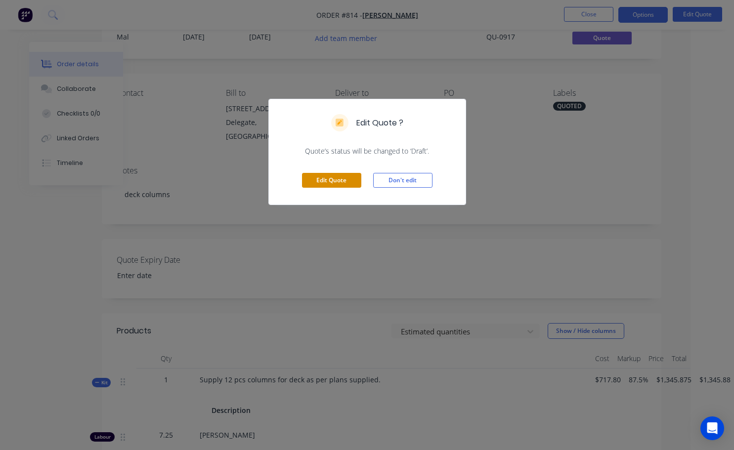
click at [338, 176] on button "Edit Quote" at bounding box center [331, 180] width 59 height 15
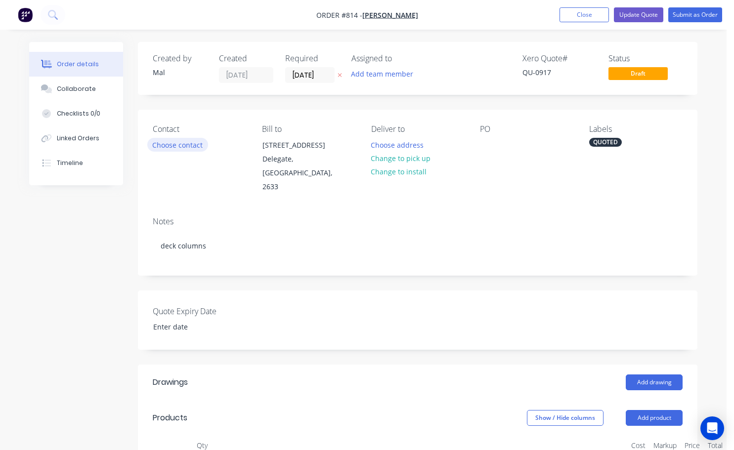
click at [185, 151] on button "Choose contact" at bounding box center [177, 144] width 61 height 13
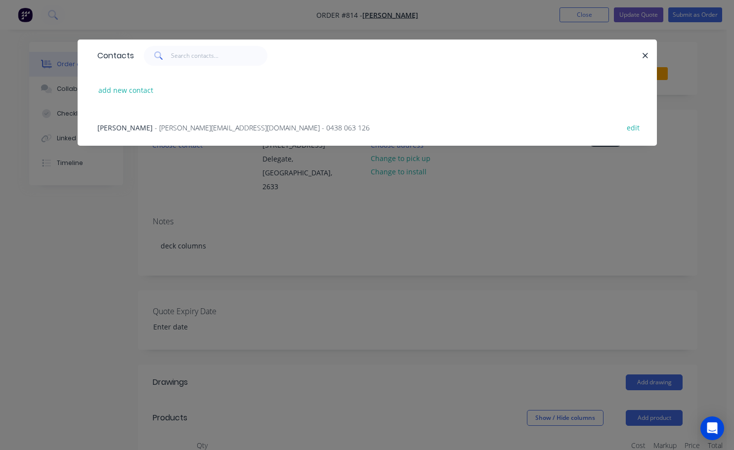
click at [155, 130] on span "- brady.mj72@gmail.com - 0438 063 126" at bounding box center [262, 127] width 215 height 9
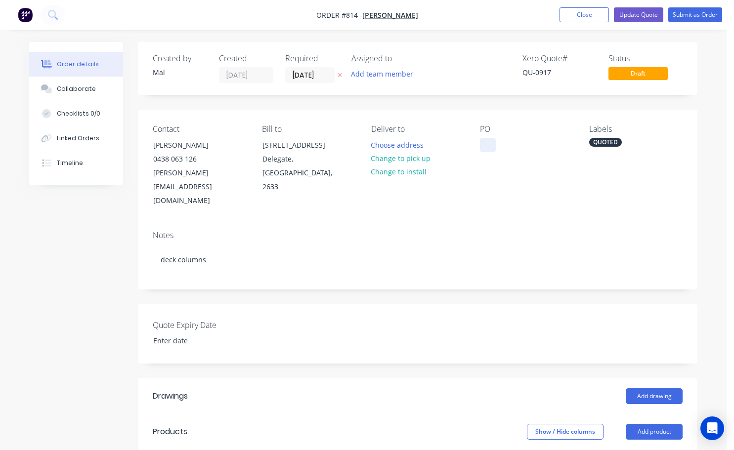
click at [490, 144] on div at bounding box center [488, 145] width 16 height 14
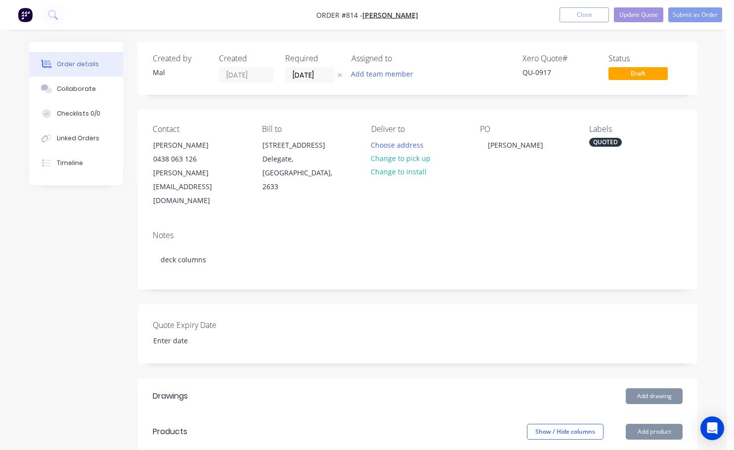
click at [493, 193] on div "Contact Michael Brady 0438 063 126 brady.mj72@gmail.com Bill to 284 Powers Road…" at bounding box center [418, 166] width 560 height 113
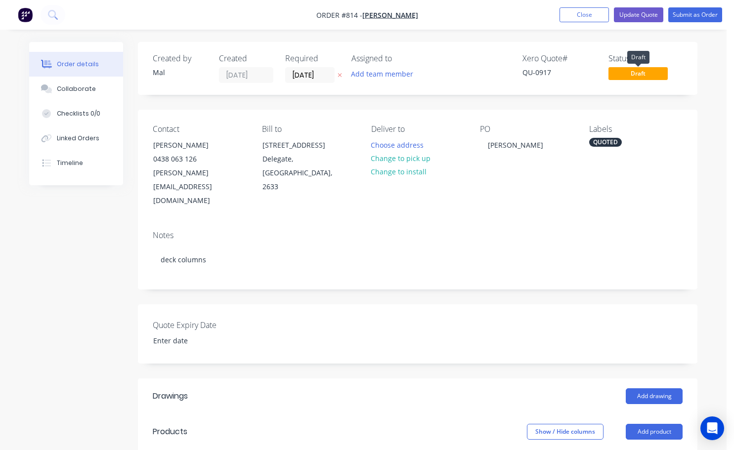
click at [640, 76] on span "Draft" at bounding box center [638, 73] width 59 height 12
click at [402, 76] on button "Add team member" at bounding box center [382, 73] width 73 height 13
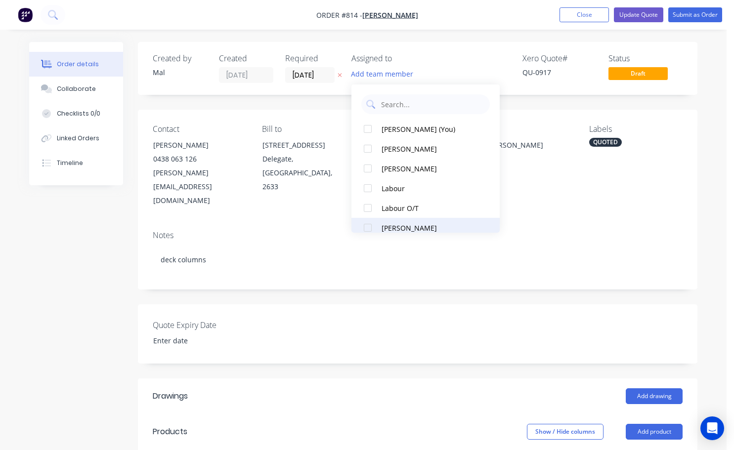
click at [367, 229] on div at bounding box center [368, 228] width 20 height 20
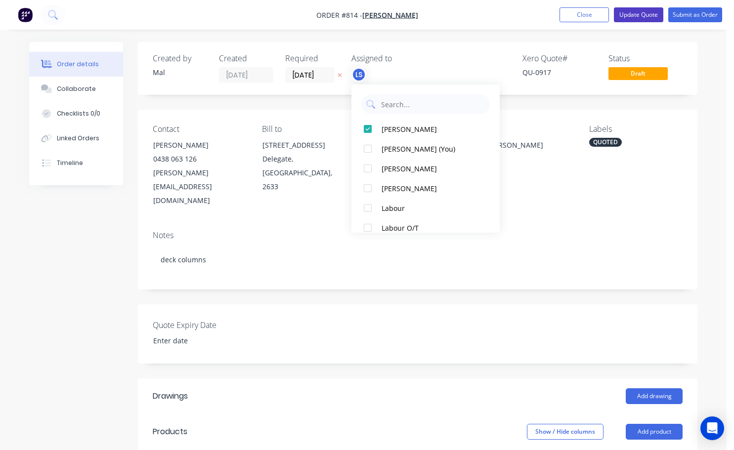
click at [621, 11] on button "Update Quote" at bounding box center [638, 14] width 49 height 15
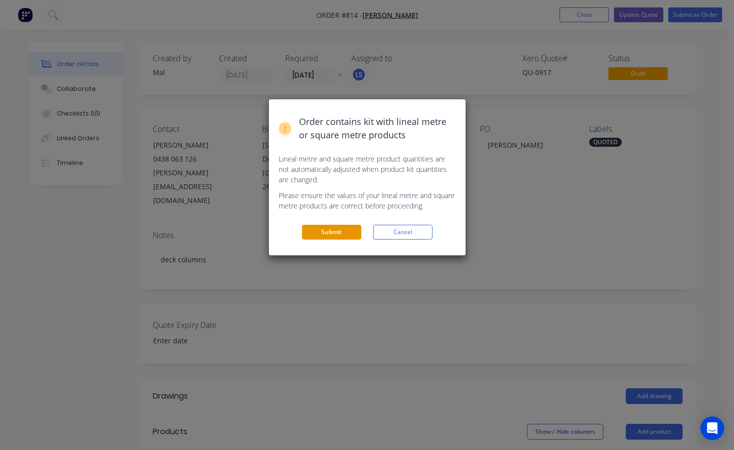
click at [340, 233] on button "Submit" at bounding box center [331, 232] width 59 height 15
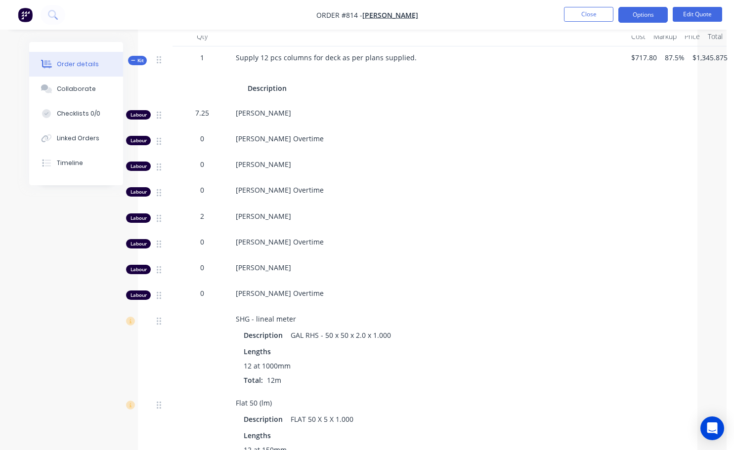
scroll to position [332, 0]
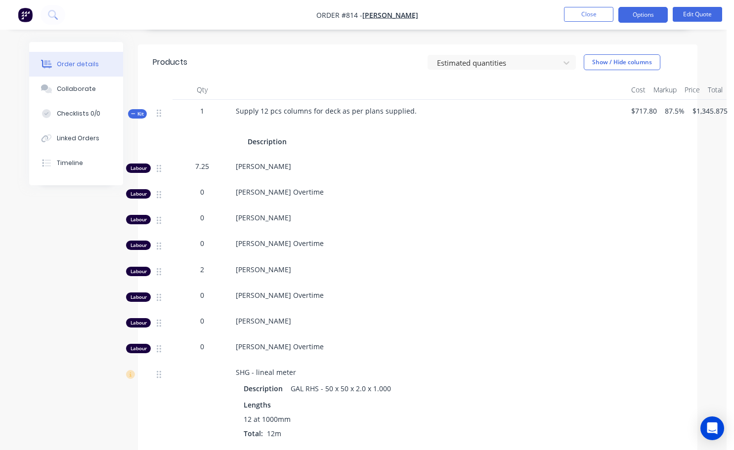
click at [201, 265] on span "2" at bounding box center [202, 270] width 4 height 10
click at [707, 14] on button "Edit Quote" at bounding box center [697, 14] width 49 height 15
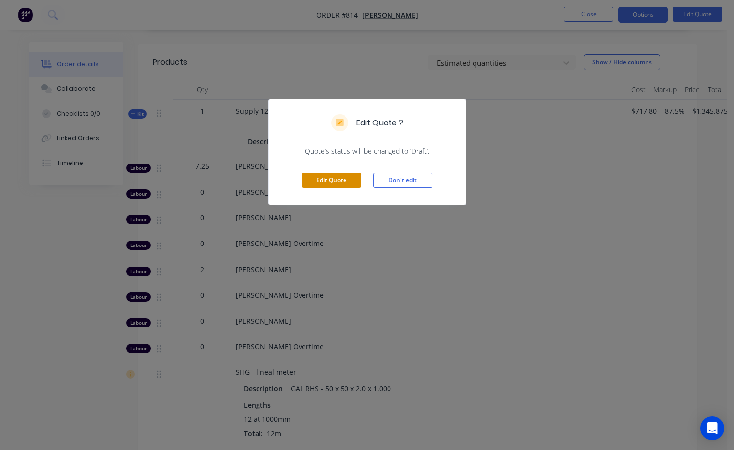
click at [343, 180] on button "Edit Quote" at bounding box center [331, 180] width 59 height 15
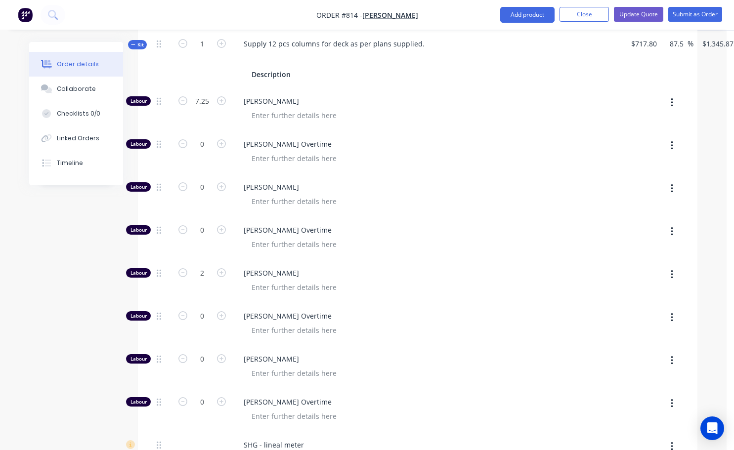
scroll to position [445, 0]
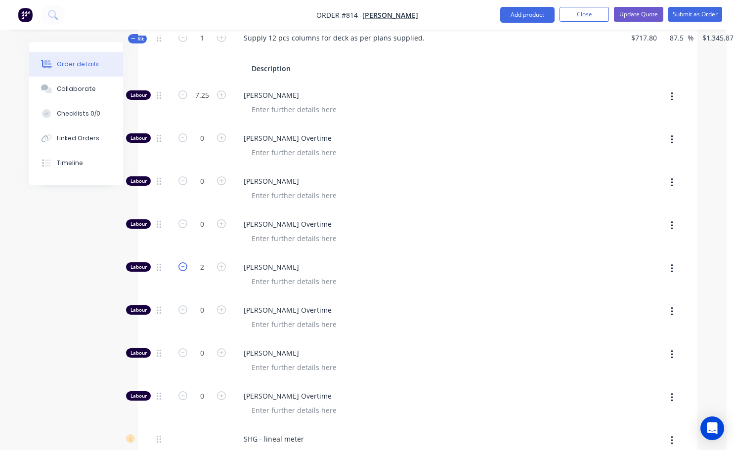
click at [184, 259] on form "2" at bounding box center [202, 266] width 51 height 15
click at [184, 263] on icon "button" at bounding box center [182, 267] width 9 height 9
type input "$1,252.125"
type input "$1,252.13"
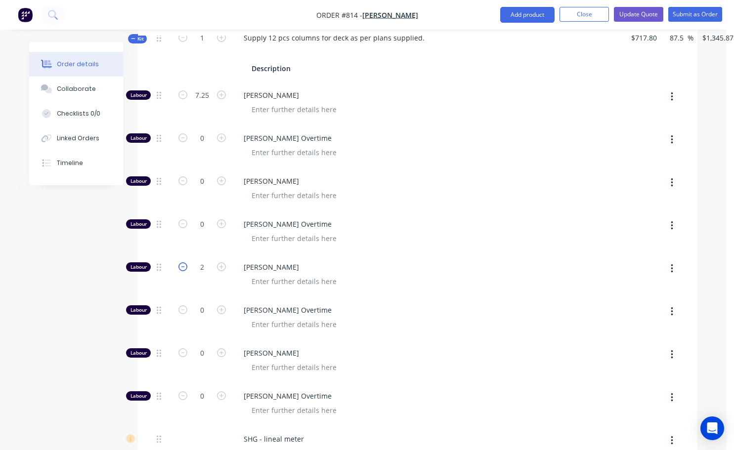
type input "1"
click at [183, 263] on icon "button" at bounding box center [182, 267] width 9 height 9
type input "$1,158.375"
type input "$1,158.38"
type input "0"
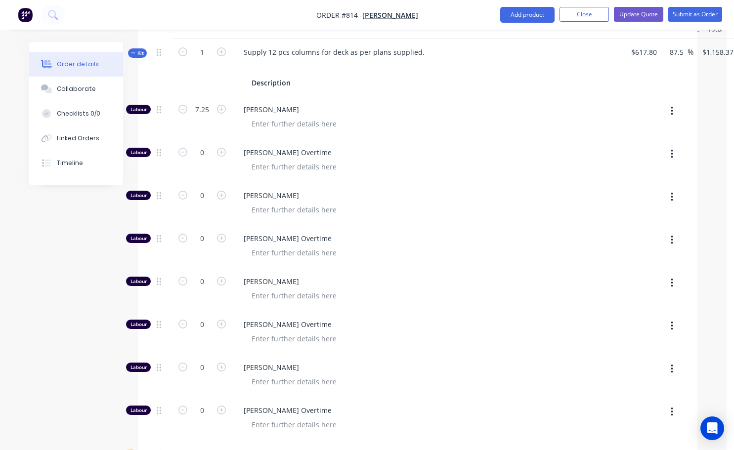
scroll to position [431, 0]
click at [220, 191] on icon "button" at bounding box center [221, 195] width 9 height 9
type input "$1,252.125"
type input "$1,252.13"
type input "1"
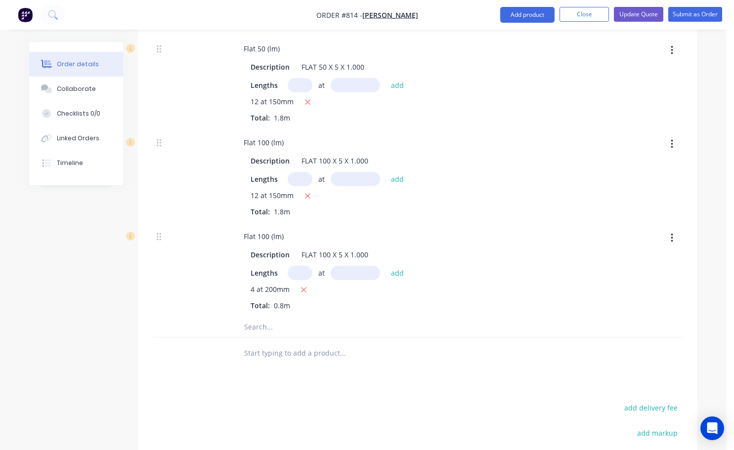
scroll to position [876, 0]
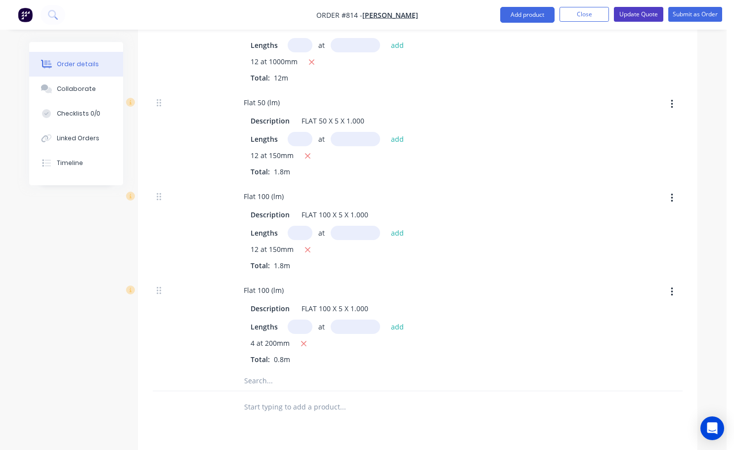
click at [652, 13] on button "Update Quote" at bounding box center [638, 14] width 49 height 15
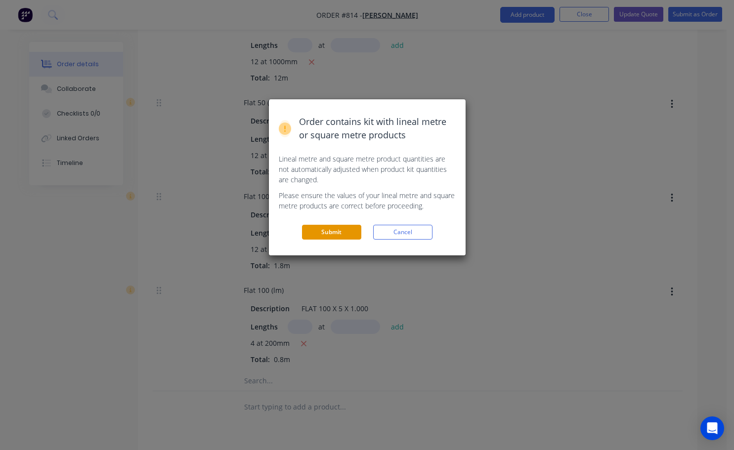
click at [325, 229] on button "Submit" at bounding box center [331, 232] width 59 height 15
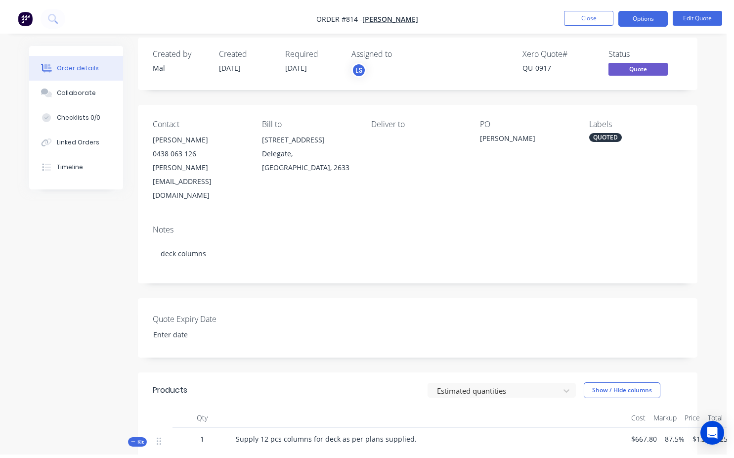
scroll to position [0, 0]
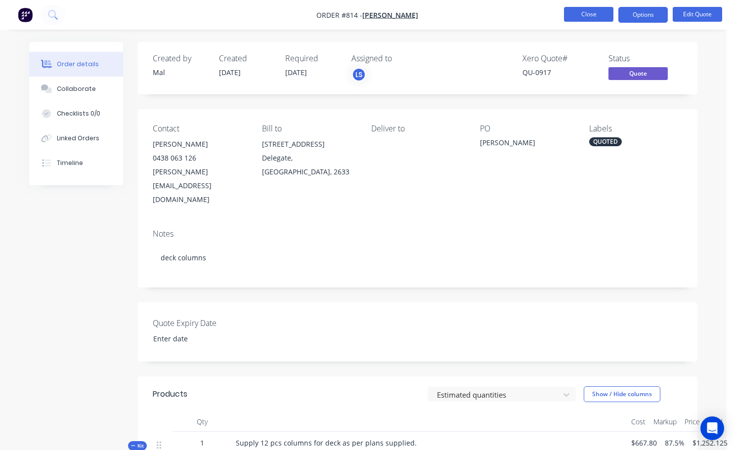
click at [598, 13] on button "Close" at bounding box center [588, 14] width 49 height 15
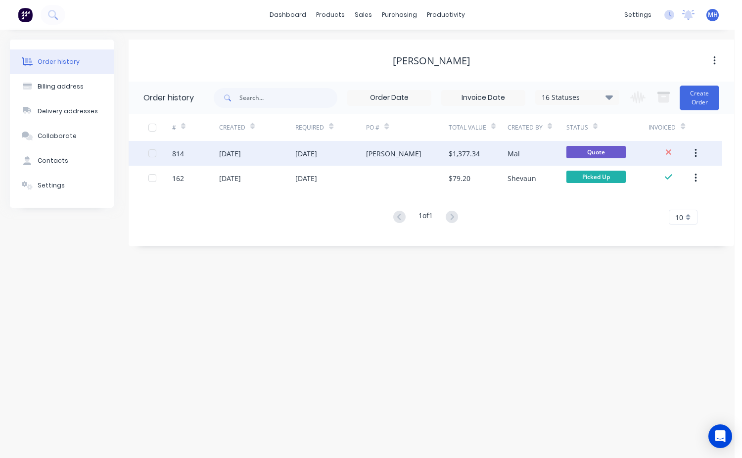
click at [476, 149] on div "$1,377.34" at bounding box center [463, 153] width 31 height 10
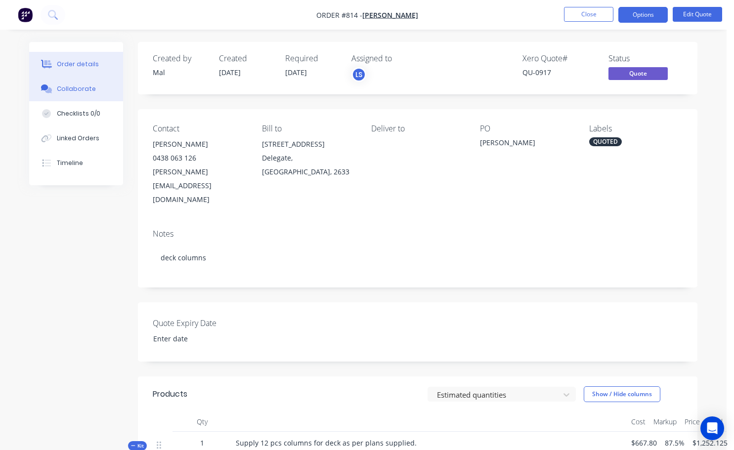
click at [70, 88] on div "Collaborate" at bounding box center [76, 89] width 39 height 9
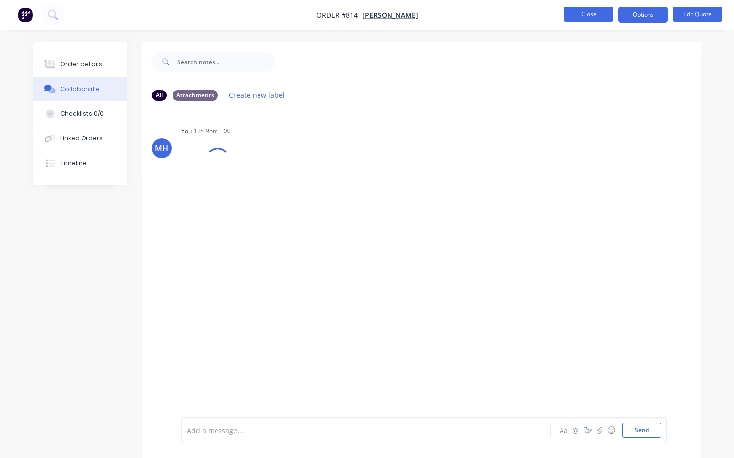
click at [598, 16] on button "Close" at bounding box center [588, 14] width 49 height 15
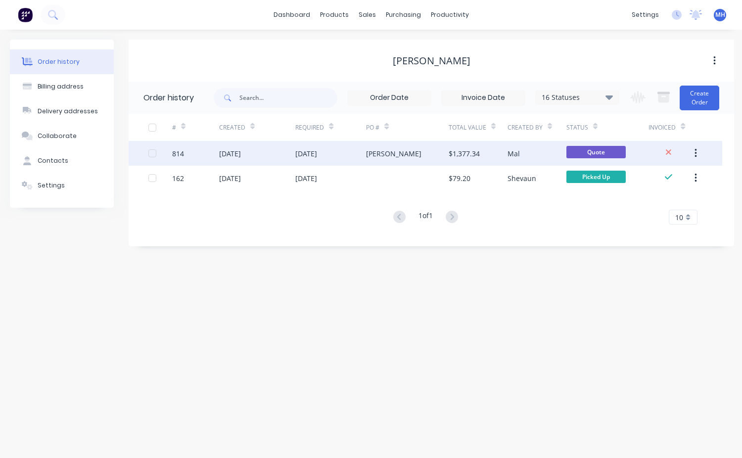
click at [449, 162] on div "$1,377.34" at bounding box center [477, 153] width 59 height 25
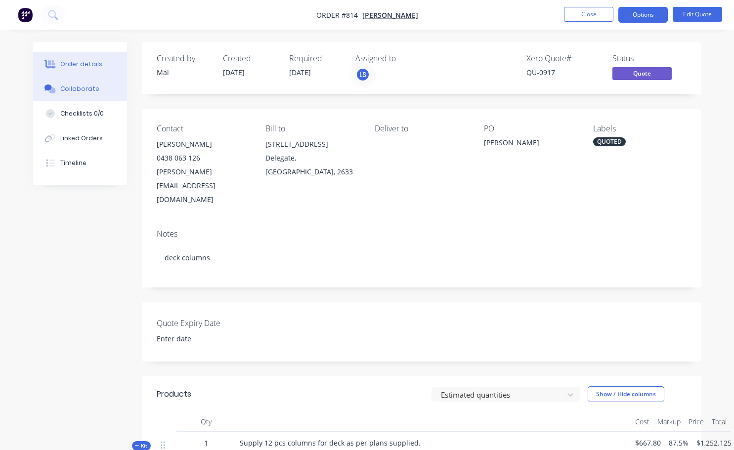
click at [74, 95] on button "Collaborate" at bounding box center [80, 89] width 94 height 25
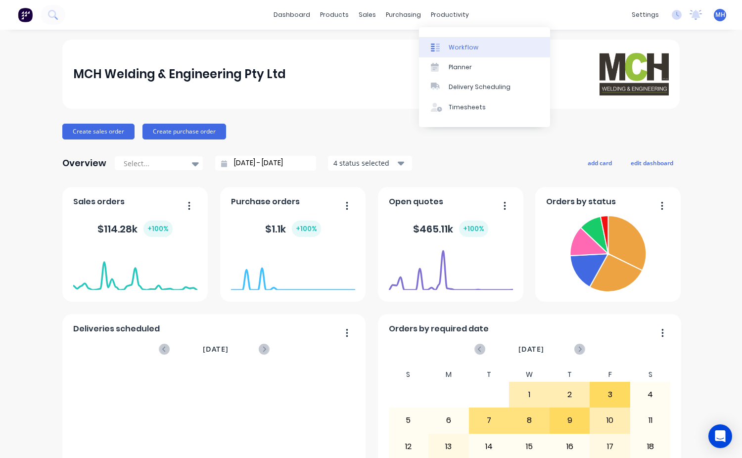
click at [468, 48] on div "Workflow" at bounding box center [463, 47] width 30 height 9
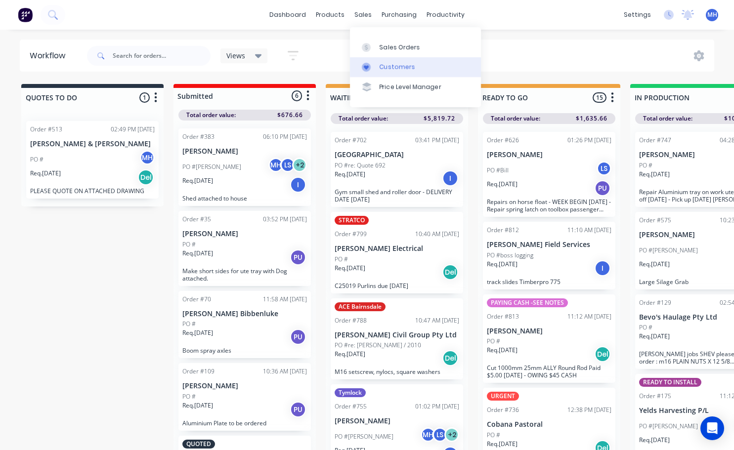
click at [390, 63] on div "Customers" at bounding box center [398, 67] width 36 height 9
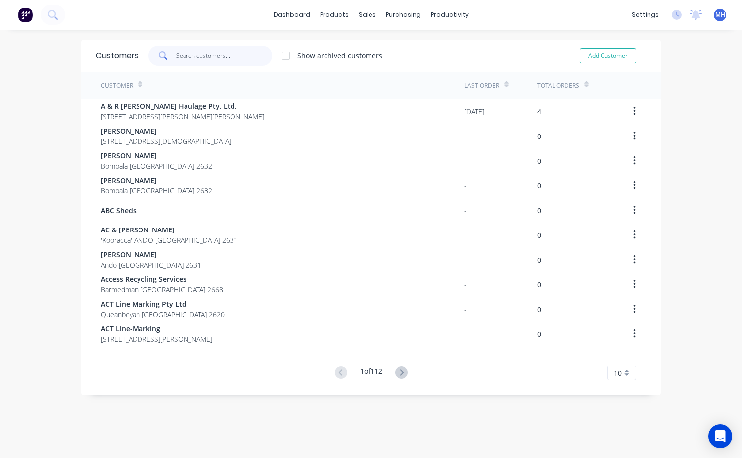
click at [207, 62] on input "text" at bounding box center [224, 56] width 96 height 20
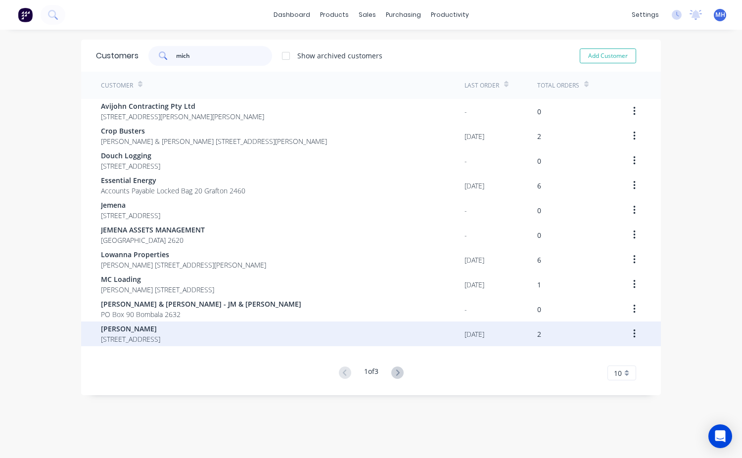
type input "mich"
click at [155, 335] on span "284 Powers Road Delegate New South Wales 2633" at bounding box center [130, 339] width 59 height 10
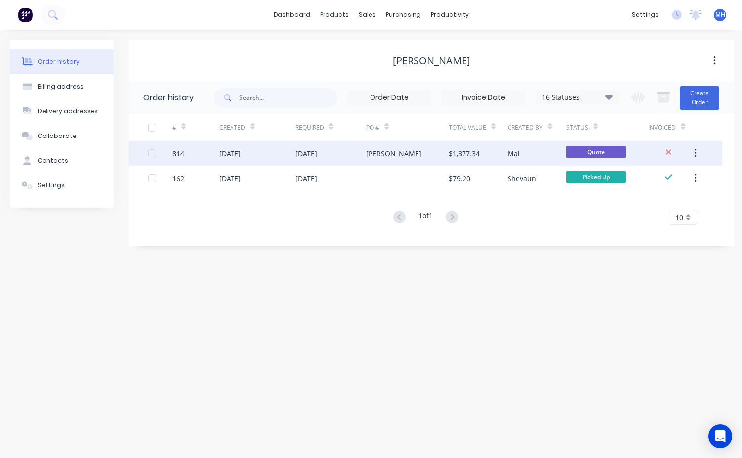
click at [443, 150] on div "Michael" at bounding box center [407, 153] width 83 height 25
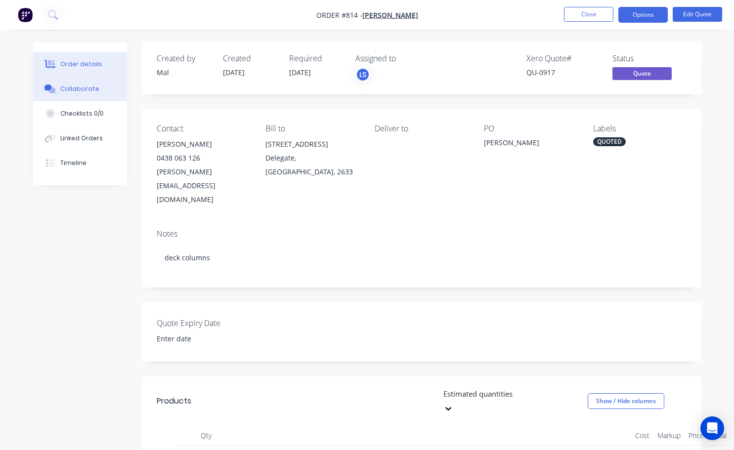
click at [89, 89] on div "Collaborate" at bounding box center [79, 89] width 39 height 9
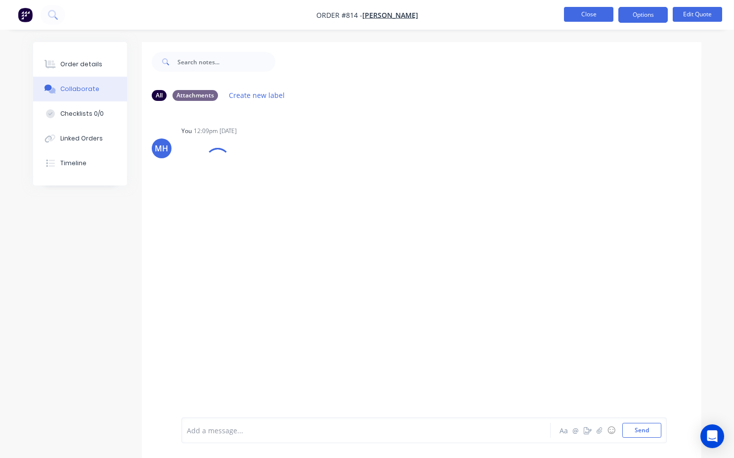
click at [598, 11] on button "Close" at bounding box center [588, 14] width 49 height 15
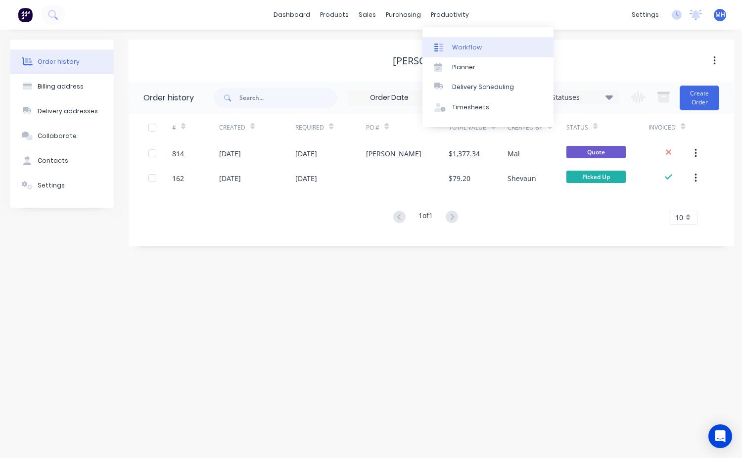
click at [450, 48] on link "Workflow" at bounding box center [487, 47] width 131 height 20
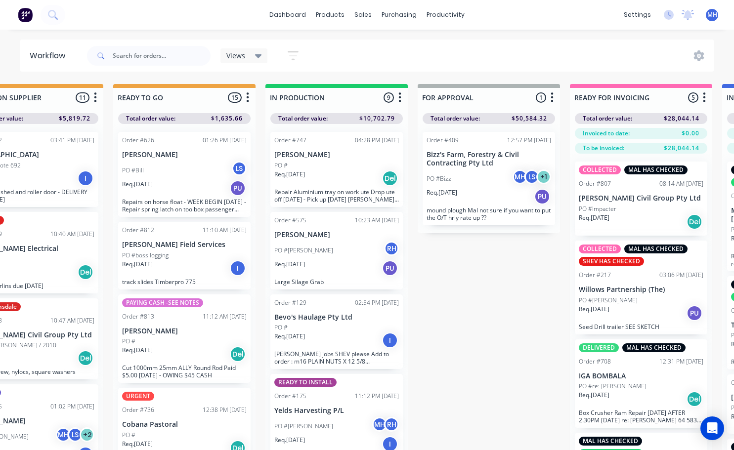
scroll to position [0, 382]
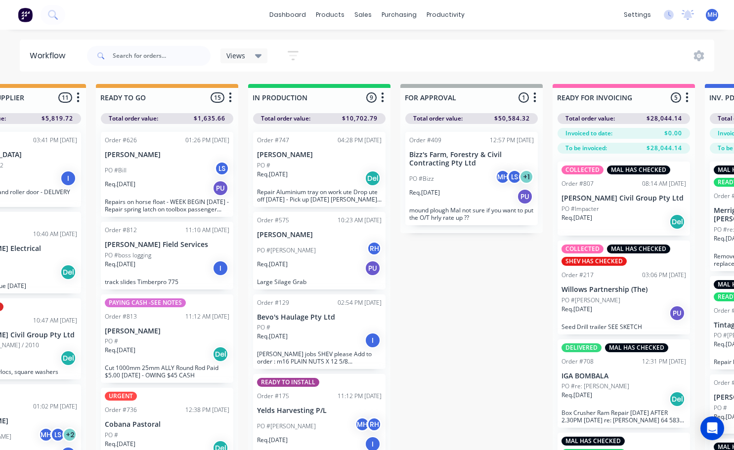
click at [609, 303] on div "PO #Nathan" at bounding box center [624, 300] width 125 height 9
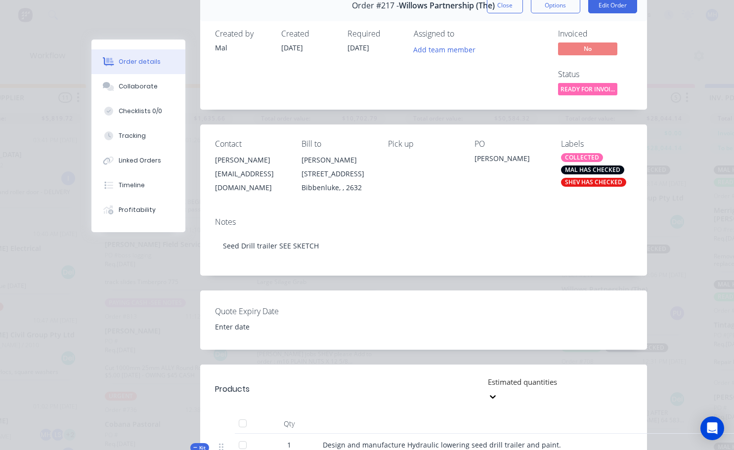
scroll to position [0, 0]
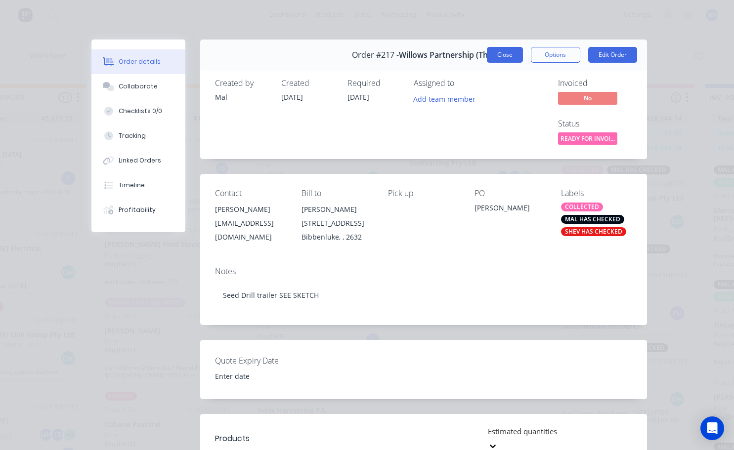
click at [514, 57] on button "Close" at bounding box center [505, 55] width 36 height 16
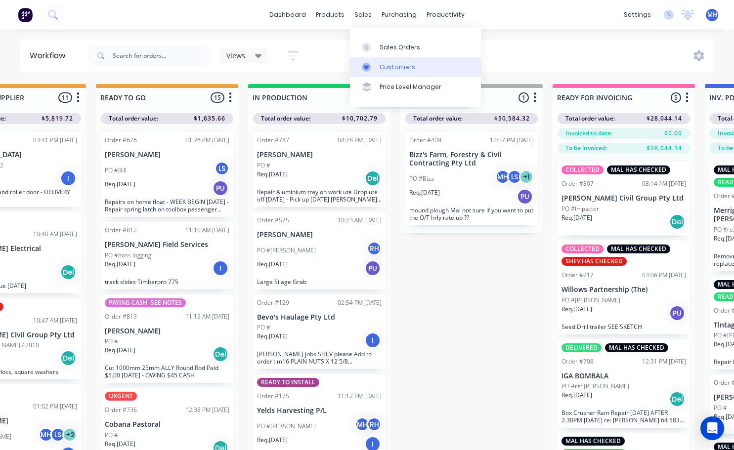
click at [390, 64] on div "Customers" at bounding box center [398, 67] width 36 height 9
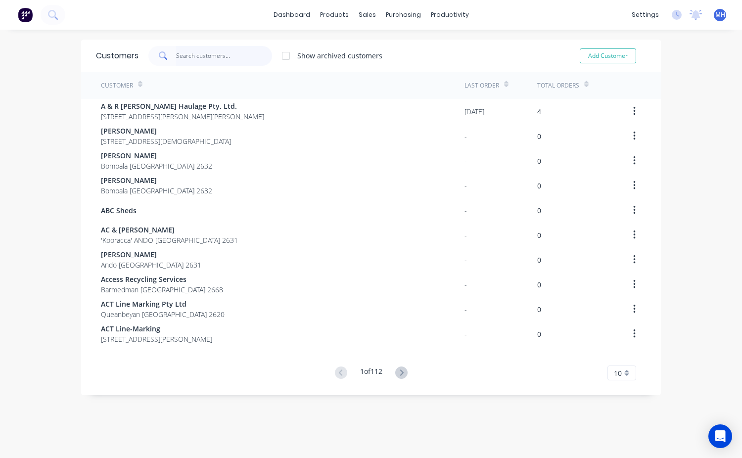
click at [209, 58] on input "text" at bounding box center [224, 56] width 96 height 20
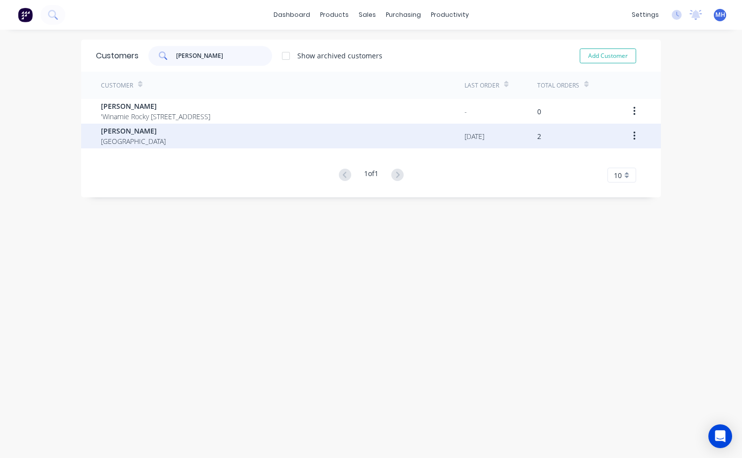
type input "Lindsay"
click at [105, 139] on span "New South Wales" at bounding box center [133, 141] width 65 height 10
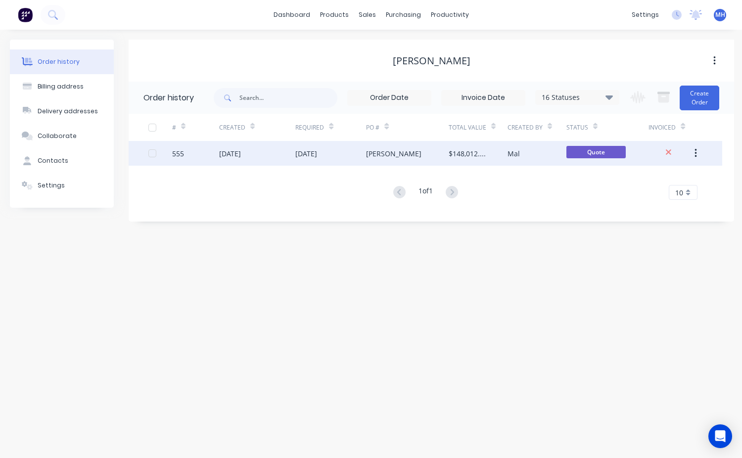
click at [490, 152] on div "$148,012.70" at bounding box center [477, 153] width 59 height 25
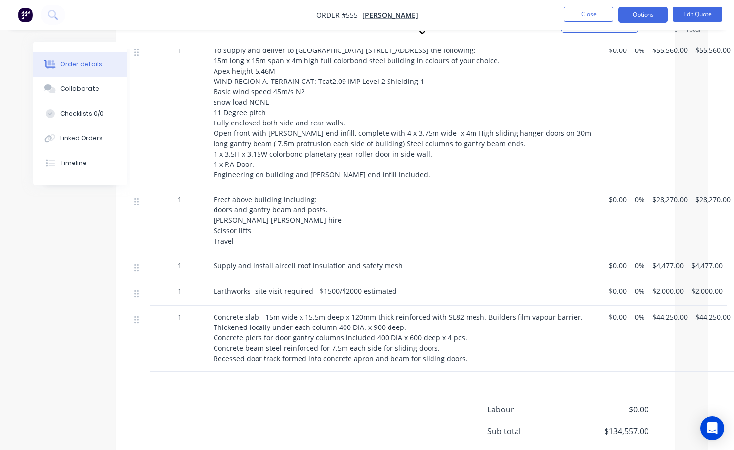
scroll to position [396, 26]
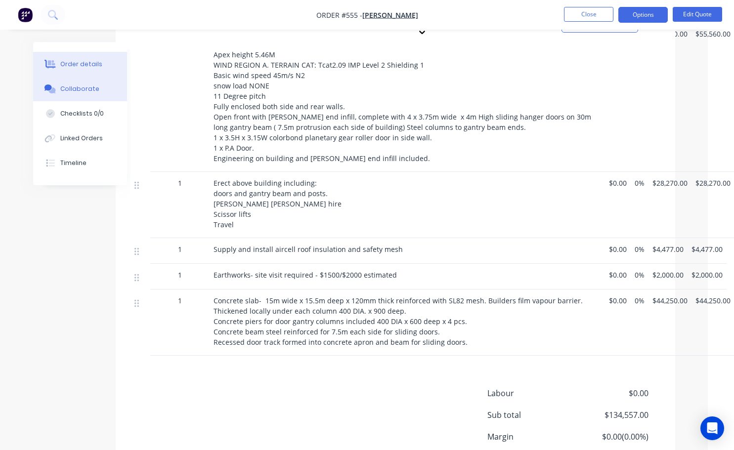
click at [87, 90] on div "Collaborate" at bounding box center [79, 89] width 39 height 9
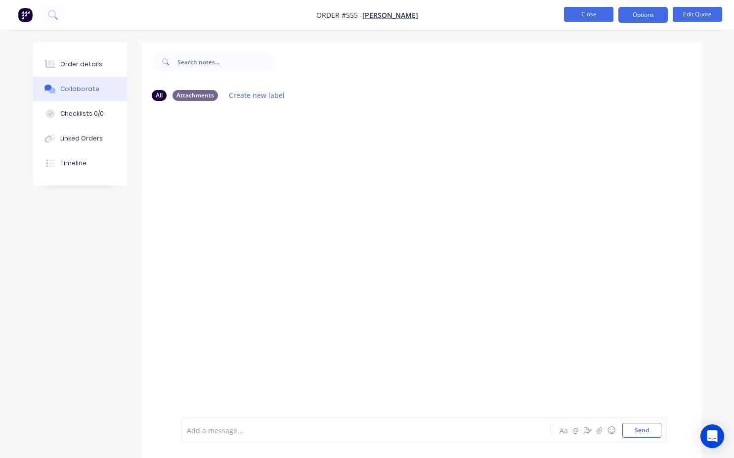
click at [602, 15] on button "Close" at bounding box center [588, 14] width 49 height 15
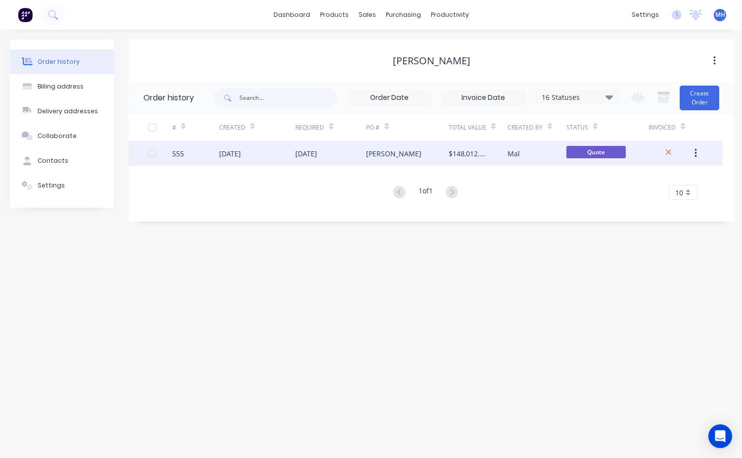
click at [432, 154] on div "Lindsay" at bounding box center [407, 153] width 83 height 25
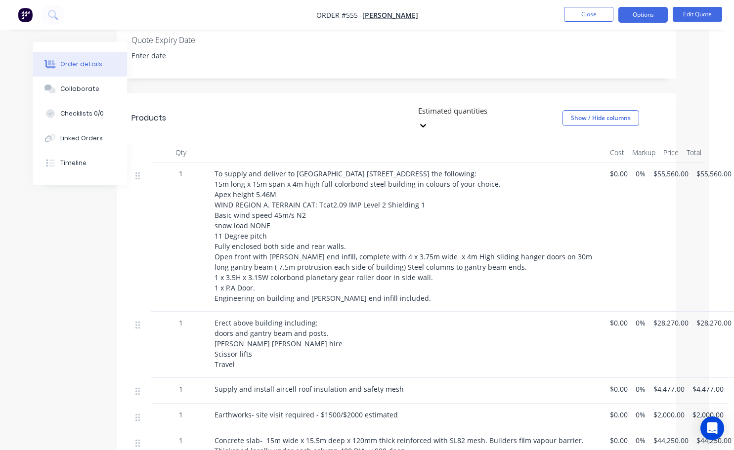
scroll to position [256, 26]
click at [71, 90] on div "Collaborate" at bounding box center [79, 89] width 39 height 9
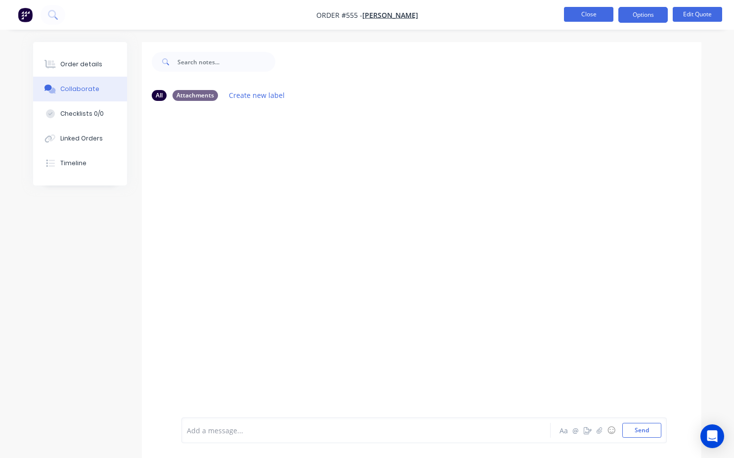
click at [591, 20] on button "Close" at bounding box center [588, 14] width 49 height 15
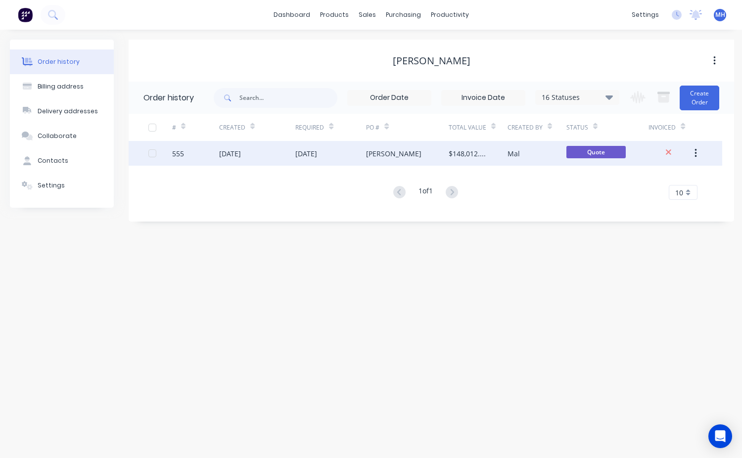
click at [483, 159] on div "$148,012.70" at bounding box center [477, 153] width 59 height 25
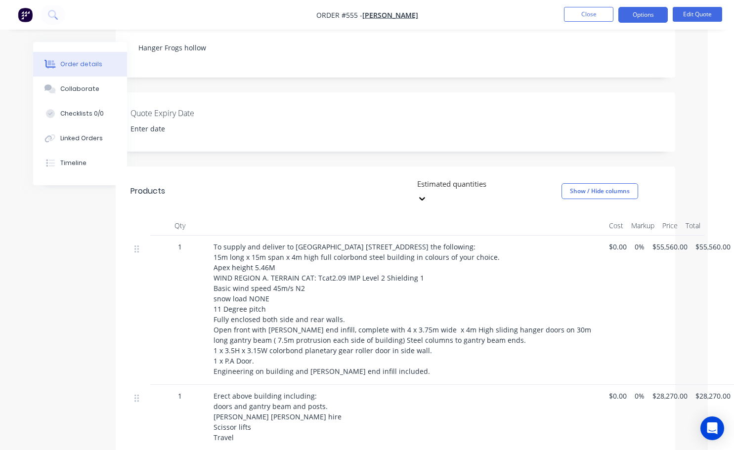
scroll to position [99, 26]
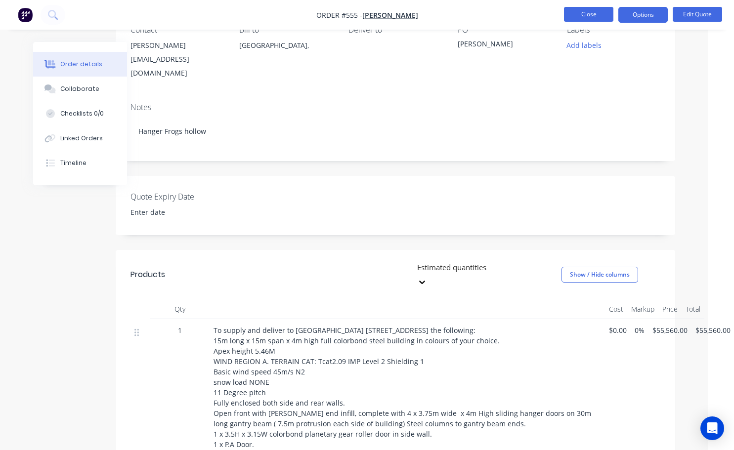
click at [597, 15] on button "Close" at bounding box center [588, 14] width 49 height 15
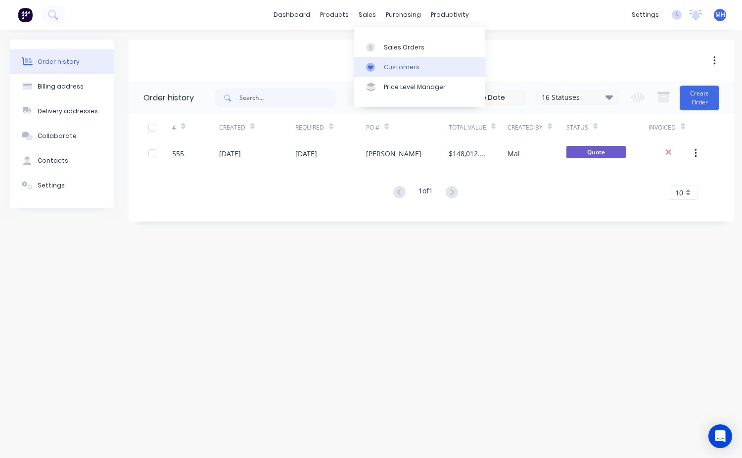
click at [391, 73] on link "Customers" at bounding box center [419, 67] width 131 height 20
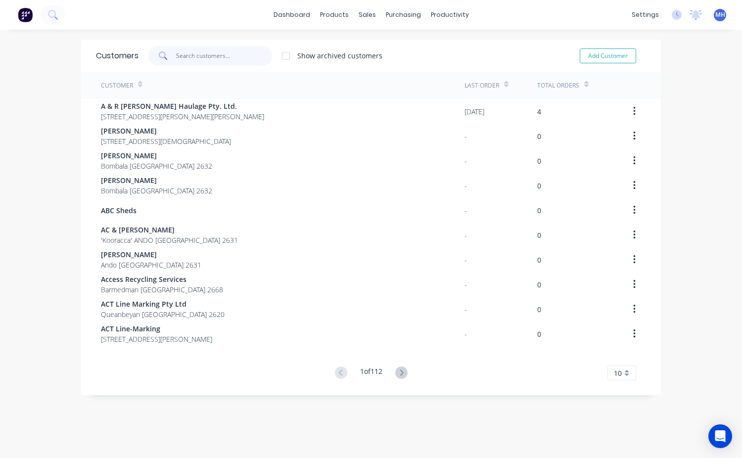
click at [181, 56] on input "text" at bounding box center [224, 56] width 96 height 20
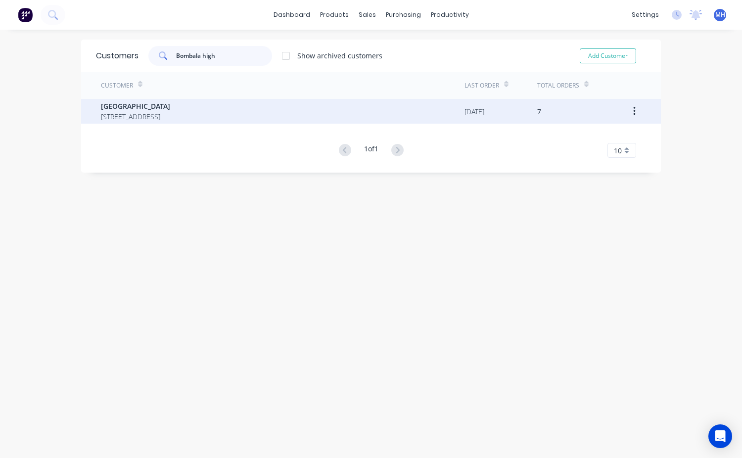
type input "Bombala high"
click at [170, 118] on span "20 Bright St BOMBALA New South Wales 2632" at bounding box center [135, 116] width 69 height 10
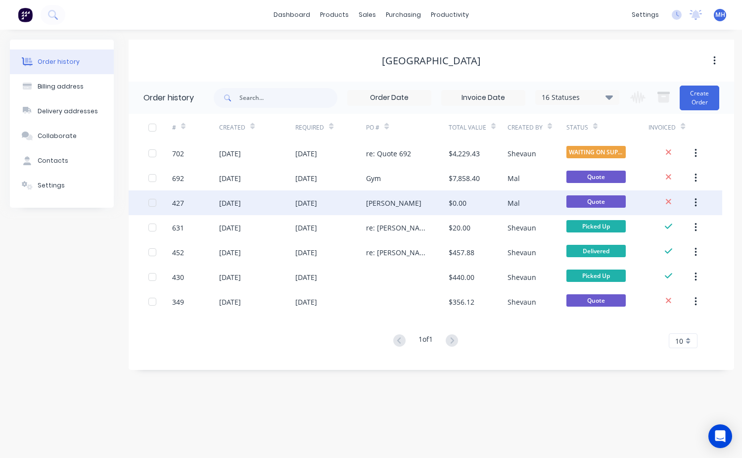
click at [413, 205] on div "Raelene" at bounding box center [407, 202] width 83 height 25
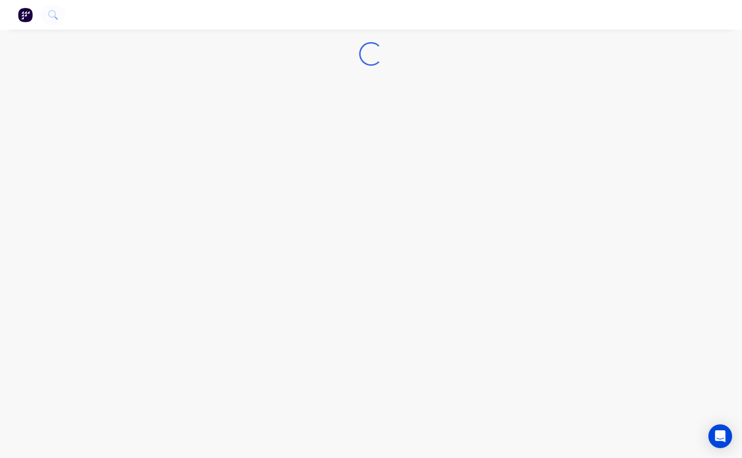
click at [413, 205] on div "Loading..." at bounding box center [371, 229] width 742 height 458
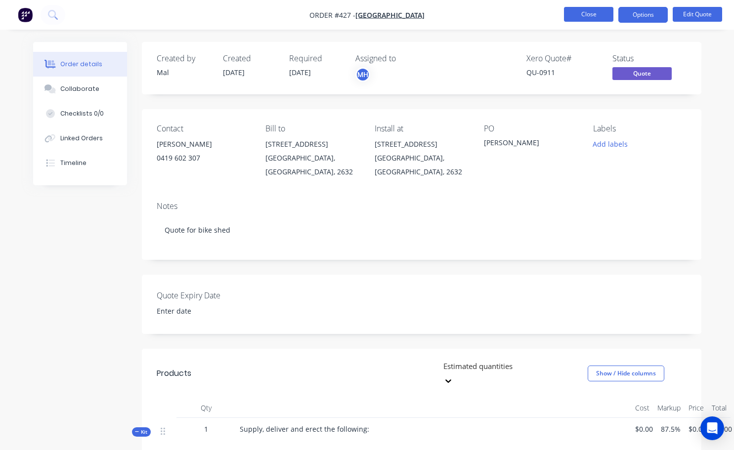
click at [597, 16] on button "Close" at bounding box center [588, 14] width 49 height 15
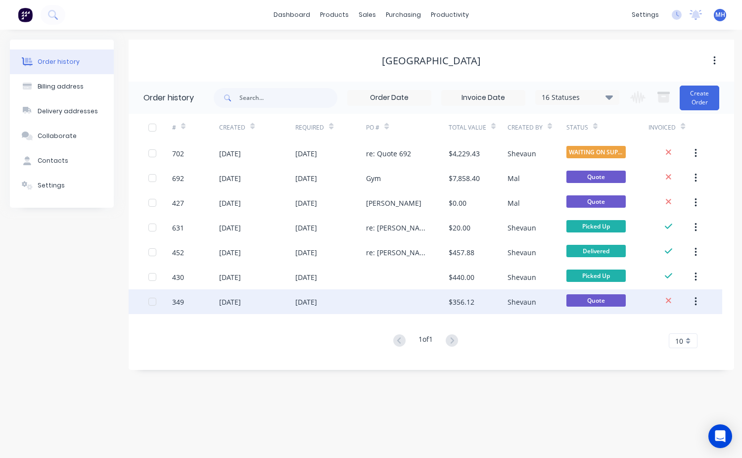
click at [407, 300] on div at bounding box center [407, 301] width 83 height 25
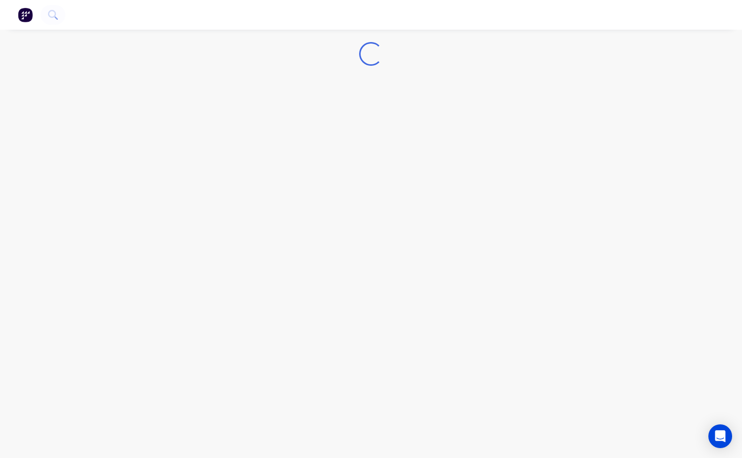
click at [407, 300] on div "Loading..." at bounding box center [371, 229] width 742 height 458
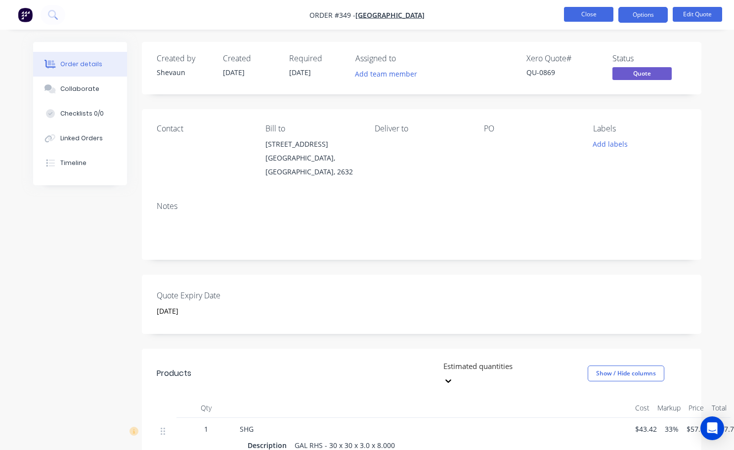
click at [595, 15] on button "Close" at bounding box center [588, 14] width 49 height 15
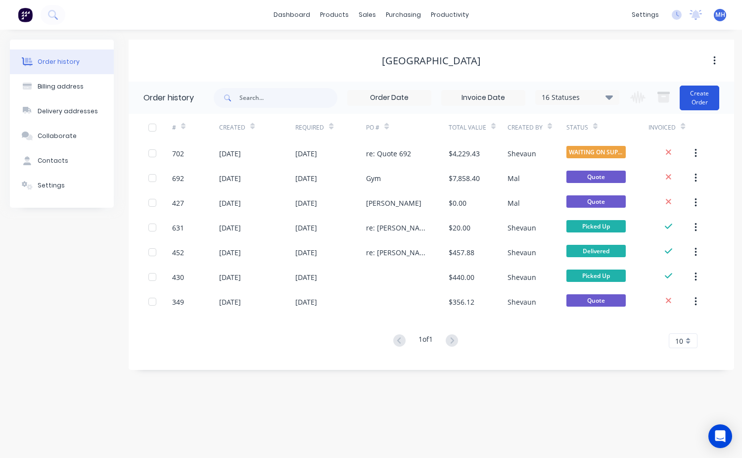
click at [704, 100] on button "Create Order" at bounding box center [699, 98] width 40 height 25
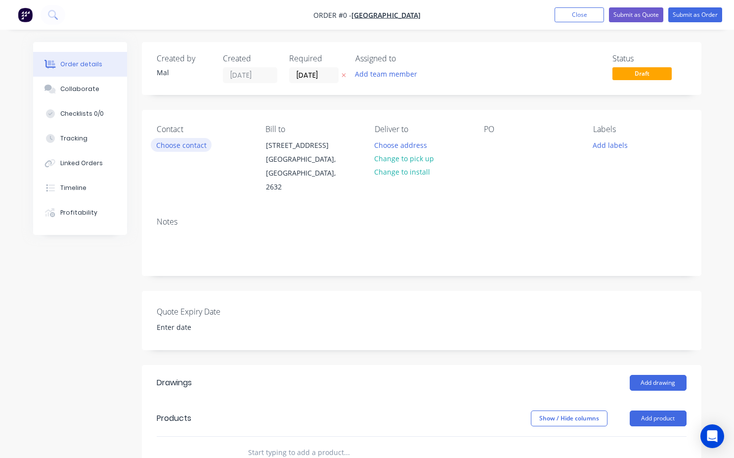
click at [184, 143] on button "Choose contact" at bounding box center [181, 144] width 61 height 13
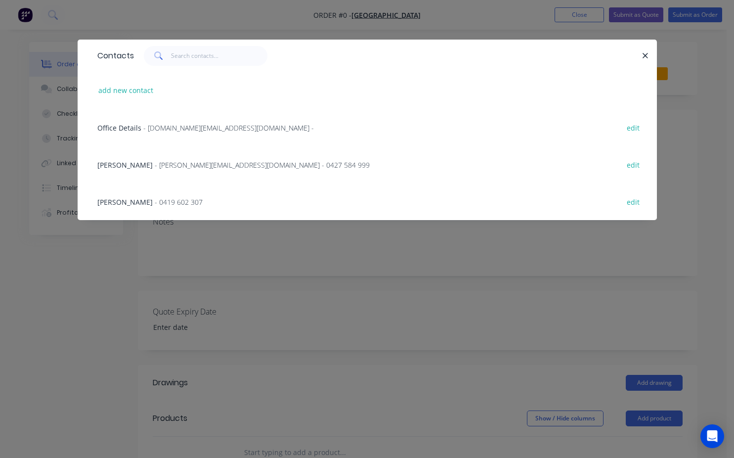
click at [130, 200] on span "Raelene Stevenson" at bounding box center [124, 201] width 55 height 9
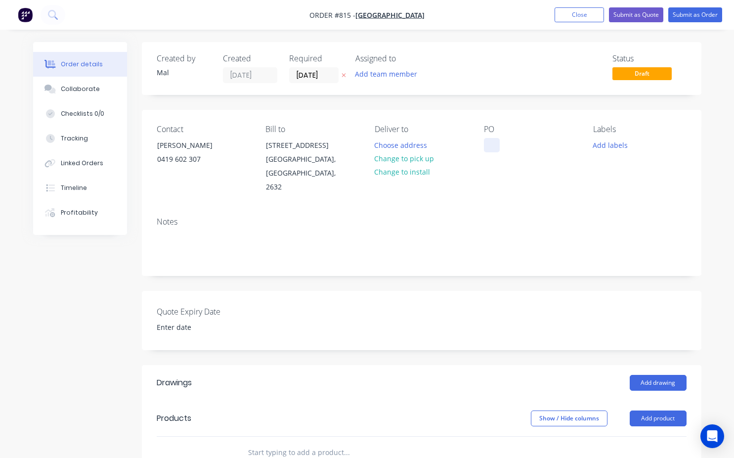
click at [491, 145] on div at bounding box center [492, 145] width 16 height 14
click at [621, 151] on button "Add labels" at bounding box center [610, 144] width 45 height 13
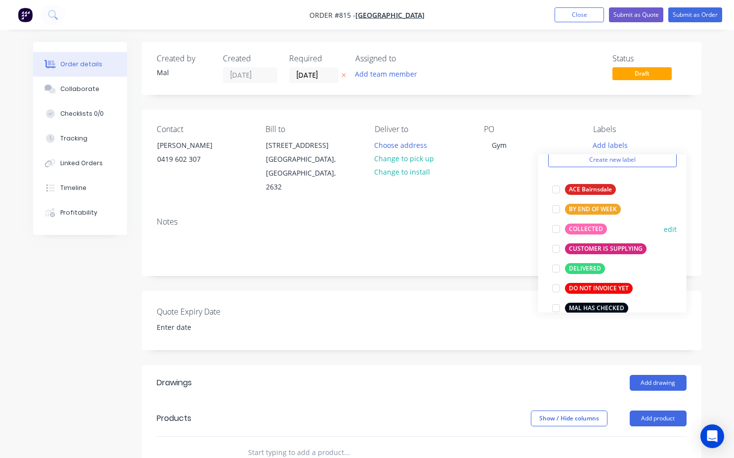
scroll to position [99, 0]
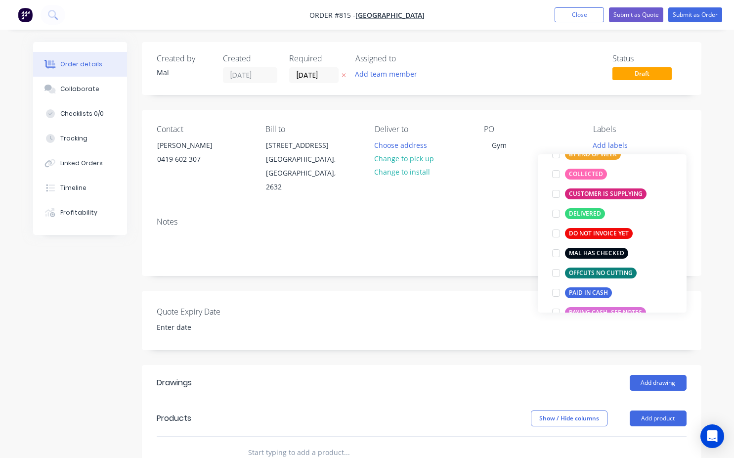
click at [557, 254] on div at bounding box center [556, 253] width 20 height 20
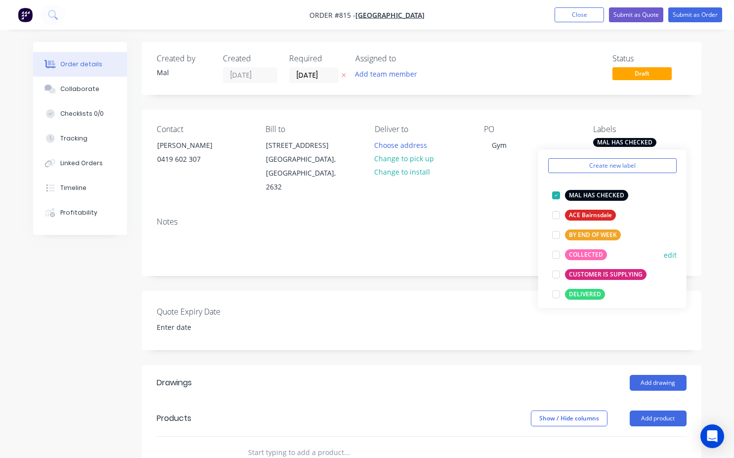
scroll to position [49, 0]
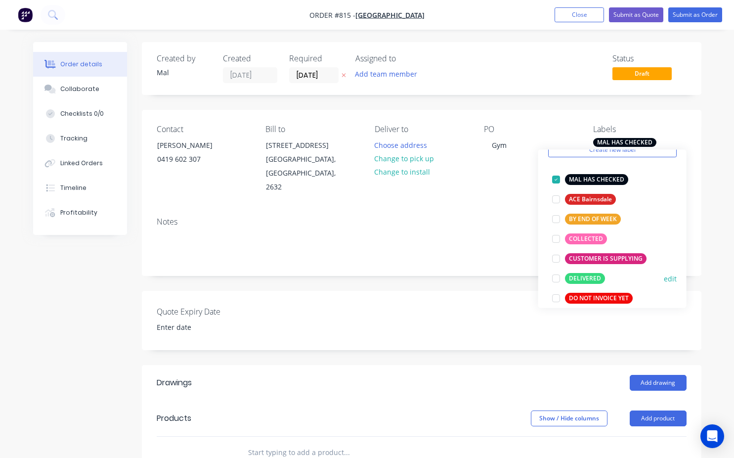
click at [557, 280] on div at bounding box center [556, 278] width 20 height 20
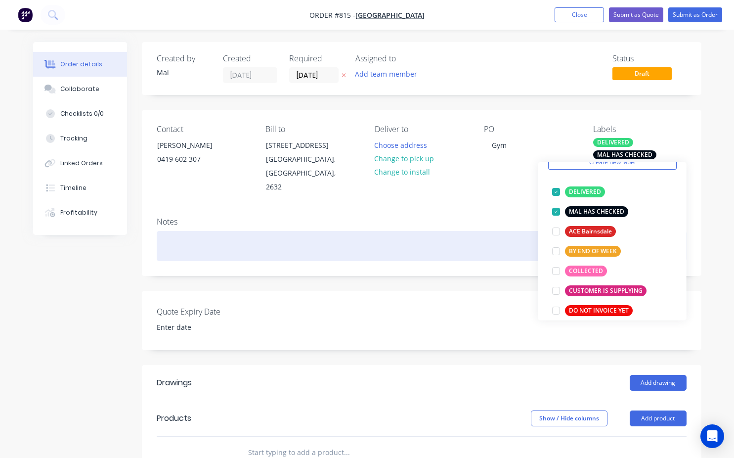
click at [178, 236] on div at bounding box center [422, 246] width 530 height 30
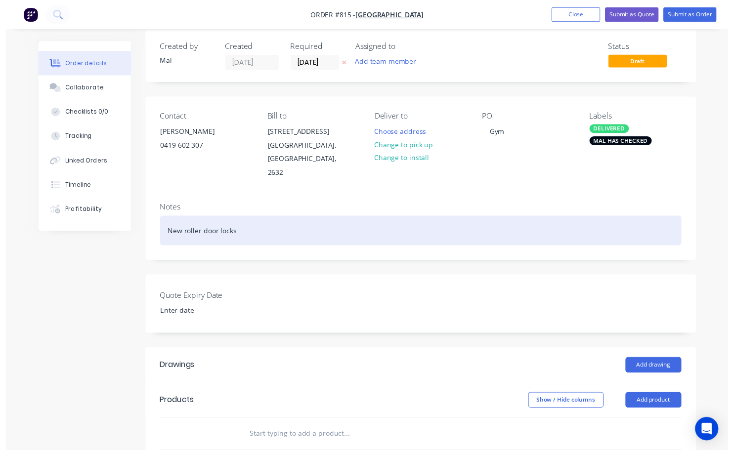
scroll to position [198, 0]
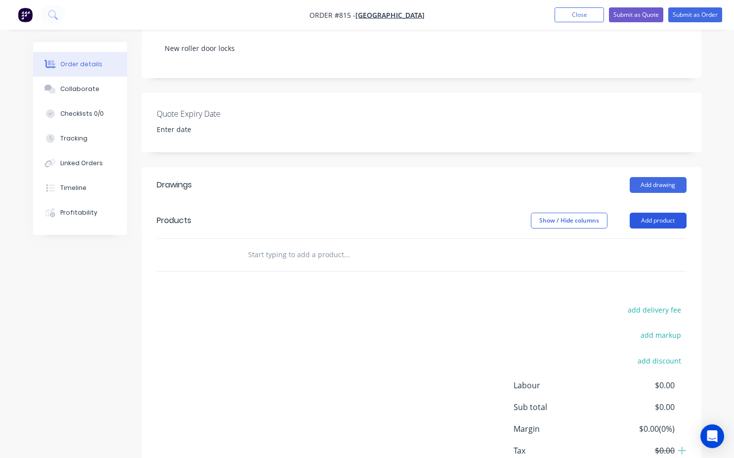
click at [662, 213] on button "Add product" at bounding box center [658, 221] width 57 height 16
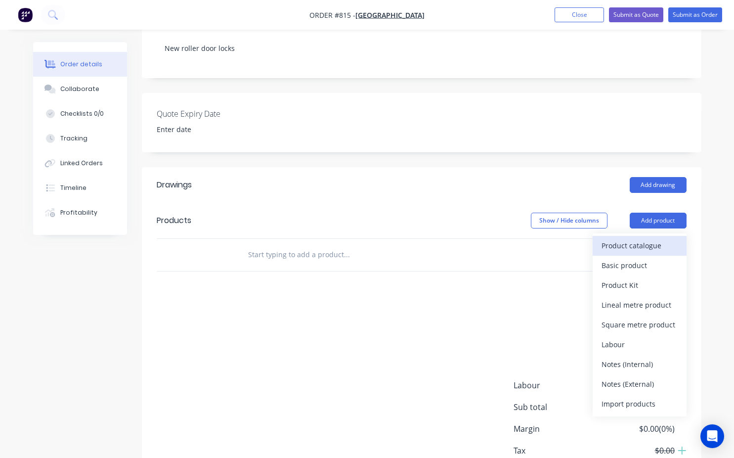
click at [638, 238] on div "Product catalogue" at bounding box center [640, 245] width 76 height 14
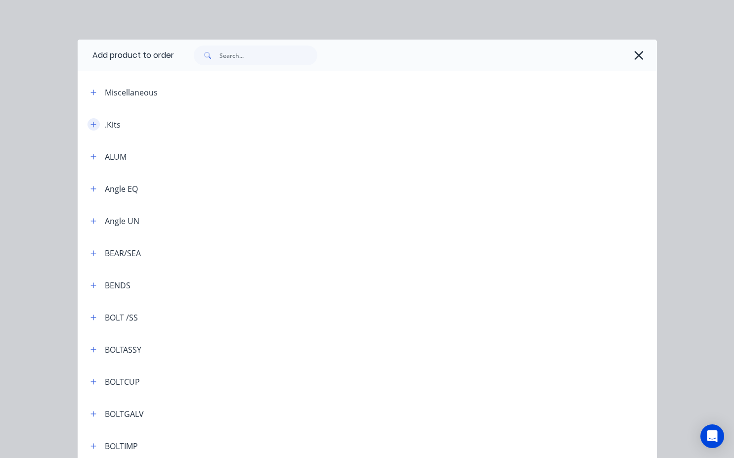
click at [91, 126] on icon "button" at bounding box center [93, 124] width 6 height 7
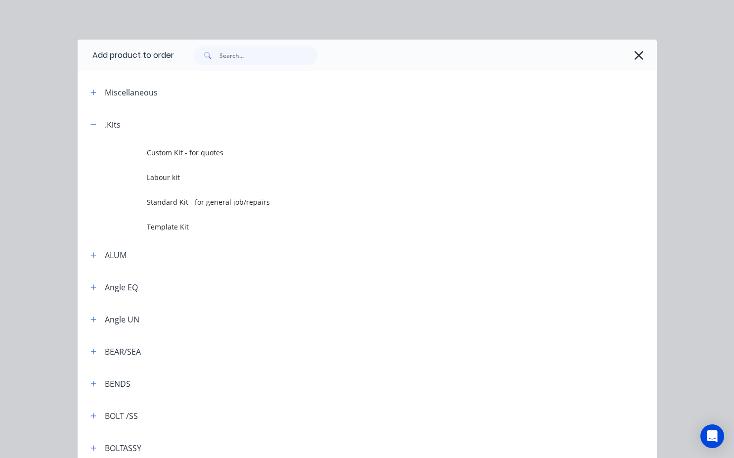
click at [189, 226] on span "Template Kit" at bounding box center [351, 226] width 408 height 10
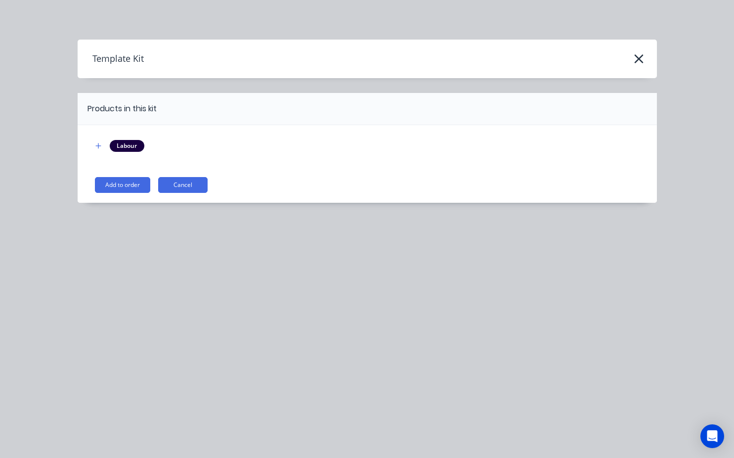
drag, startPoint x: 117, startPoint y: 183, endPoint x: 123, endPoint y: 182, distance: 6.1
click at [118, 183] on button "Add to order" at bounding box center [122, 185] width 55 height 16
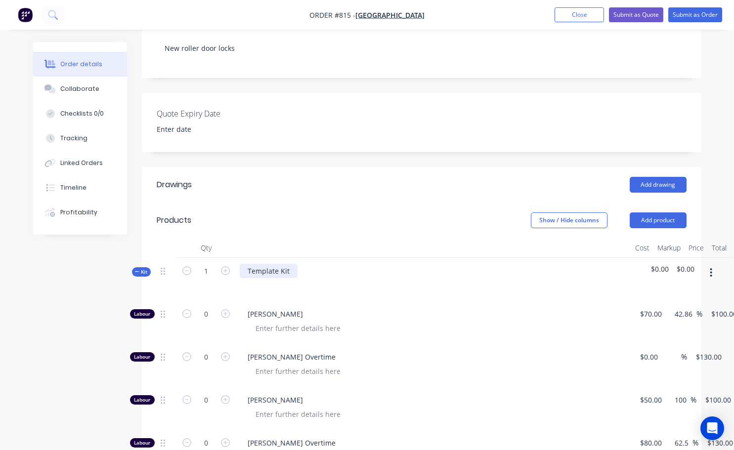
click at [294, 264] on div "Template Kit" at bounding box center [269, 271] width 58 height 14
click at [383, 264] on div "Supply and install 3 x new Roller Door locls to Gym building" at bounding box center [347, 271] width 214 height 14
click at [402, 309] on span "Lane Stevenson" at bounding box center [438, 314] width 380 height 10
click at [442, 264] on div "Supply and install 3 x new Roller Door locks to Gym building" at bounding box center [347, 271] width 215 height 14
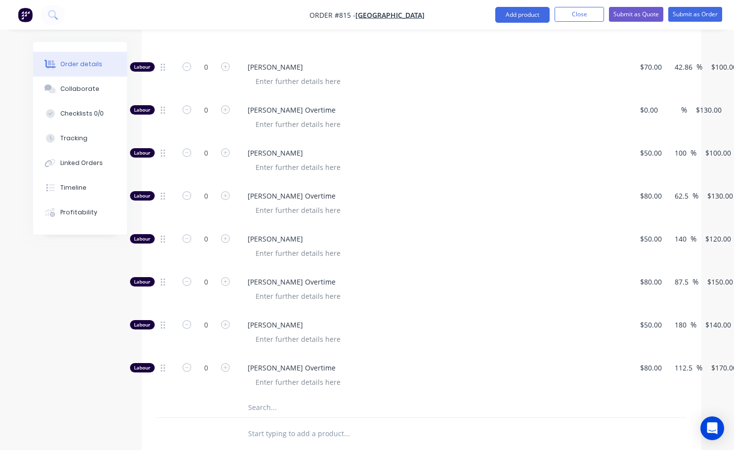
scroll to position [396, 0]
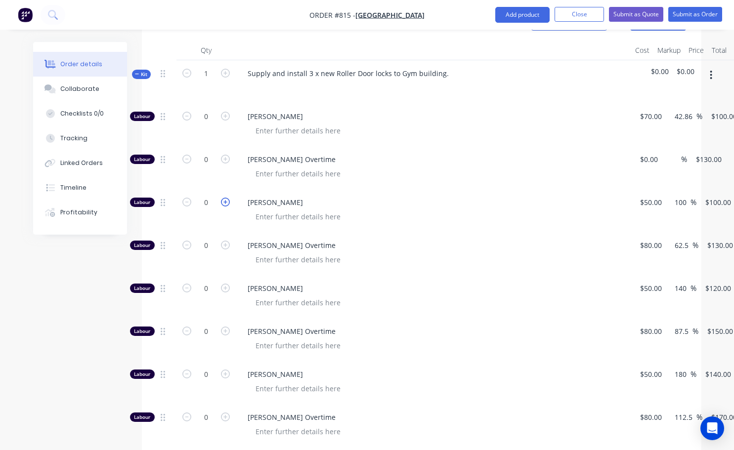
click at [226, 198] on icon "button" at bounding box center [225, 202] width 9 height 9
type input "1"
type input "$100.00"
click at [226, 198] on icon "button" at bounding box center [225, 202] width 9 height 9
type input "2"
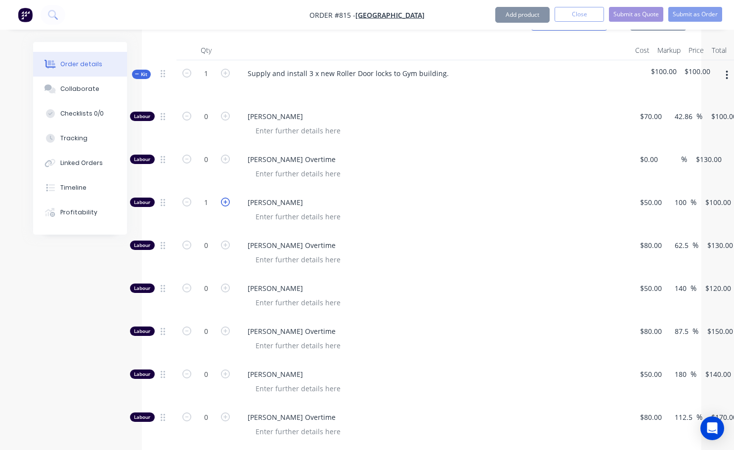
type input "$200.00"
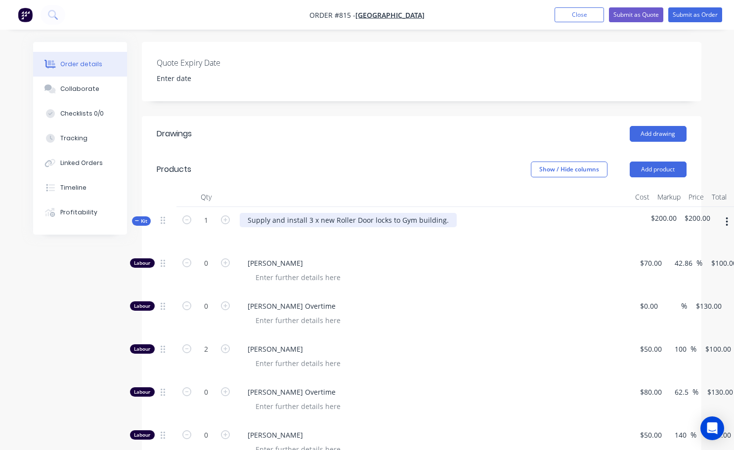
scroll to position [247, 0]
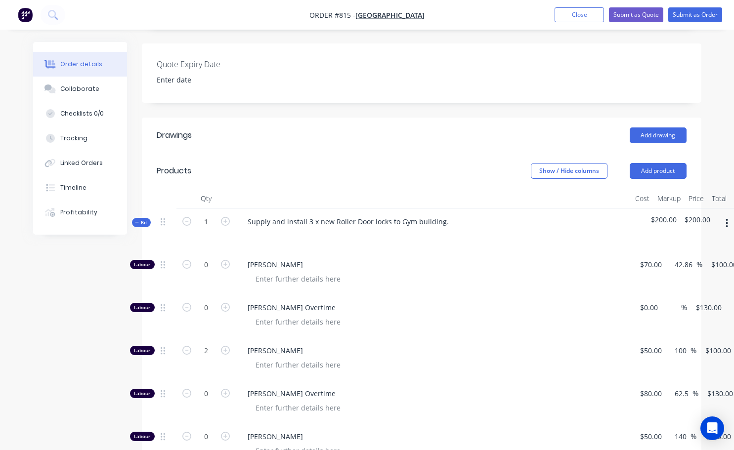
click at [727, 219] on icon "button" at bounding box center [727, 223] width 2 height 9
click at [678, 242] on div "Add product to kit" at bounding box center [692, 249] width 76 height 14
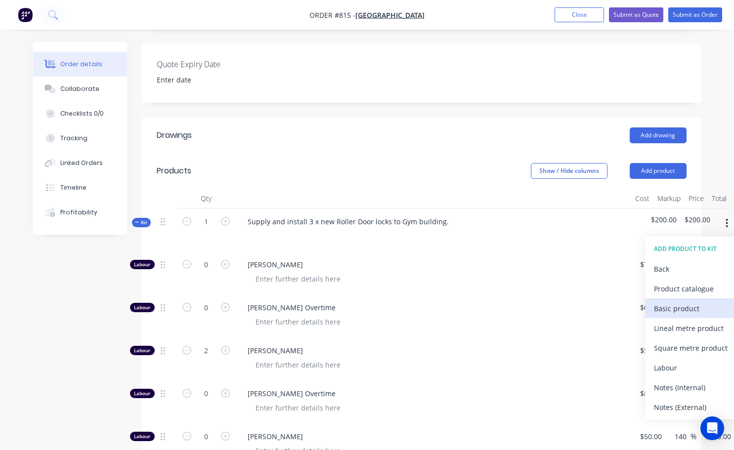
click at [678, 302] on div "Basic product" at bounding box center [692, 309] width 76 height 14
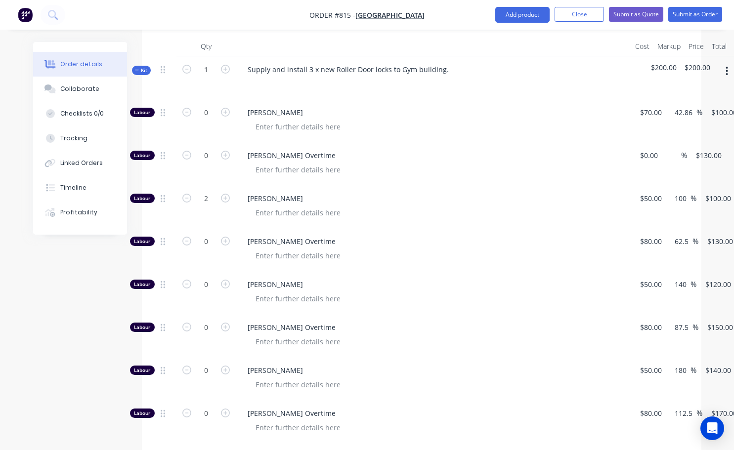
scroll to position [593, 0]
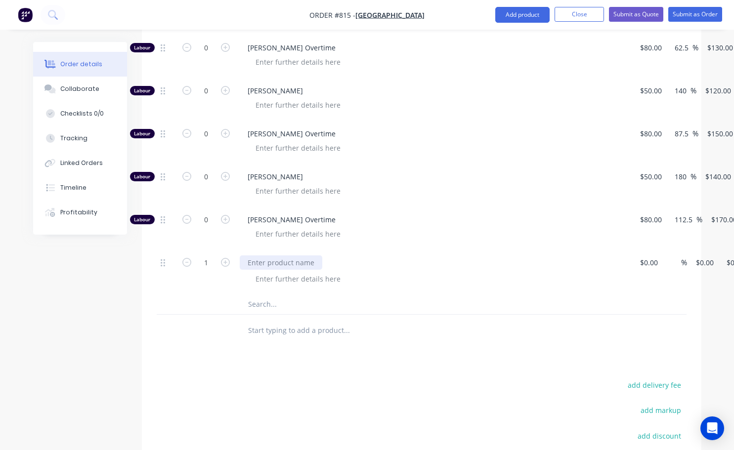
click at [275, 256] on div at bounding box center [281, 263] width 83 height 14
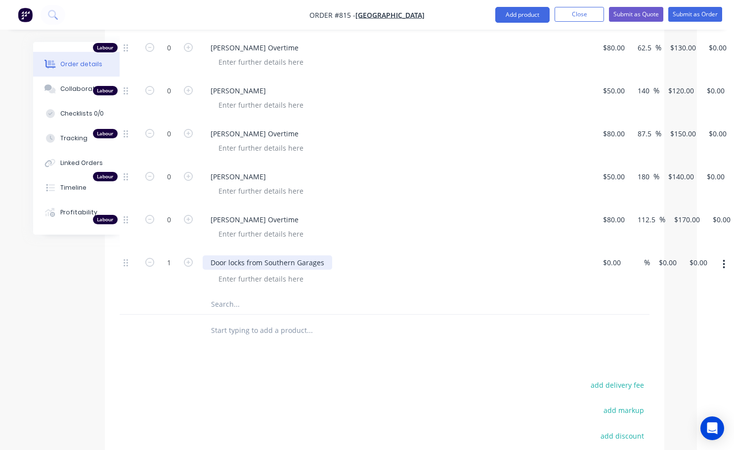
scroll to position [593, 64]
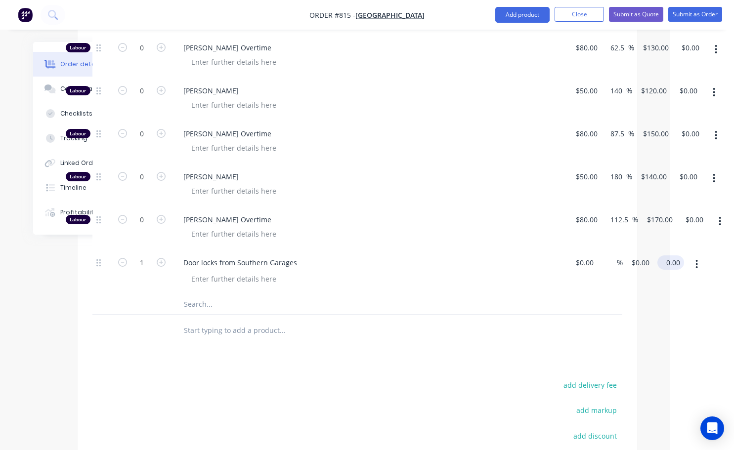
click at [669, 256] on input "0.00" at bounding box center [673, 263] width 23 height 14
type input "250"
type input "$250.00"
click at [587, 354] on div "Drawings Add drawing Products Show / Hide columns Add product Qty Cost Markup P…" at bounding box center [358, 178] width 560 height 813
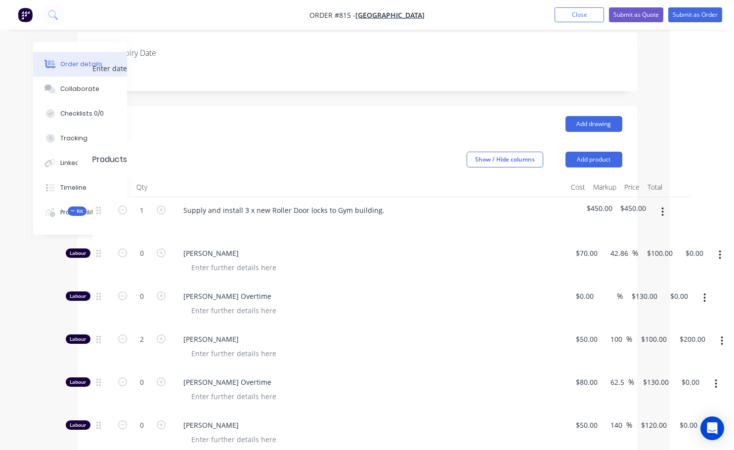
scroll to position [247, 64]
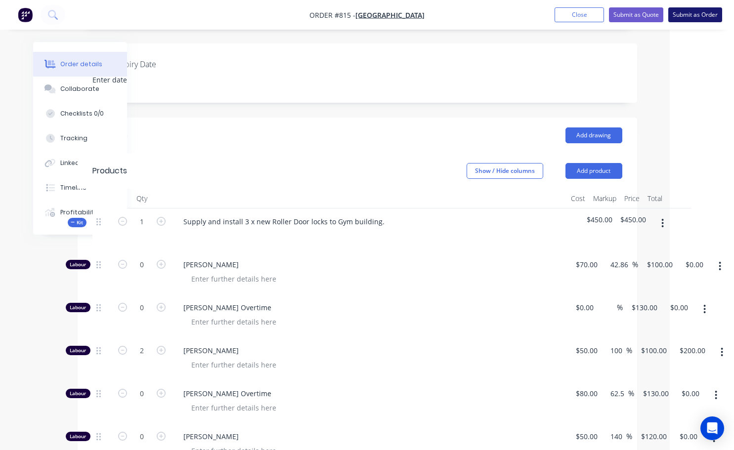
click at [683, 17] on button "Submit as Order" at bounding box center [695, 14] width 54 height 15
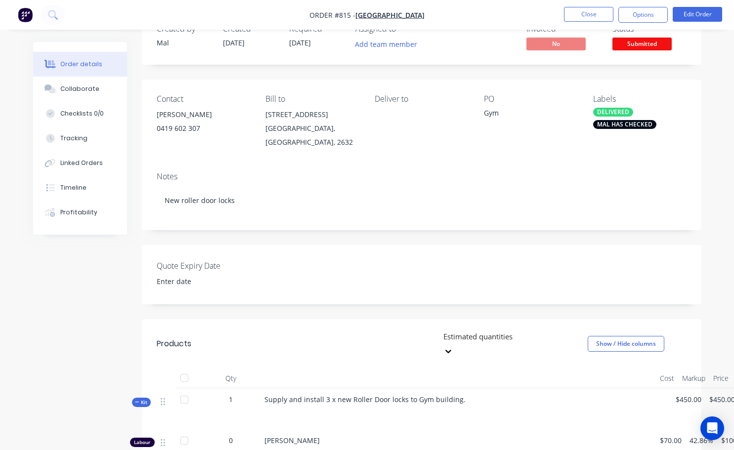
scroll to position [7, 0]
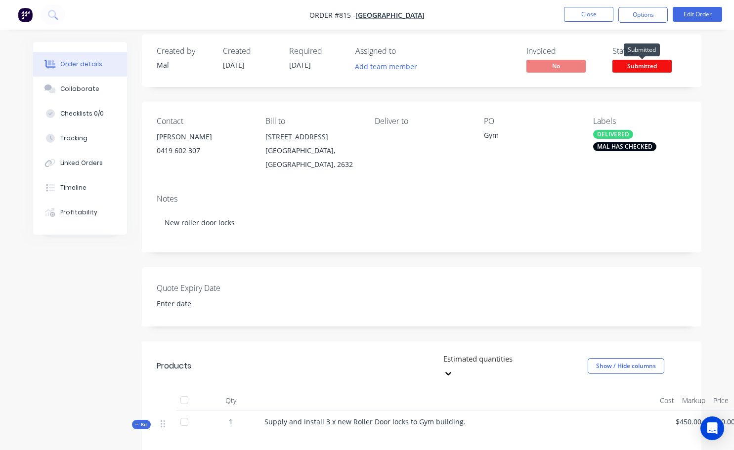
click at [649, 67] on span "Submitted" at bounding box center [642, 66] width 59 height 12
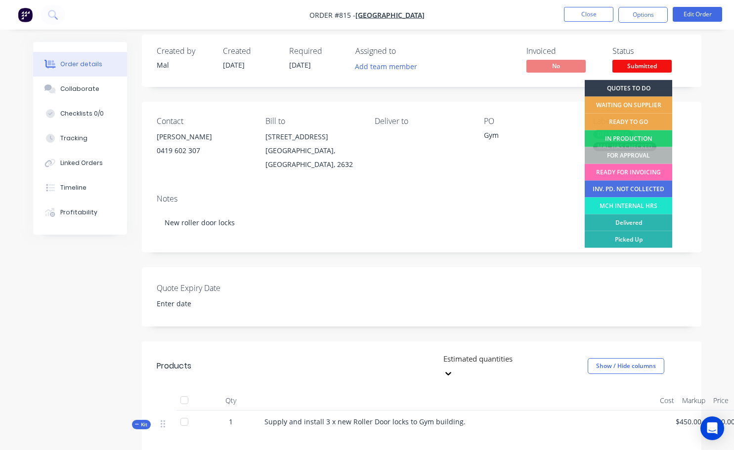
click at [627, 177] on div "READY FOR INVOICING" at bounding box center [629, 172] width 88 height 17
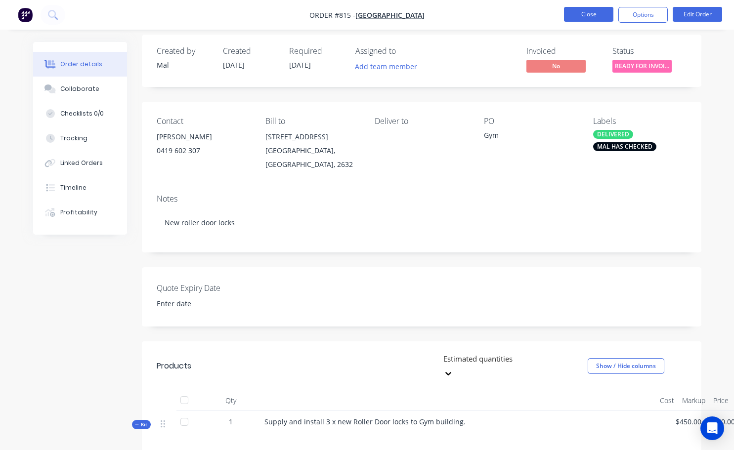
click at [584, 16] on button "Close" at bounding box center [588, 14] width 49 height 15
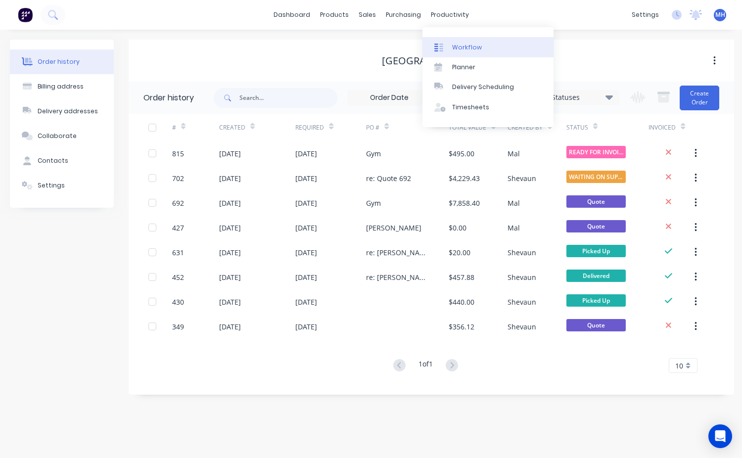
click at [480, 50] on link "Workflow" at bounding box center [487, 47] width 131 height 20
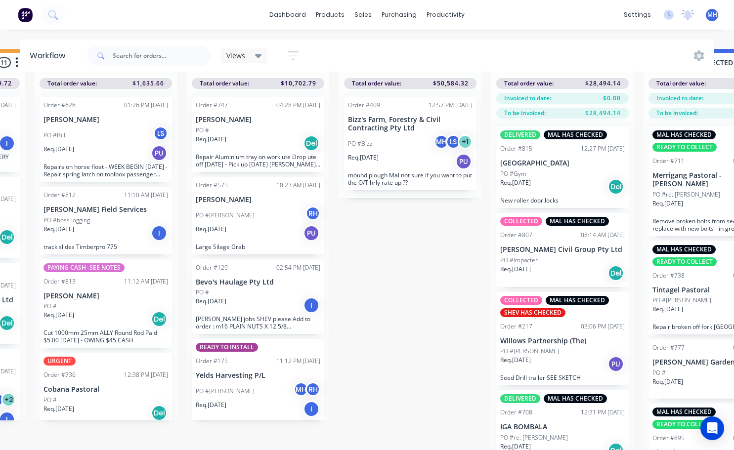
scroll to position [0, 443]
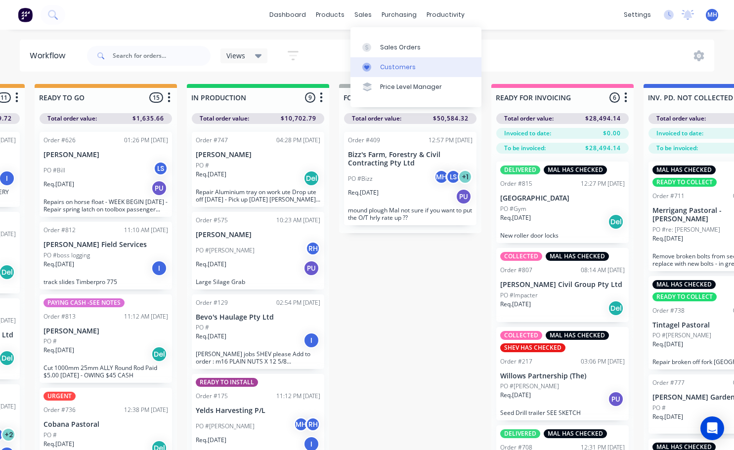
click at [384, 68] on div "Customers" at bounding box center [398, 67] width 36 height 9
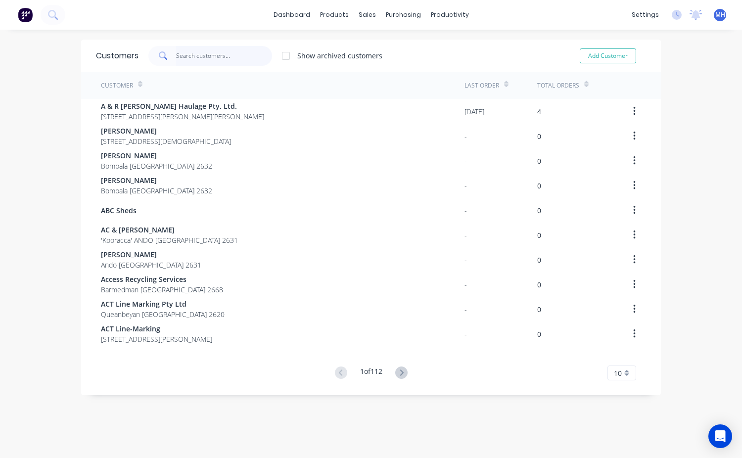
click at [228, 54] on input "text" at bounding box center [224, 56] width 96 height 20
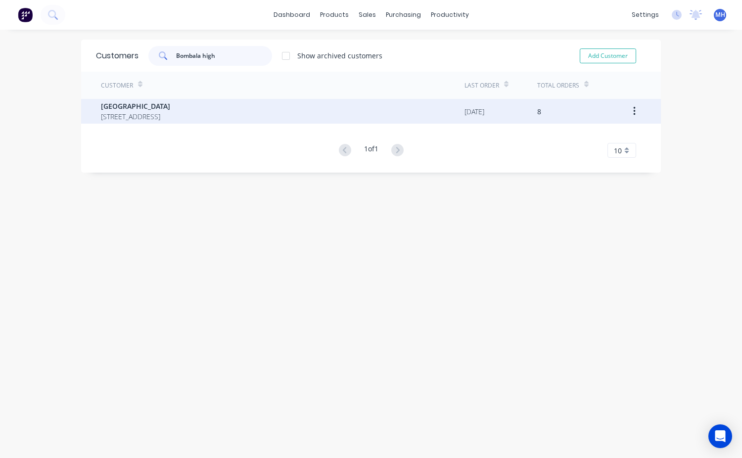
type input "Bombala high"
click at [158, 113] on span "20 Bright St BOMBALA New South Wales 2632" at bounding box center [135, 116] width 69 height 10
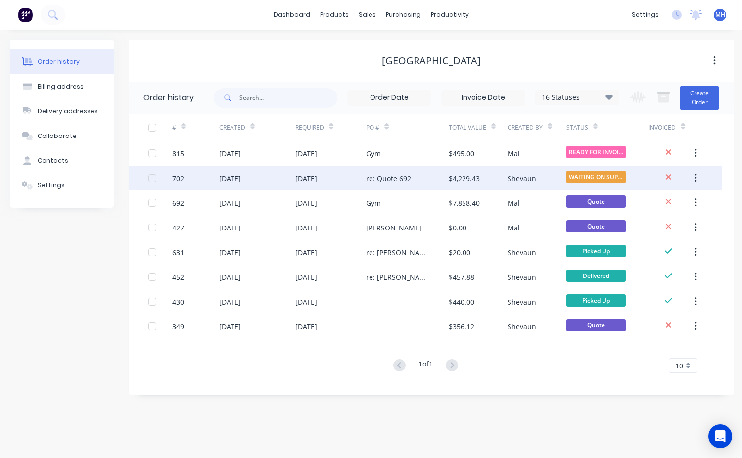
click at [451, 179] on div "$4,229.43" at bounding box center [463, 178] width 31 height 10
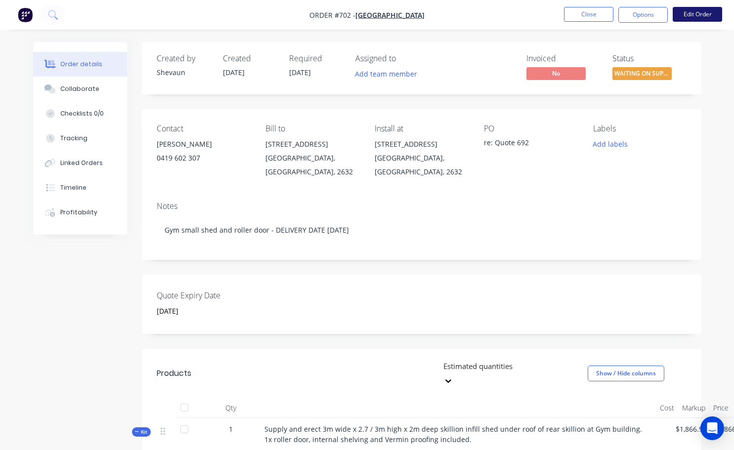
click at [696, 10] on button "Edit Order" at bounding box center [697, 14] width 49 height 15
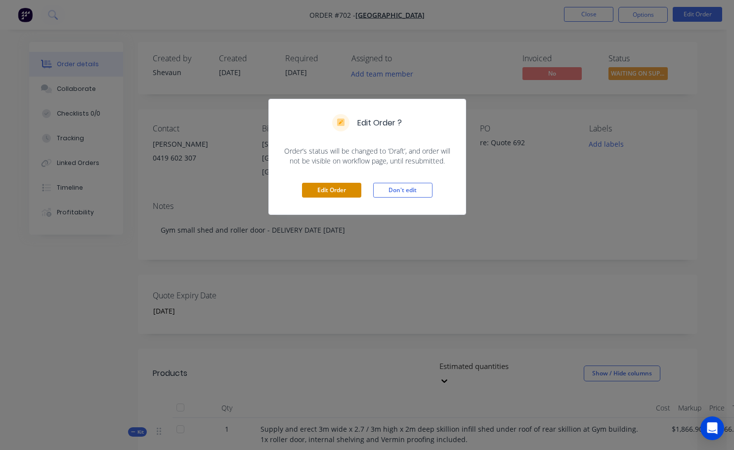
click at [344, 188] on button "Edit Order" at bounding box center [331, 190] width 59 height 15
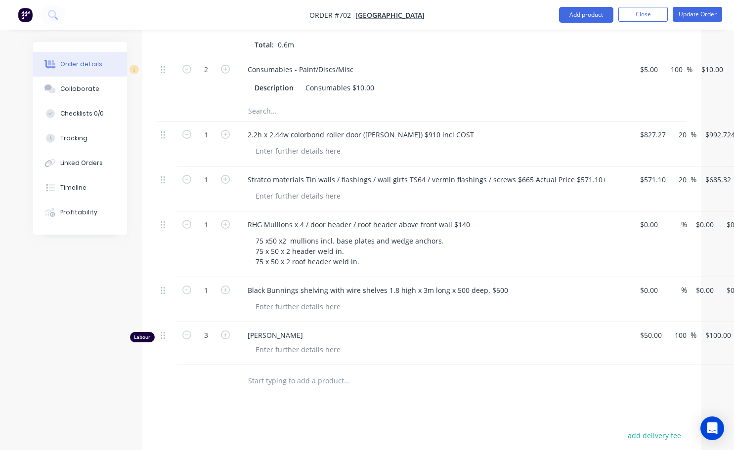
scroll to position [1137, 0]
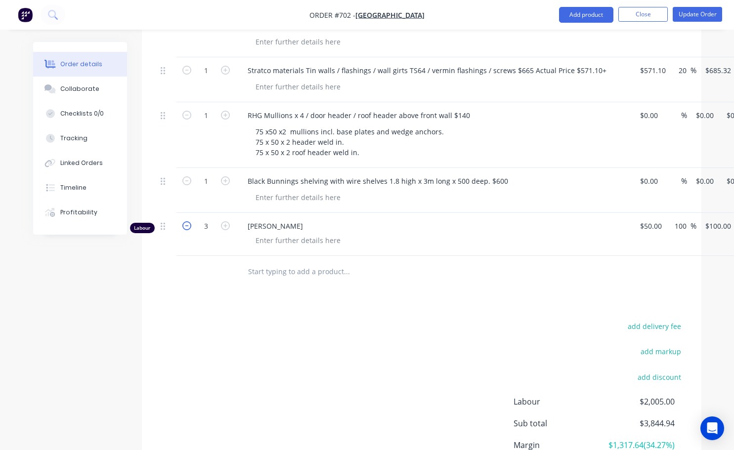
click at [186, 221] on icon "button" at bounding box center [186, 225] width 9 height 9
type input "2"
type input "$200.00"
click at [186, 221] on icon "button" at bounding box center [186, 225] width 9 height 9
type input "1"
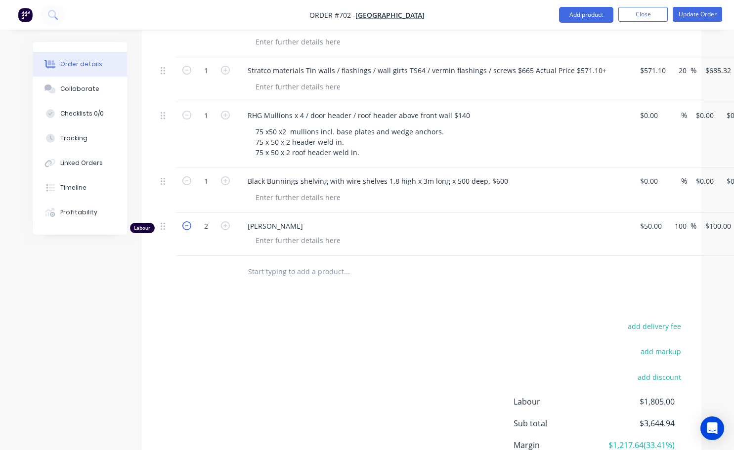
type input "$100.00"
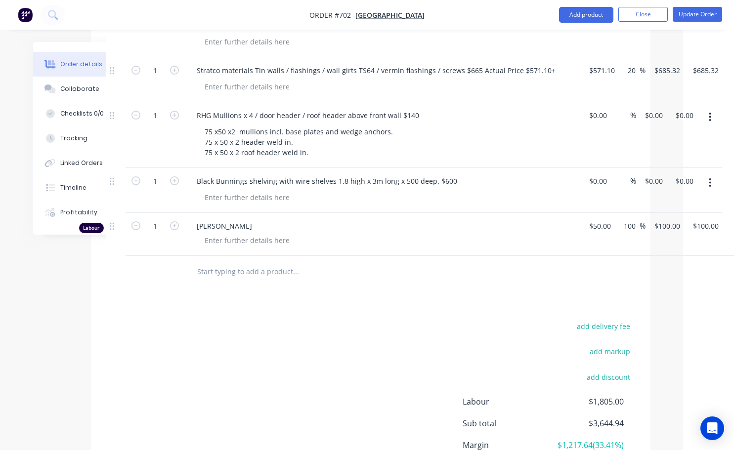
scroll to position [1137, 58]
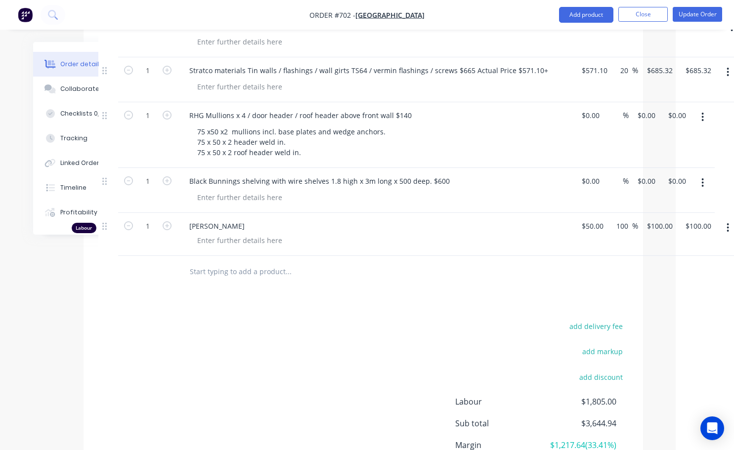
click at [728, 223] on icon "button" at bounding box center [728, 227] width 2 height 9
click at [660, 306] on div "Delete" at bounding box center [693, 313] width 76 height 14
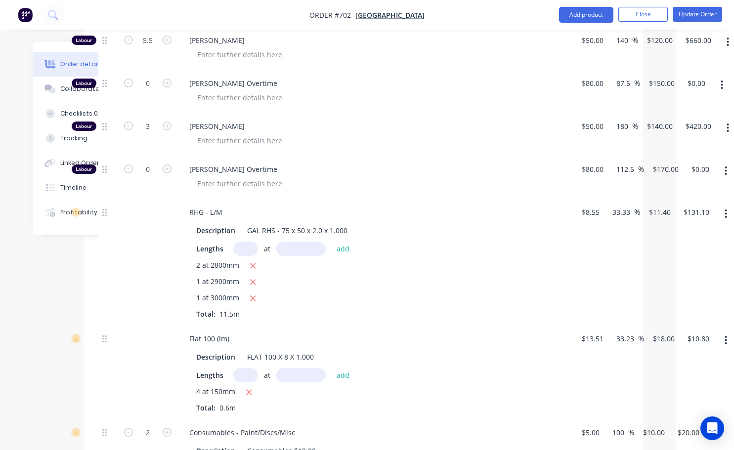
scroll to position [494, 58]
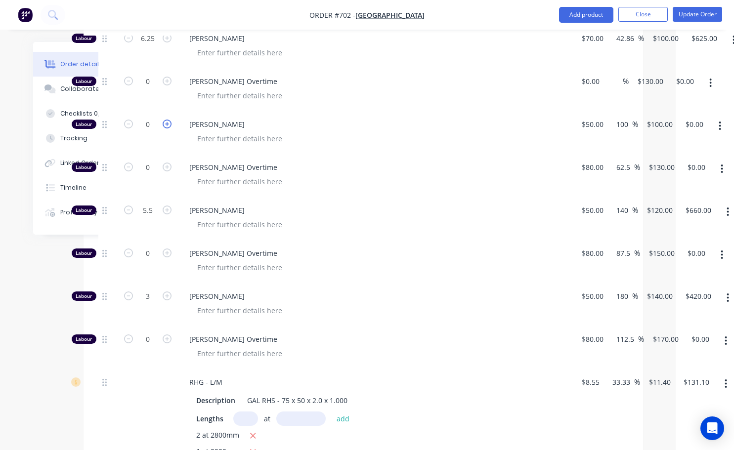
click at [170, 120] on icon "button" at bounding box center [167, 124] width 9 height 9
type input "1"
type input "$100.00"
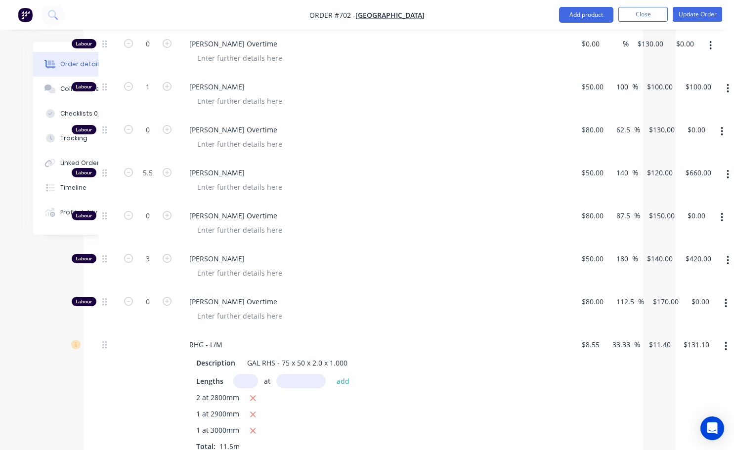
scroll to position [544, 58]
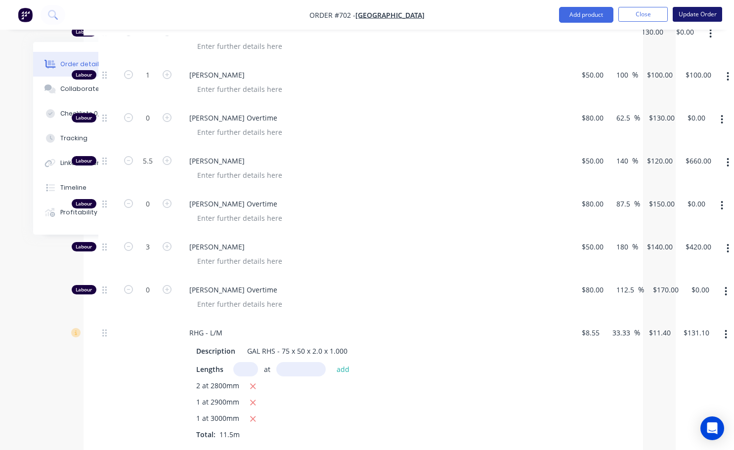
click at [695, 13] on button "Update Order" at bounding box center [697, 14] width 49 height 15
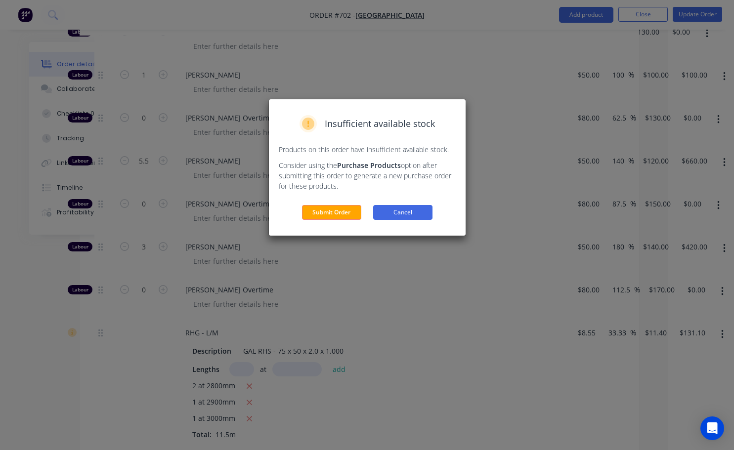
click at [400, 212] on button "Cancel" at bounding box center [402, 212] width 59 height 15
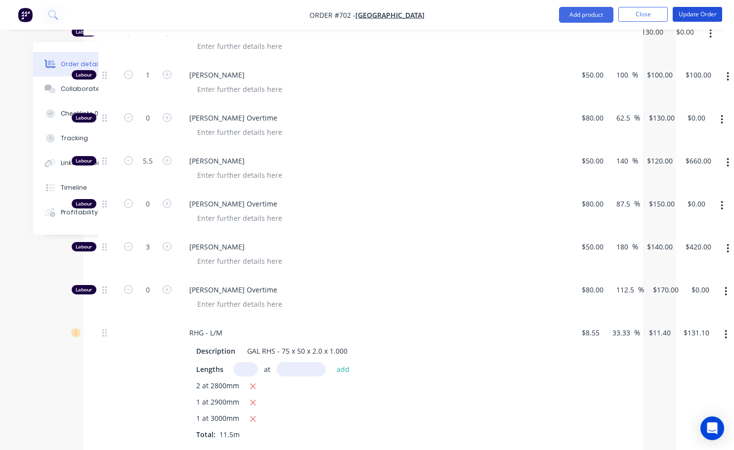
scroll to position [494, 58]
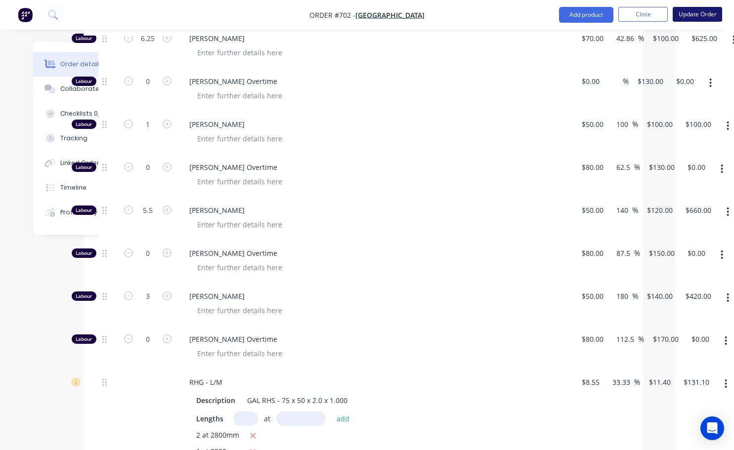
click at [696, 19] on button "Update Order" at bounding box center [697, 14] width 49 height 15
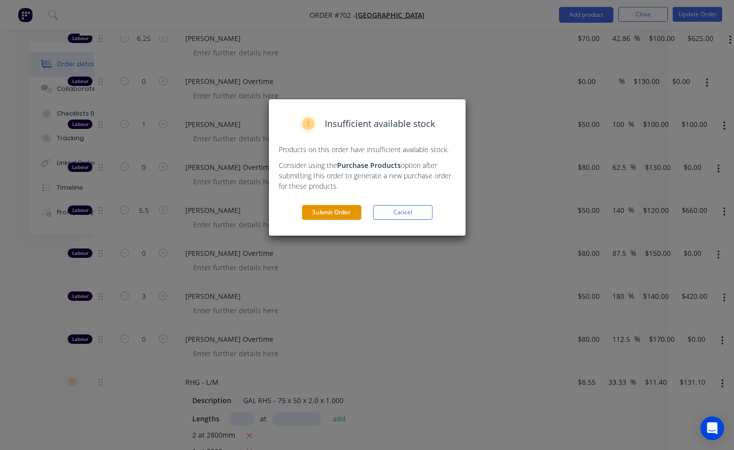
click at [319, 207] on button "Submit Order" at bounding box center [331, 212] width 59 height 15
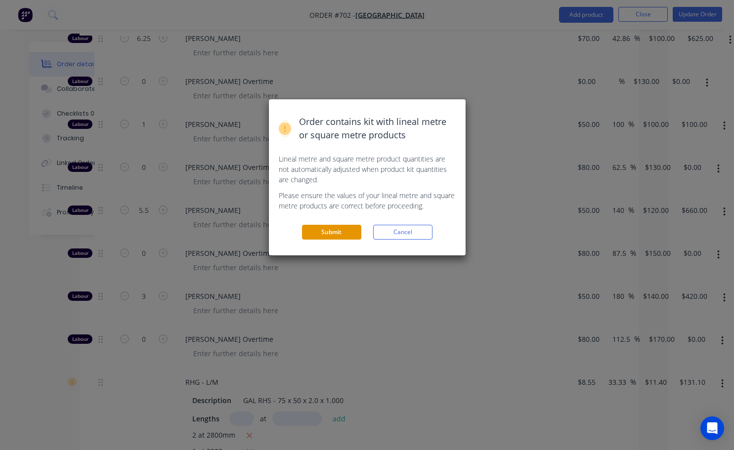
click at [322, 232] on button "Submit" at bounding box center [331, 232] width 59 height 15
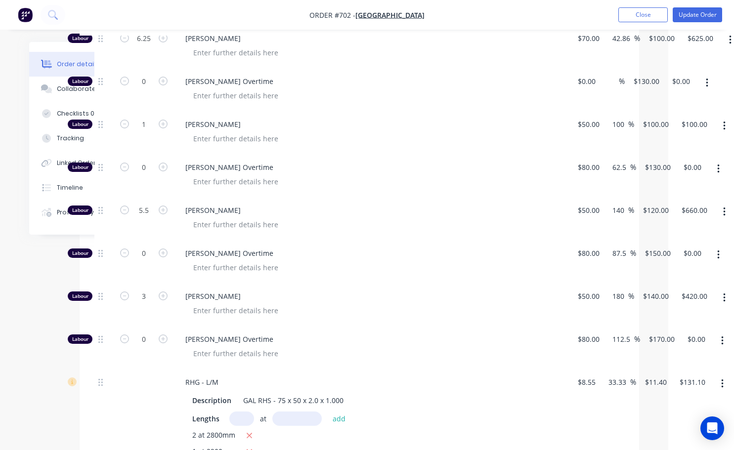
scroll to position [0, 0]
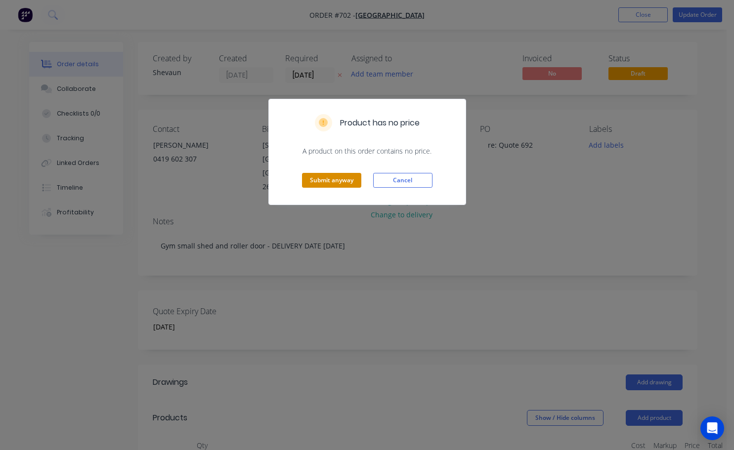
click at [332, 184] on button "Submit anyway" at bounding box center [331, 180] width 59 height 15
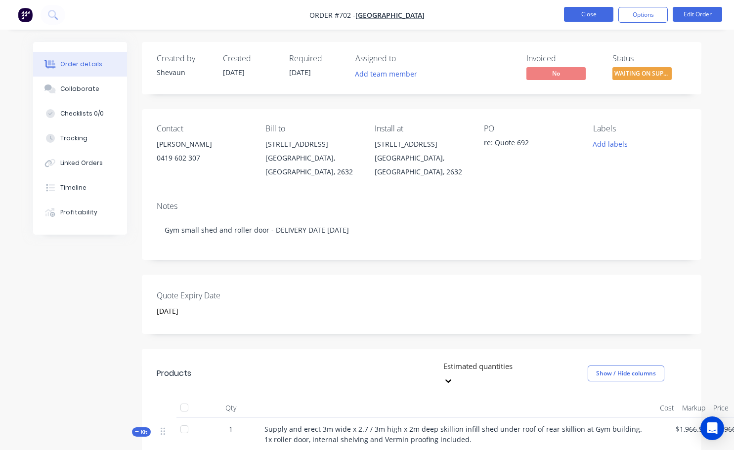
click at [595, 12] on button "Close" at bounding box center [588, 14] width 49 height 15
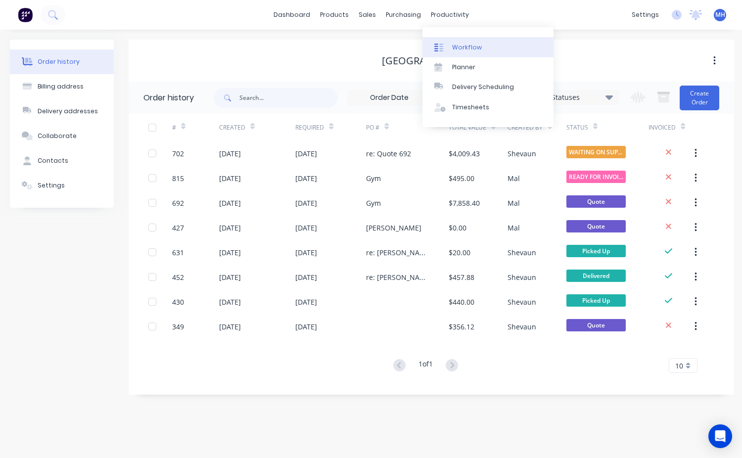
click at [466, 50] on div "Workflow" at bounding box center [467, 47] width 30 height 9
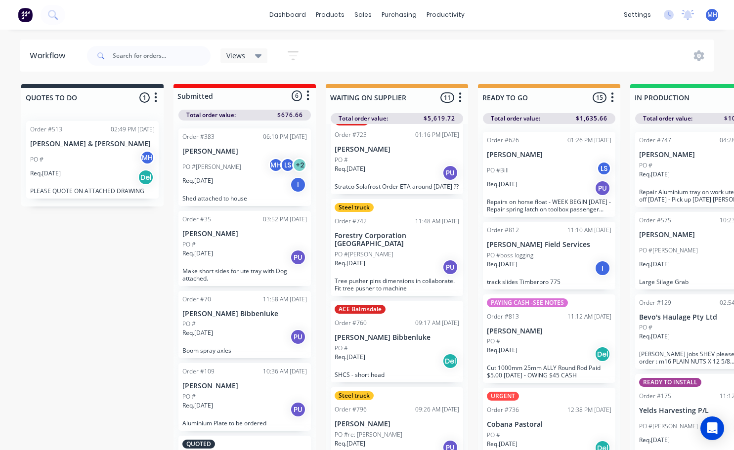
scroll to position [574, 0]
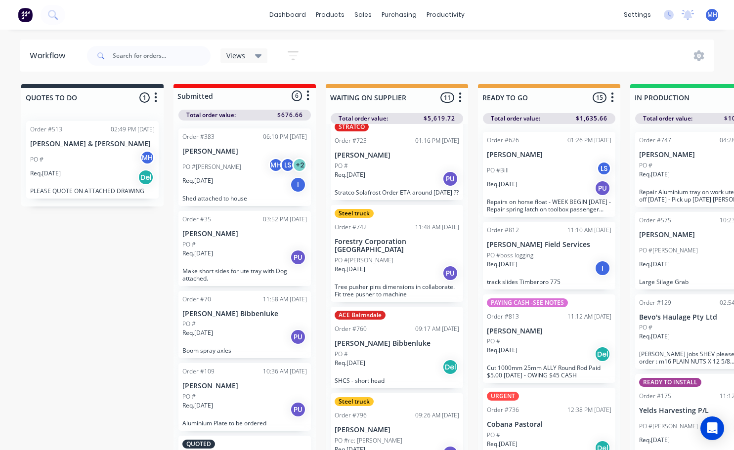
click at [389, 269] on div "Req. 30/09/25 PU" at bounding box center [397, 273] width 125 height 17
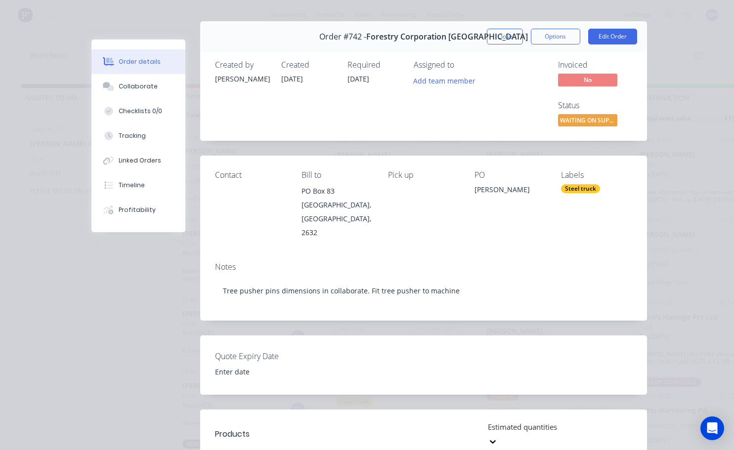
scroll to position [0, 0]
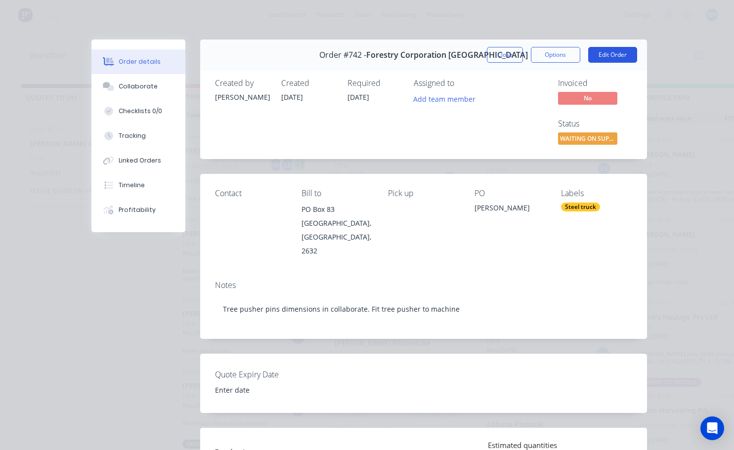
click at [607, 56] on button "Edit Order" at bounding box center [612, 55] width 49 height 16
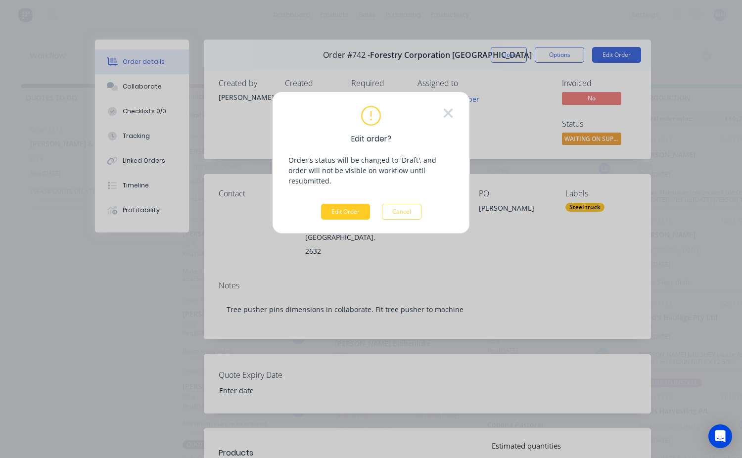
click at [362, 205] on button "Edit Order" at bounding box center [345, 212] width 49 height 16
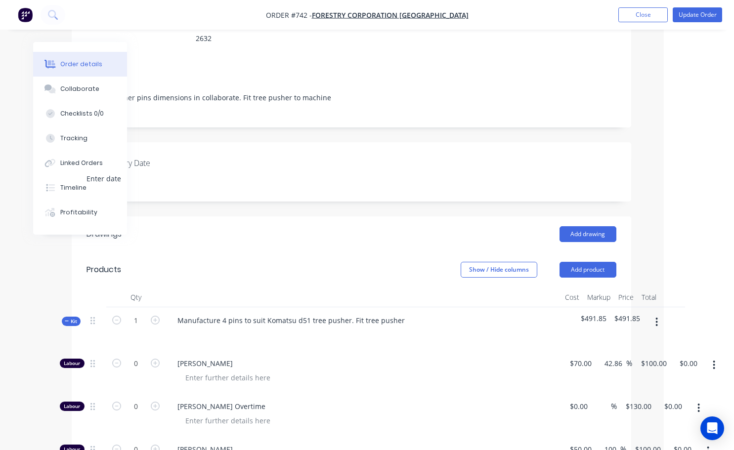
scroll to position [0, 70]
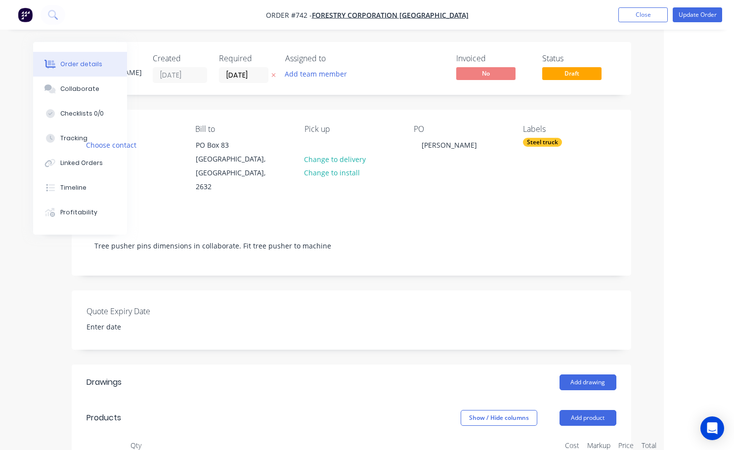
click at [543, 140] on div "Steel truck" at bounding box center [542, 142] width 39 height 9
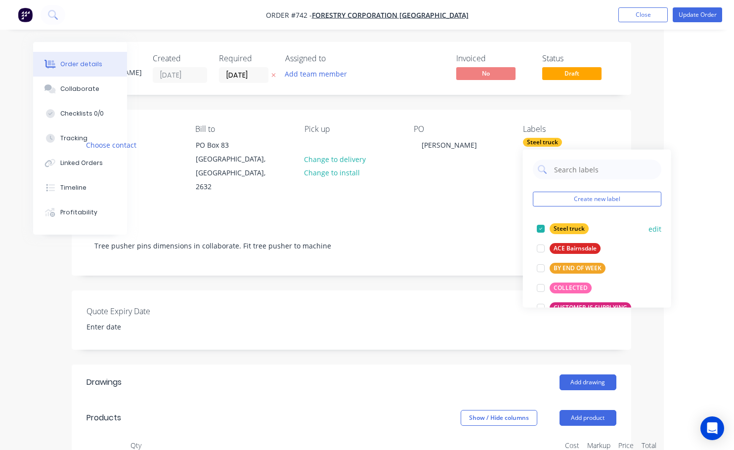
click at [539, 229] on div at bounding box center [541, 229] width 20 height 20
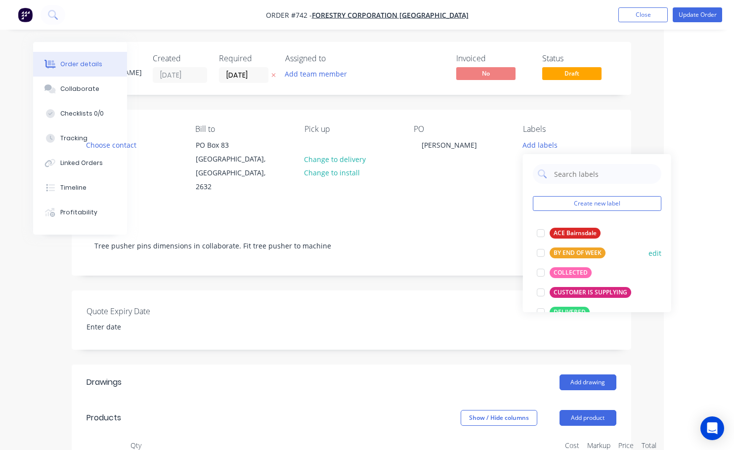
scroll to position [49, 0]
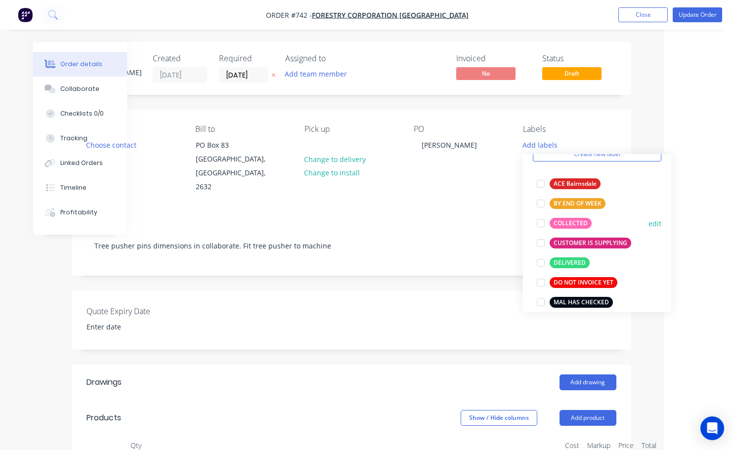
click at [541, 224] on div at bounding box center [541, 224] width 20 height 20
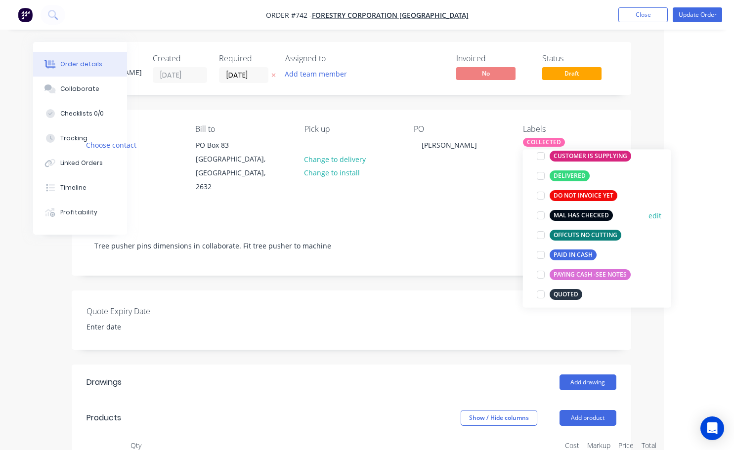
scroll to position [148, 0]
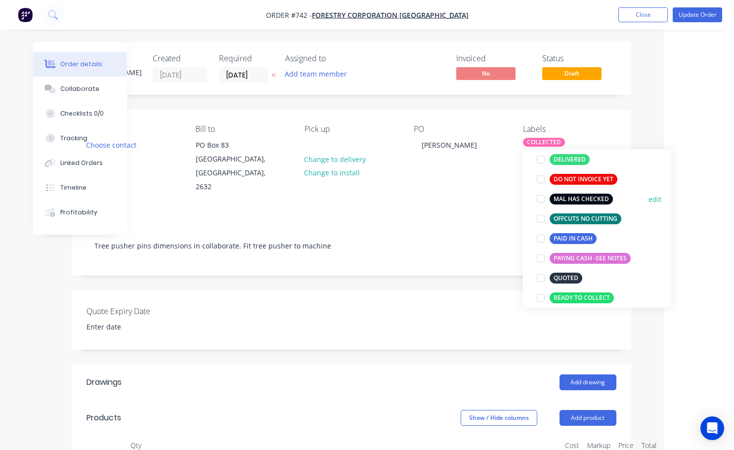
click at [542, 201] on div at bounding box center [541, 199] width 20 height 20
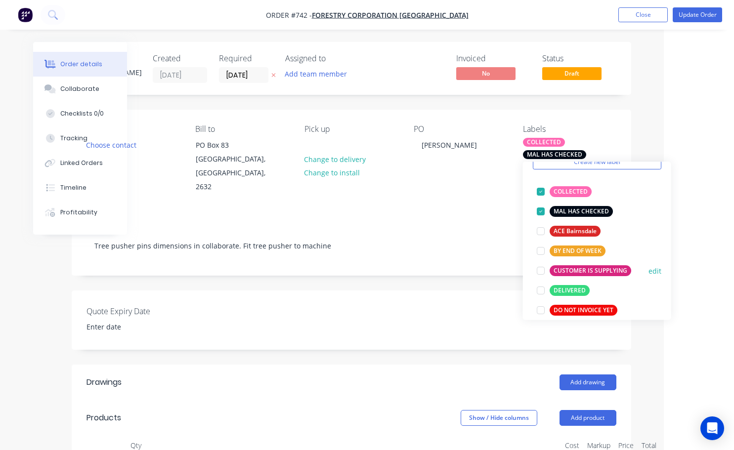
scroll to position [99, 0]
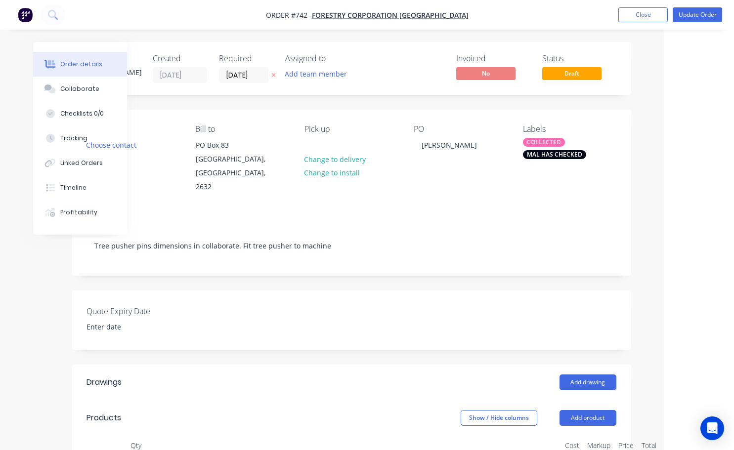
click at [507, 217] on div "Notes" at bounding box center [352, 221] width 530 height 9
click at [558, 72] on span "Draft" at bounding box center [571, 73] width 59 height 12
click at [580, 74] on span "Draft" at bounding box center [571, 73] width 59 height 12
click at [494, 209] on div "Notes Tree pusher pins dimensions in collaborate. Fit tree pusher to machine" at bounding box center [352, 242] width 560 height 66
click at [638, 16] on button "Close" at bounding box center [643, 14] width 49 height 15
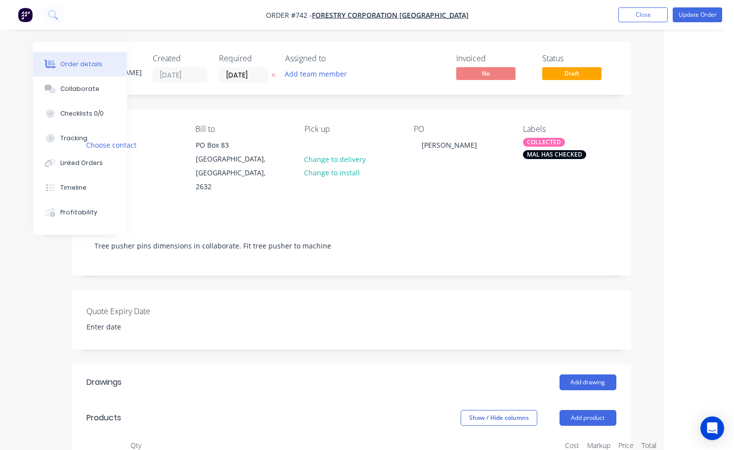
scroll to position [0, 63]
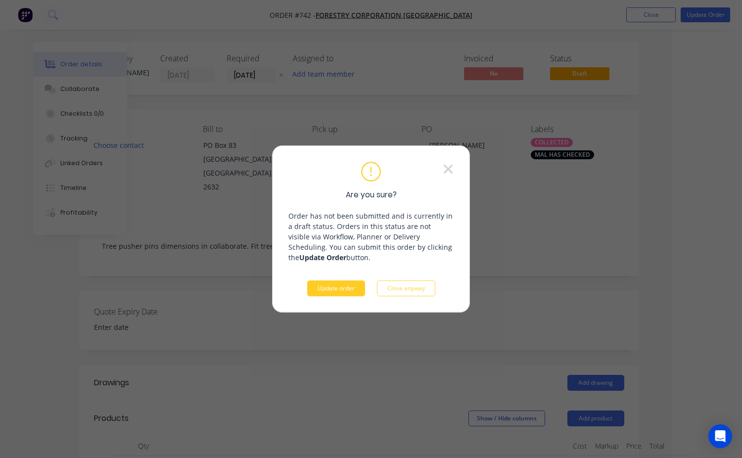
click at [340, 284] on button "Update order" at bounding box center [336, 288] width 58 height 16
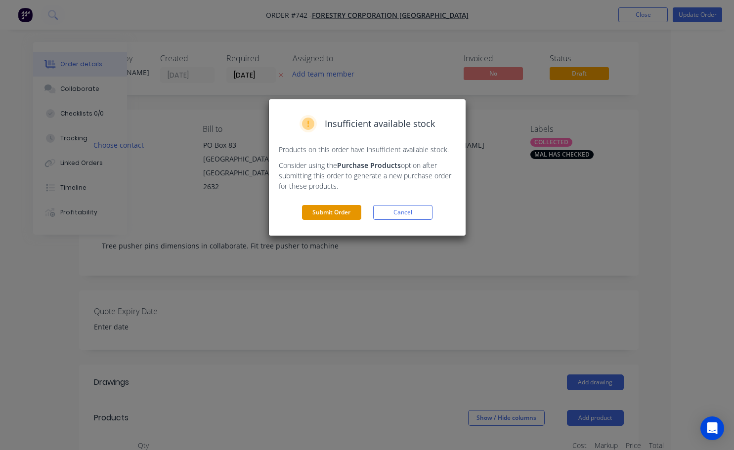
click at [337, 216] on button "Submit Order" at bounding box center [331, 212] width 59 height 15
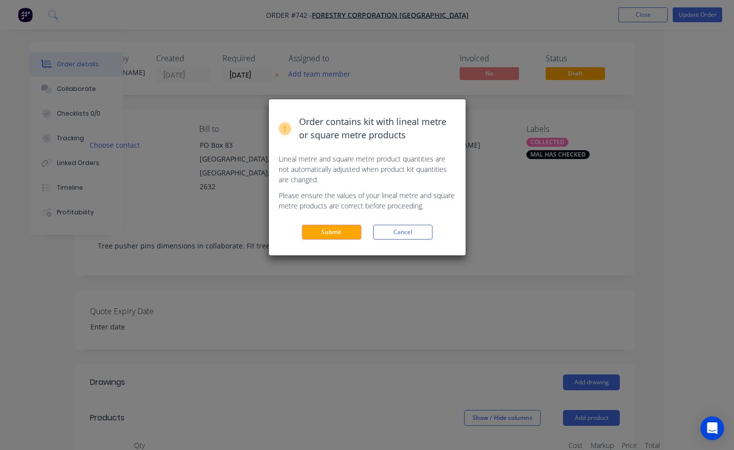
click at [346, 223] on div "Order contains kit with lineal metre or square metre products Lineal metre and …" at bounding box center [367, 177] width 197 height 156
click at [344, 230] on button "Submit" at bounding box center [331, 232] width 59 height 15
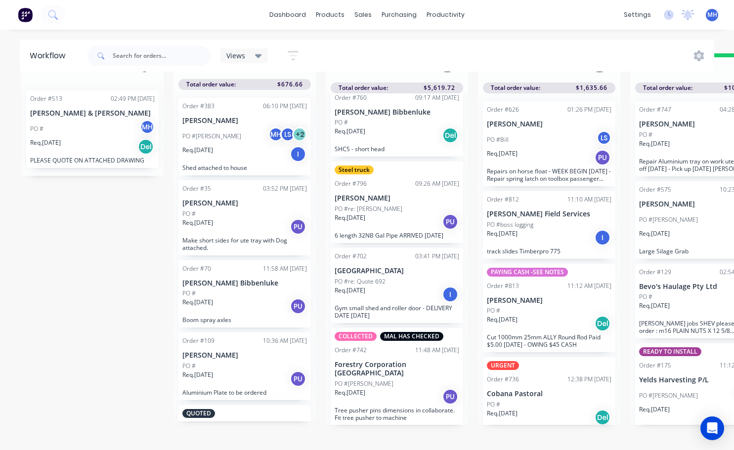
scroll to position [43, 0]
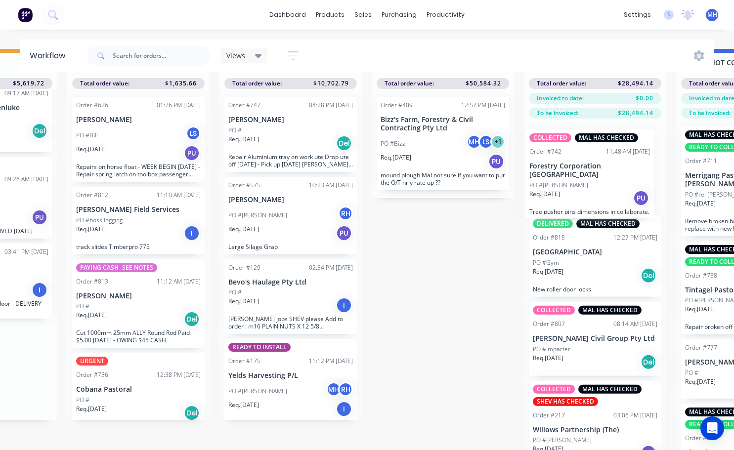
drag, startPoint x: 374, startPoint y: 376, endPoint x: 578, endPoint y: 177, distance: 285.3
click at [578, 177] on div "QUOTES TO DO 1 Status colour #273444 hex #273444 Save Cancel Notifications Emai…" at bounding box center [406, 249] width 1649 height 401
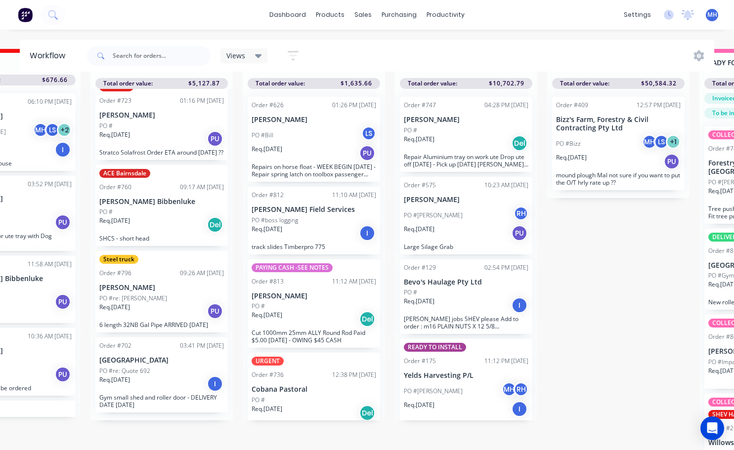
scroll to position [0, 235]
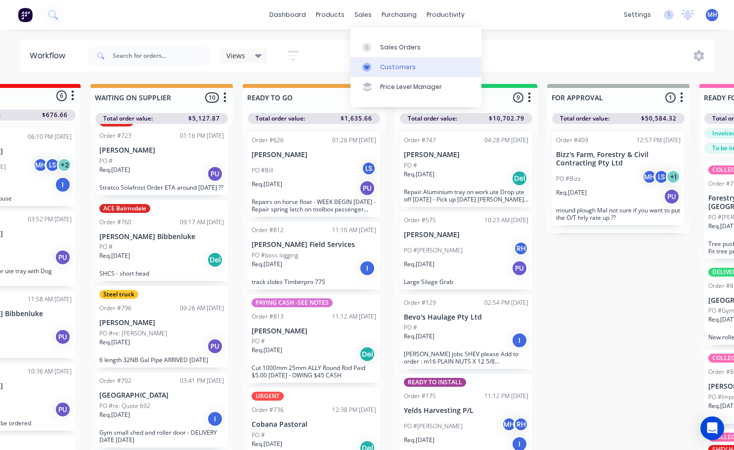
click at [411, 71] on div "Customers" at bounding box center [398, 67] width 36 height 9
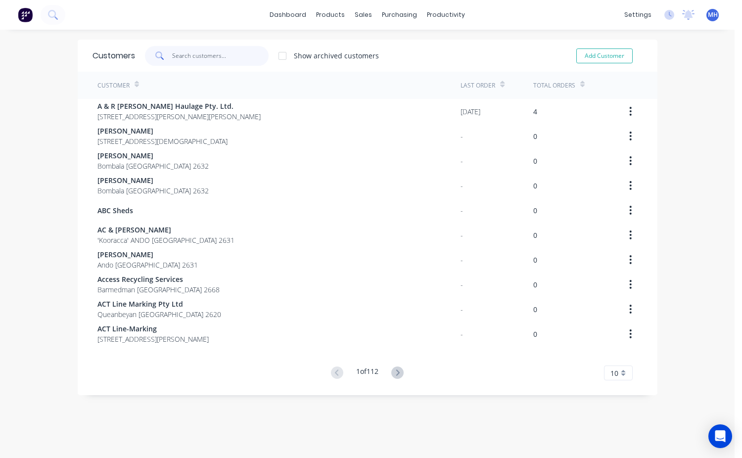
click at [184, 55] on input "text" at bounding box center [220, 56] width 96 height 20
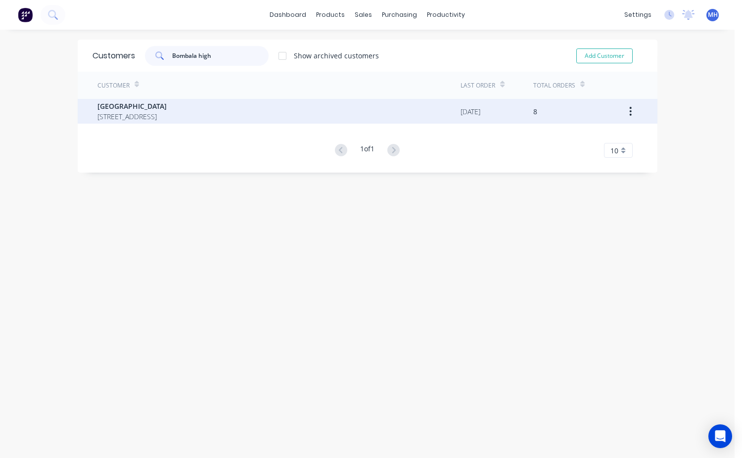
type input "Bombala high"
click at [117, 108] on span "Bombala High School" at bounding box center [131, 106] width 69 height 10
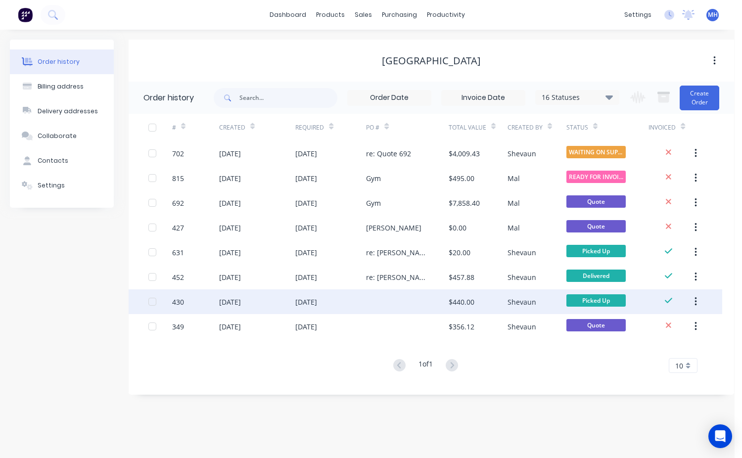
click at [505, 306] on div "$440.00" at bounding box center [477, 301] width 59 height 25
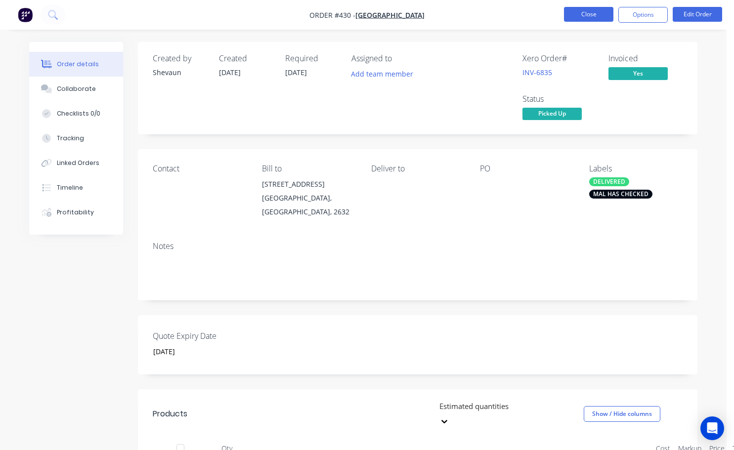
click at [606, 15] on button "Close" at bounding box center [588, 14] width 49 height 15
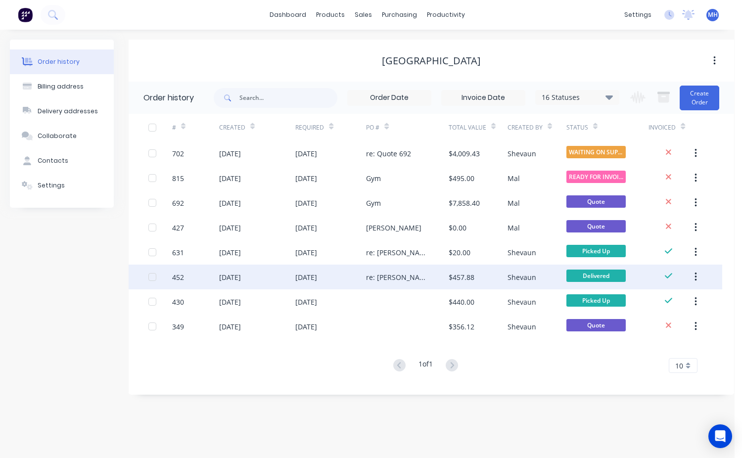
click at [520, 279] on div "Shevaun" at bounding box center [521, 277] width 29 height 10
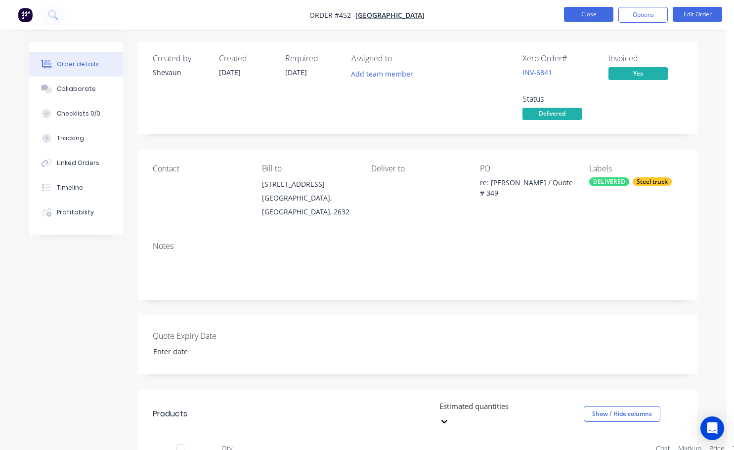
click at [585, 17] on button "Close" at bounding box center [588, 14] width 49 height 15
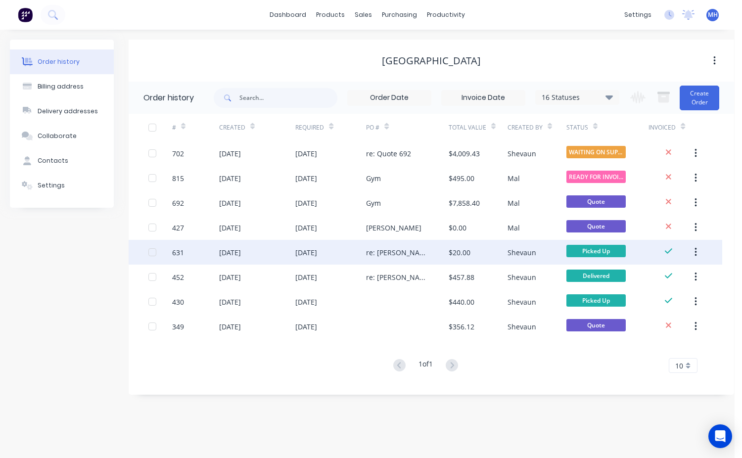
click at [523, 253] on div "Shevaun" at bounding box center [521, 252] width 29 height 10
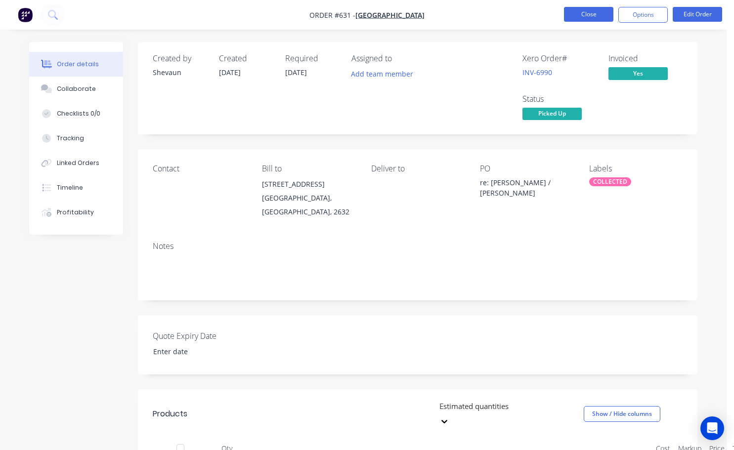
click at [578, 9] on button "Close" at bounding box center [588, 14] width 49 height 15
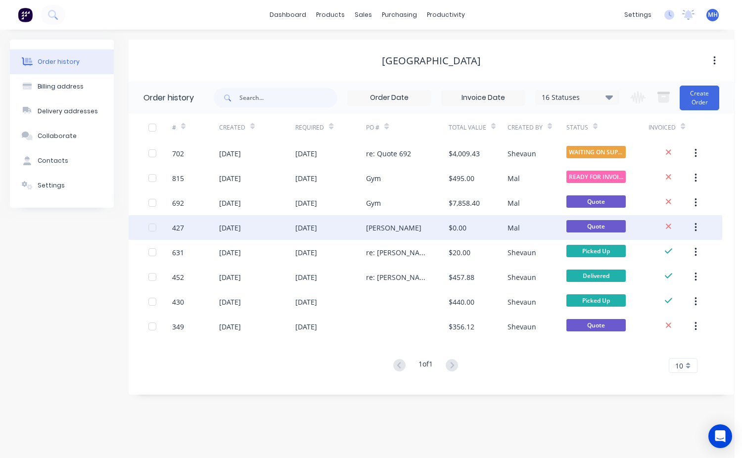
click at [478, 226] on div "$0.00" at bounding box center [477, 227] width 59 height 25
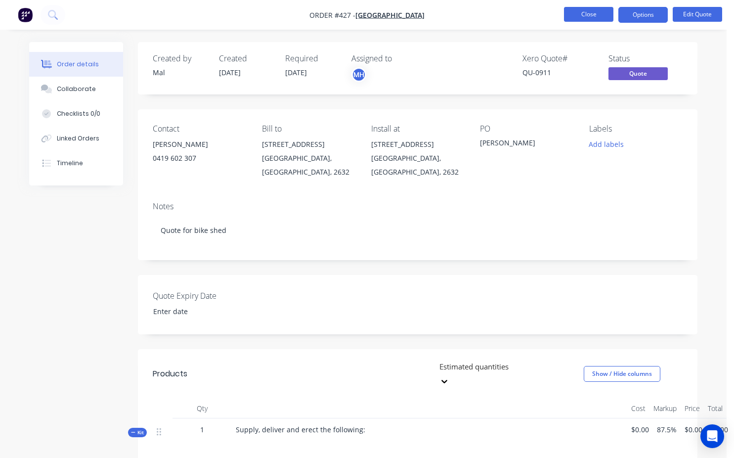
click at [582, 10] on button "Close" at bounding box center [588, 14] width 49 height 15
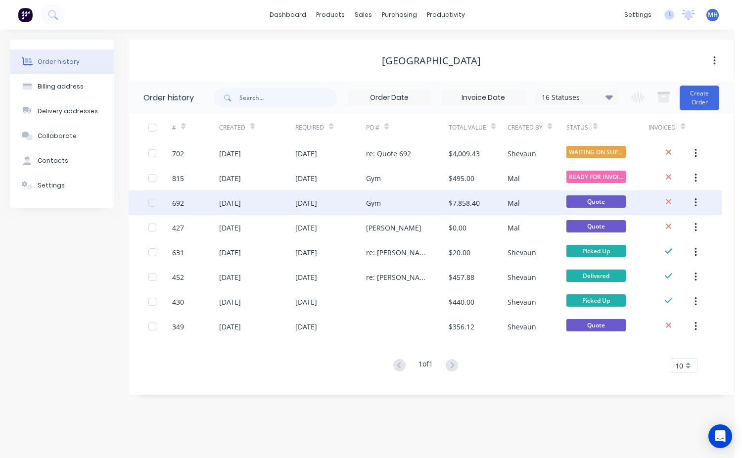
click at [529, 209] on div "Mal" at bounding box center [536, 202] width 59 height 25
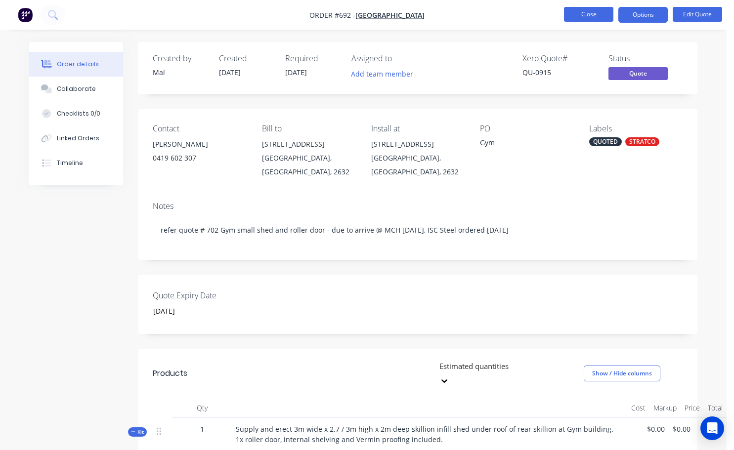
click at [586, 16] on button "Close" at bounding box center [588, 14] width 49 height 15
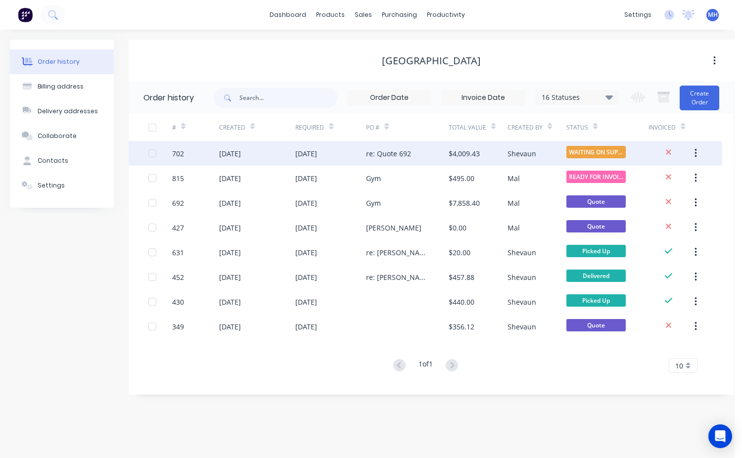
click at [471, 157] on div "$4,009.43" at bounding box center [463, 153] width 31 height 10
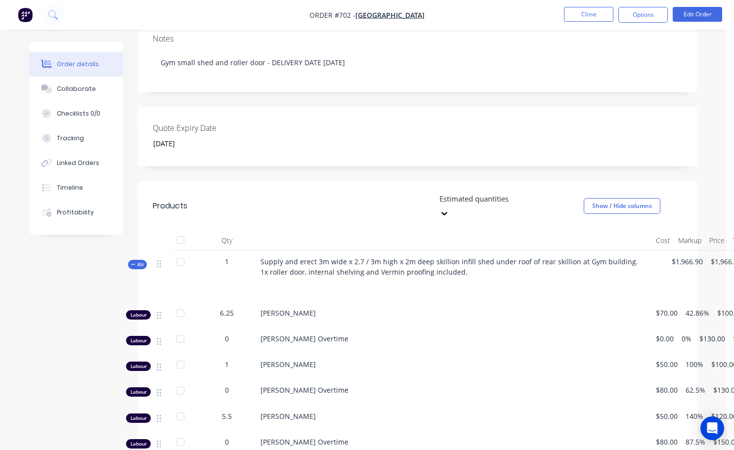
scroll to position [148, 0]
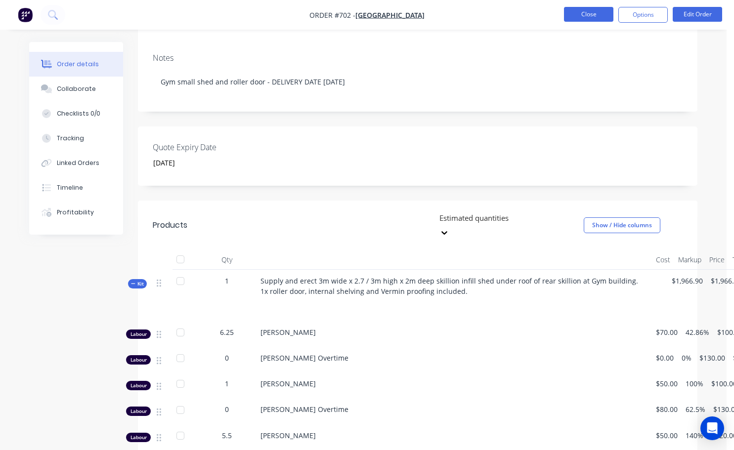
click at [591, 14] on button "Close" at bounding box center [588, 14] width 49 height 15
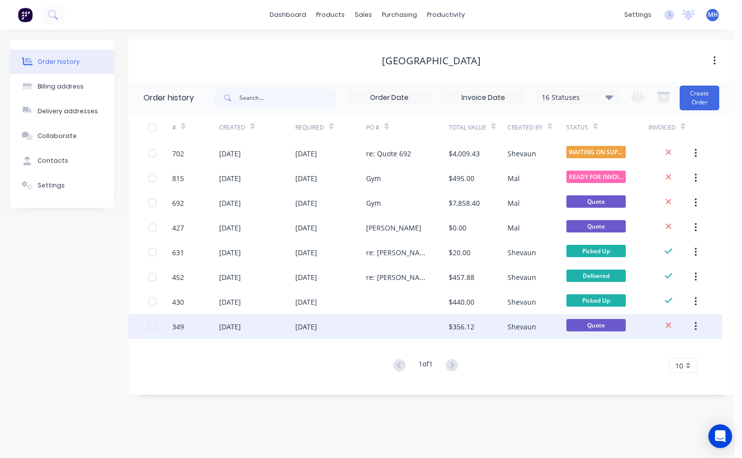
click at [466, 325] on div "$356.12" at bounding box center [461, 326] width 26 height 10
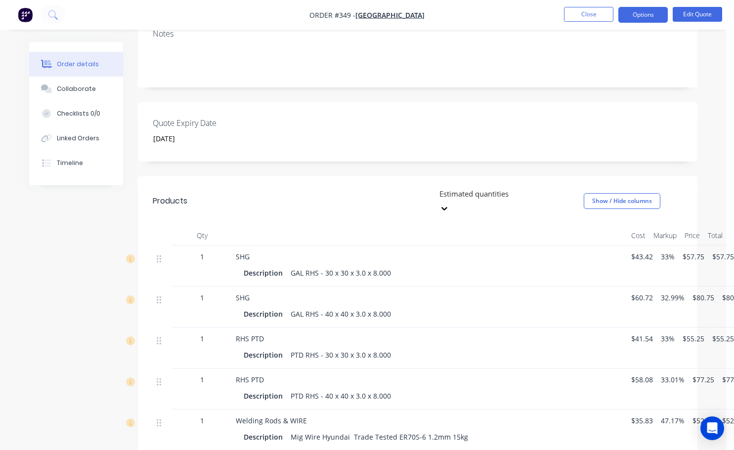
scroll to position [198, 0]
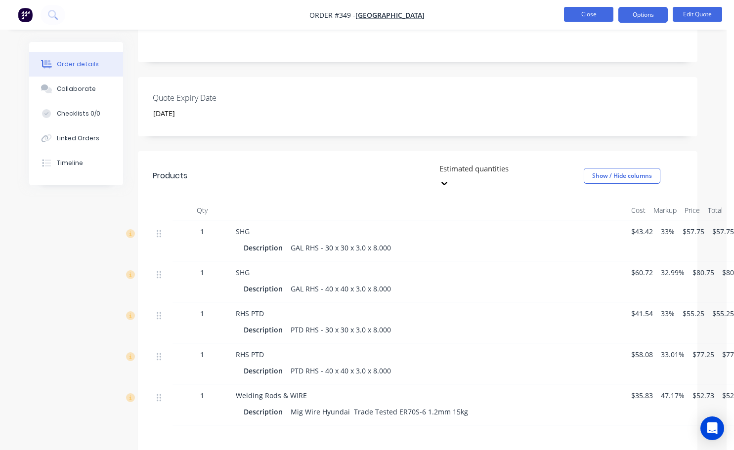
click at [601, 21] on button "Close" at bounding box center [588, 14] width 49 height 15
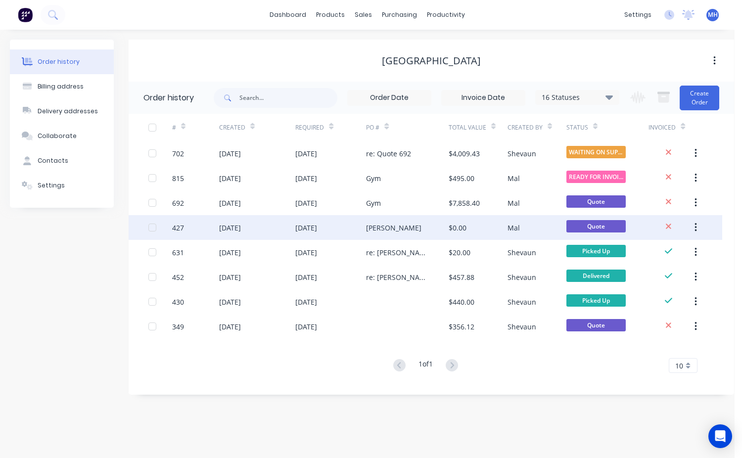
click at [387, 229] on div "Raelene" at bounding box center [393, 227] width 55 height 10
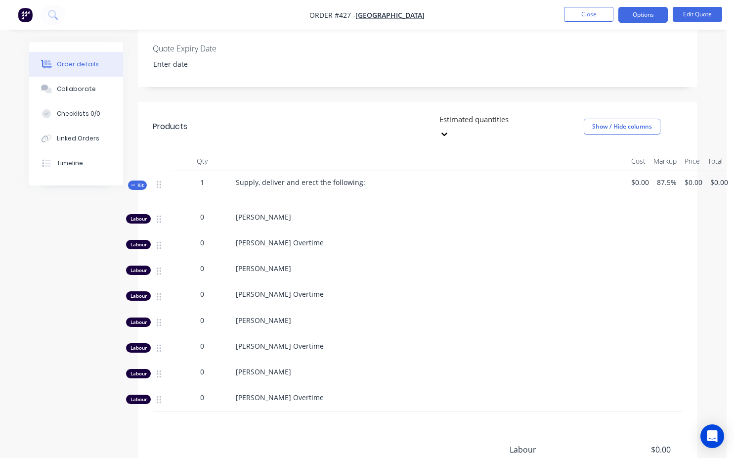
scroll to position [198, 0]
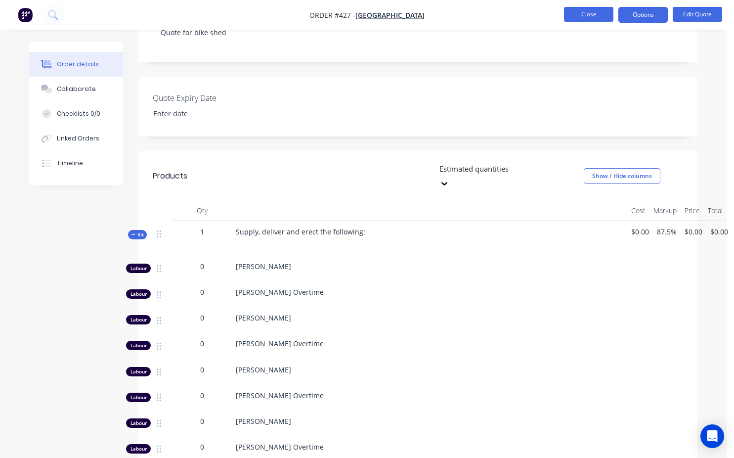
click at [590, 17] on button "Close" at bounding box center [588, 14] width 49 height 15
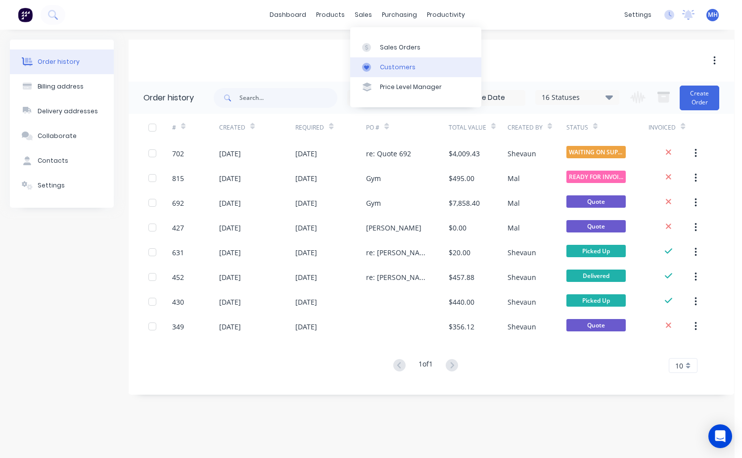
click at [400, 74] on link "Customers" at bounding box center [415, 67] width 131 height 20
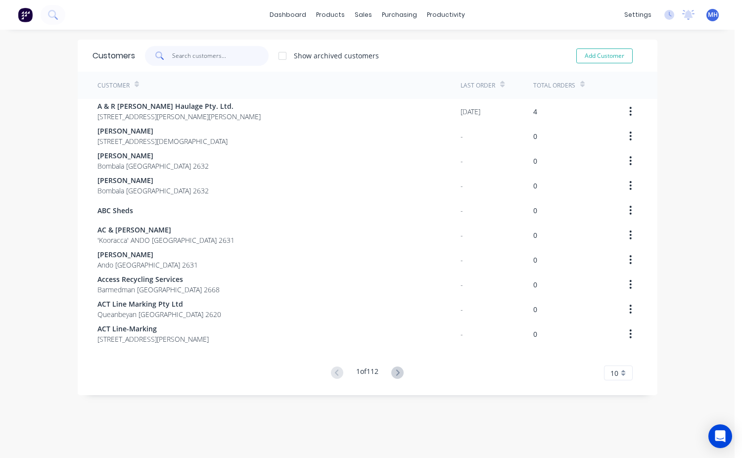
click at [186, 53] on input "text" at bounding box center [220, 56] width 96 height 20
type input "O"
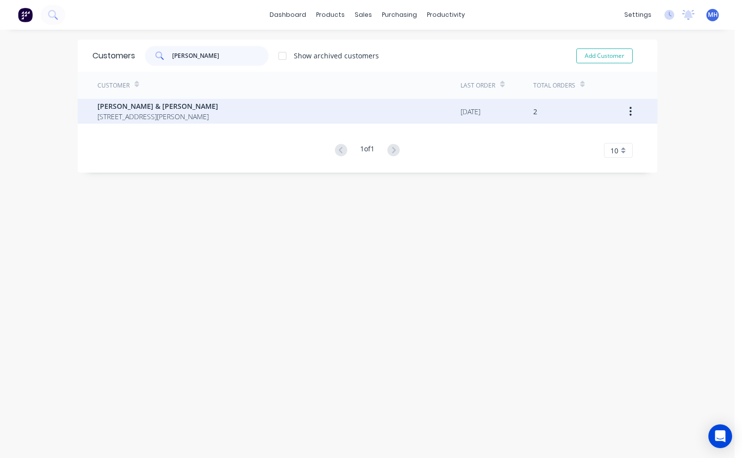
type input "Penny"
click at [181, 109] on span "William Anderson & Penny Cootes" at bounding box center [157, 106] width 121 height 10
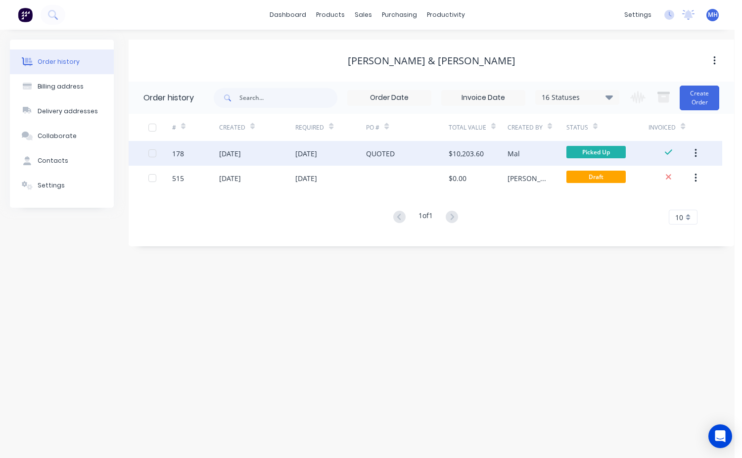
click at [465, 153] on div "$10,203.60" at bounding box center [465, 153] width 35 height 10
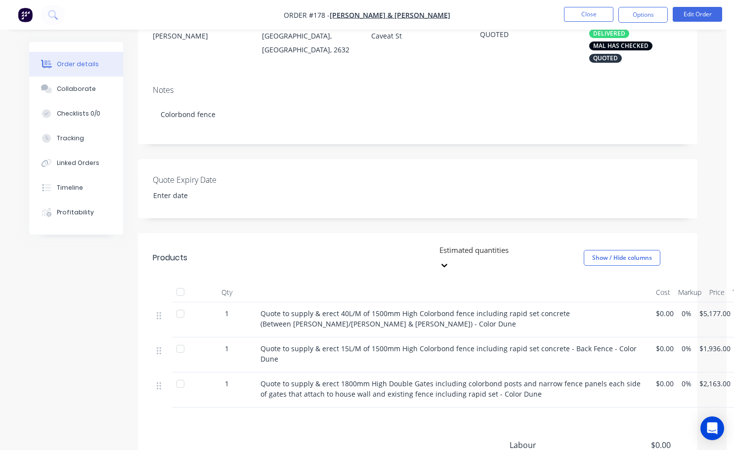
scroll to position [247, 0]
